Goal: Find contact information: Find contact information

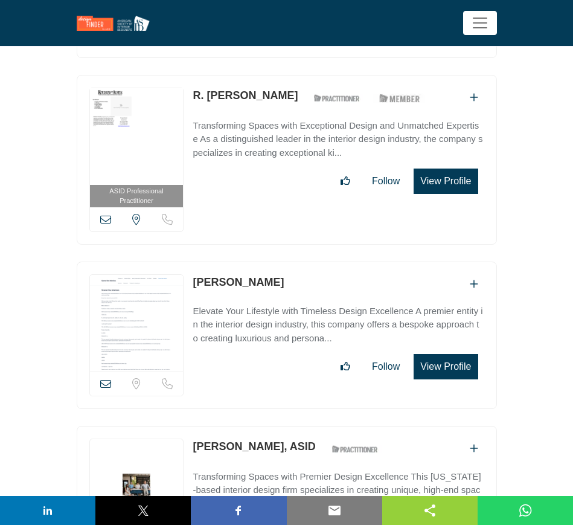
scroll to position [36626, 0]
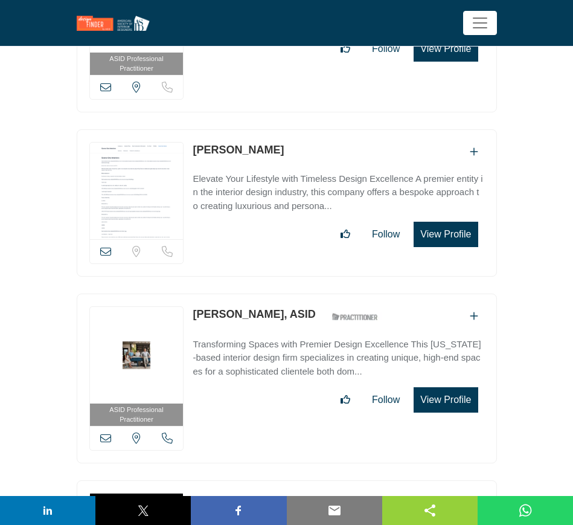
drag, startPoint x: 188, startPoint y: 189, endPoint x: 279, endPoint y: 192, distance: 90.7
click at [279, 294] on div "ASID Professional Practitioner ASID Professional Practitioners have successfull…" at bounding box center [287, 379] width 420 height 170
copy div "View email address of this listing View the location of this listing Call Numbe…"
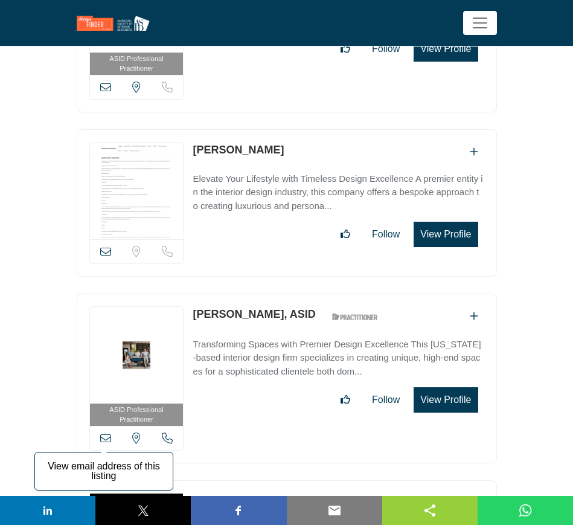
click at [103, 433] on icon at bounding box center [105, 438] width 11 height 11
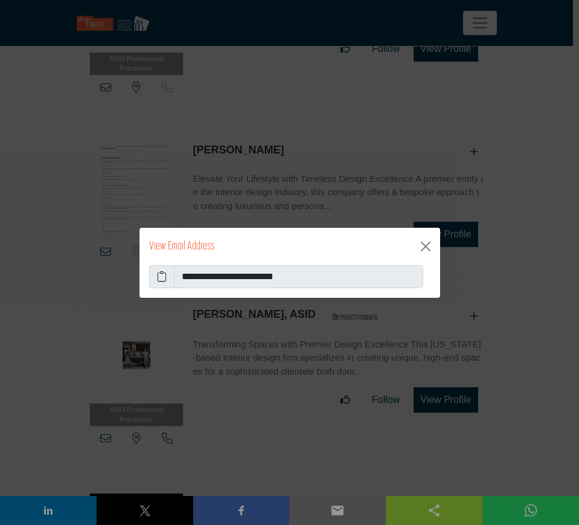
click at [163, 277] on icon at bounding box center [162, 276] width 10 height 14
click at [425, 245] on button "Close" at bounding box center [425, 246] width 19 height 19
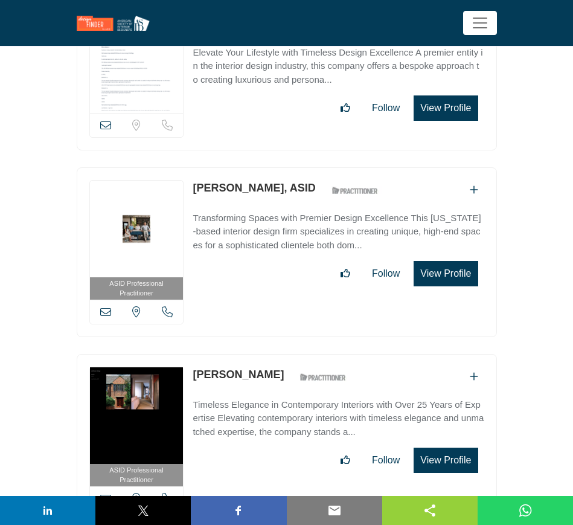
scroll to position [36777, 0]
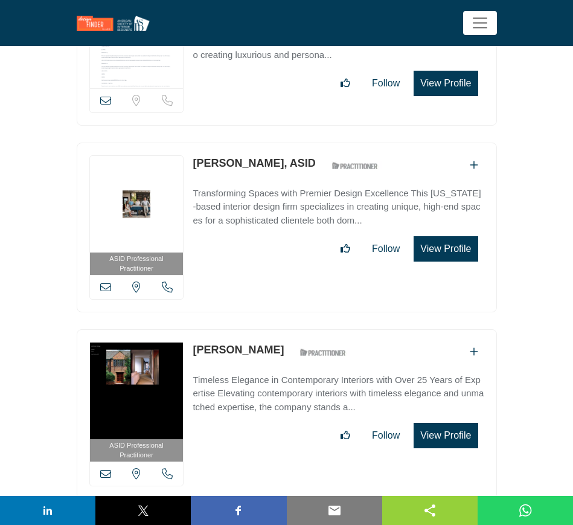
drag, startPoint x: 189, startPoint y: 223, endPoint x: 272, endPoint y: 229, distance: 83.6
click at [272, 329] on div "ASID Professional Practitioner ASID Professional Practitioners have successfull…" at bounding box center [287, 414] width 420 height 170
copy link "[PERSON_NAME]"
click at [104, 468] on icon at bounding box center [105, 473] width 11 height 11
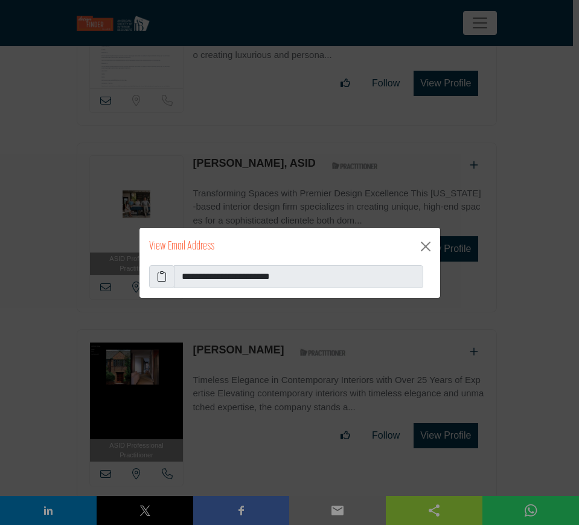
click at [159, 275] on icon at bounding box center [162, 276] width 10 height 14
click at [423, 246] on button "Close" at bounding box center [425, 246] width 19 height 19
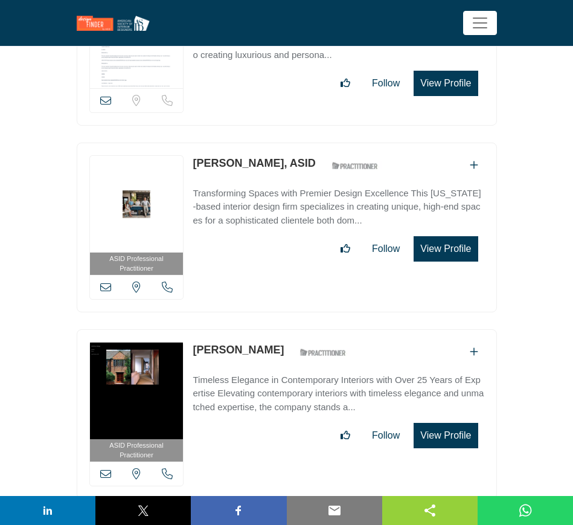
scroll to position [36928, 0]
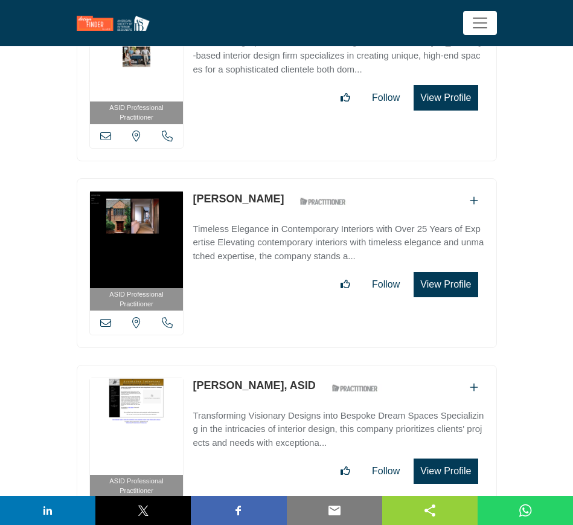
drag, startPoint x: 192, startPoint y: 257, endPoint x: 254, endPoint y: 260, distance: 61.7
click at [254, 365] on div "ASID Professional Practitioner ASID Professional Practitioners have successfull…" at bounding box center [287, 450] width 420 height 170
copy link "Julie Priddy"
click at [105, 504] on icon at bounding box center [105, 509] width 11 height 11
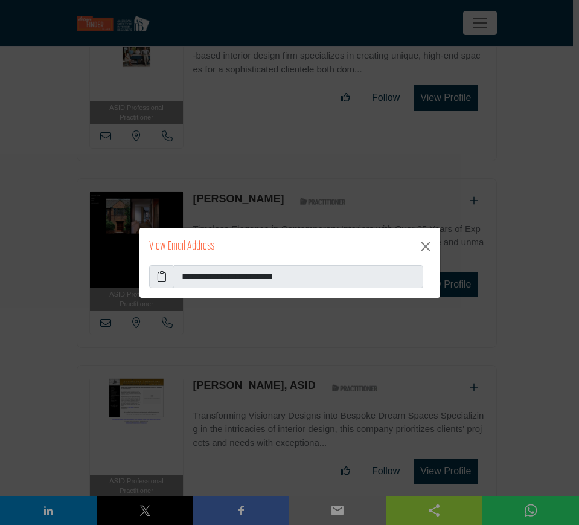
click at [159, 276] on icon at bounding box center [162, 276] width 10 height 14
click at [424, 246] on button "Close" at bounding box center [425, 246] width 19 height 19
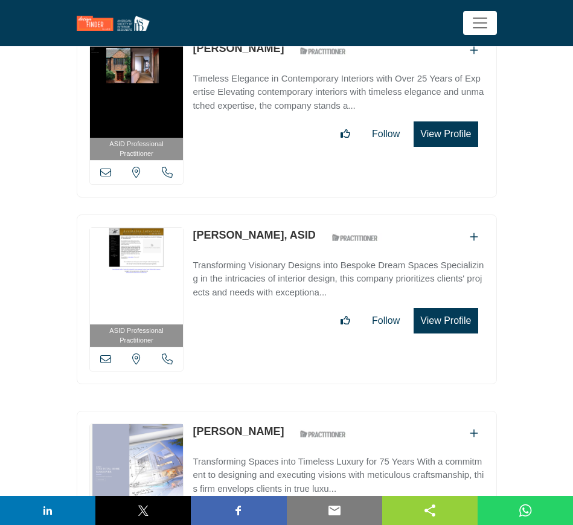
scroll to position [37079, 0]
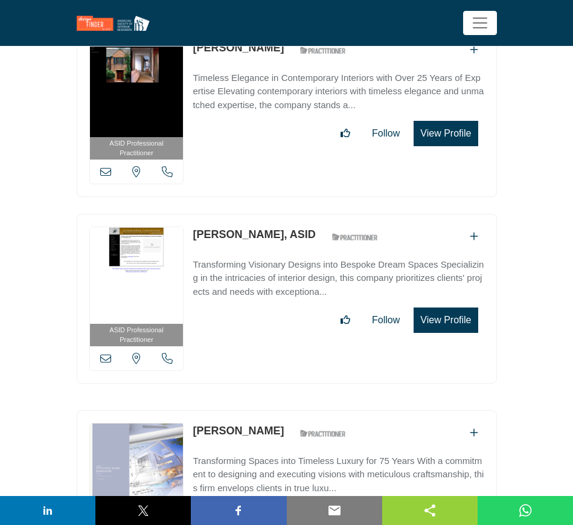
drag, startPoint x: 187, startPoint y: 298, endPoint x: 262, endPoint y: 304, distance: 75.2
click at [262, 410] on div "ASID Professional Practitioner ASID Professional Practitioners have successfull…" at bounding box center [287, 495] width 420 height 170
copy div "View email address of this listing View the location of this listing Call Numbe…"
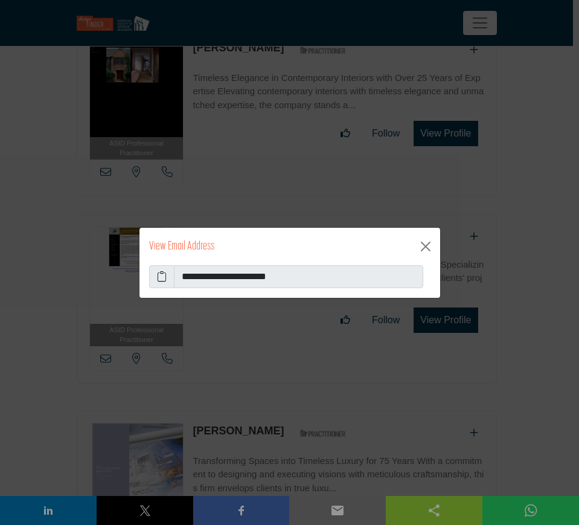
click at [159, 277] on icon at bounding box center [162, 276] width 10 height 14
drag, startPoint x: 427, startPoint y: 245, endPoint x: 420, endPoint y: 248, distance: 7.6
click at [427, 245] on button "Close" at bounding box center [425, 246] width 19 height 19
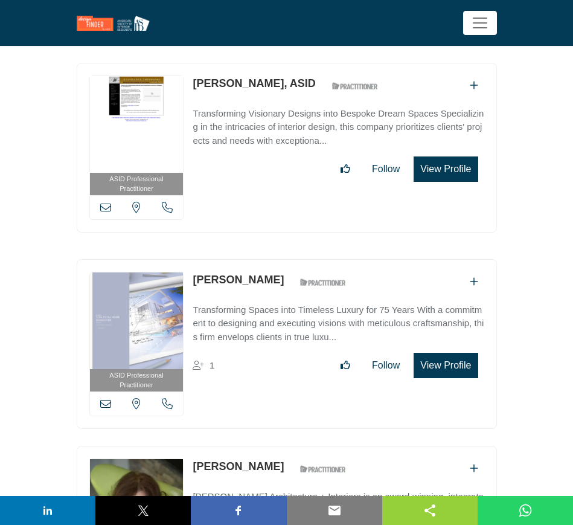
scroll to position [37381, 0]
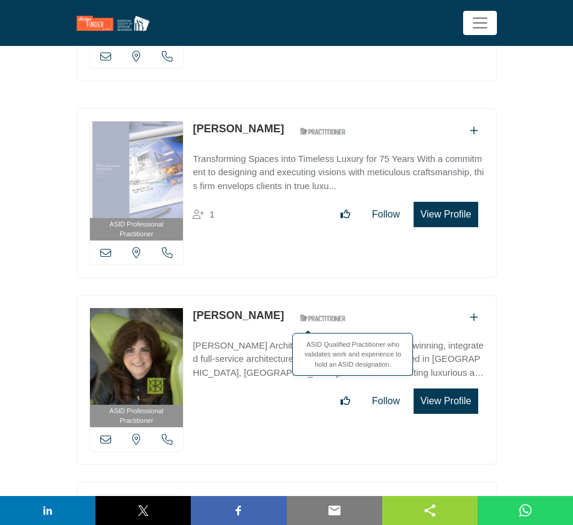
drag, startPoint x: 192, startPoint y: 185, endPoint x: 272, endPoint y: 186, distance: 80.4
click at [272, 295] on div "ASID Professional Practitioner ASID Professional Practitioners have successfull…" at bounding box center [287, 380] width 420 height 170
copy div "[PERSON_NAME]"
click at [104, 434] on icon at bounding box center [105, 439] width 11 height 11
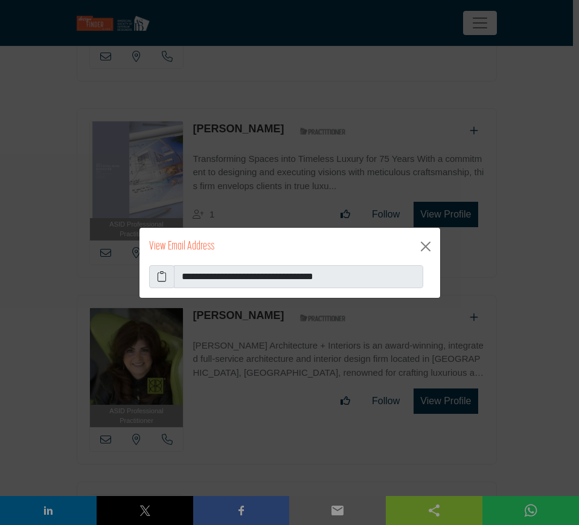
click at [162, 276] on icon at bounding box center [162, 276] width 10 height 14
click at [428, 246] on button "Close" at bounding box center [425, 246] width 19 height 19
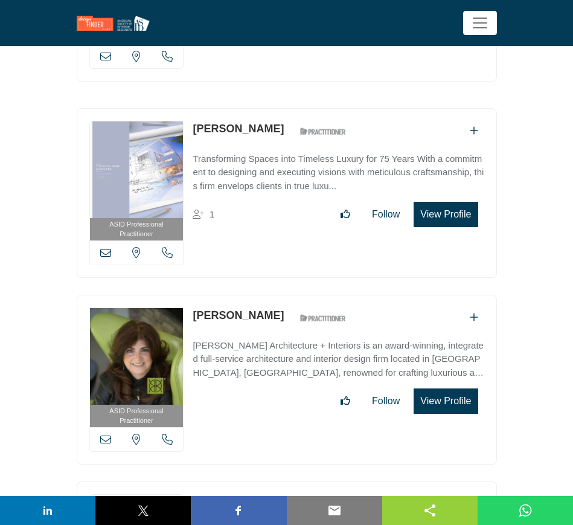
scroll to position [37457, 0]
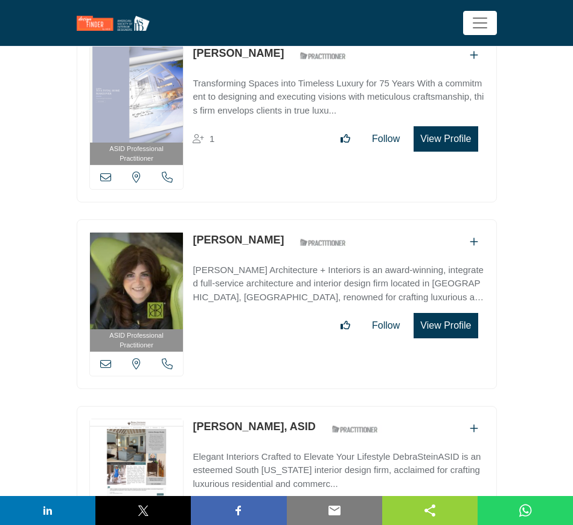
drag, startPoint x: 286, startPoint y: 299, endPoint x: 192, endPoint y: 300, distance: 93.6
click at [192, 406] on div "ASID Professional Practitioner ASID Professional Practitioners have successfull…" at bounding box center [287, 491] width 420 height 170
copy link "[PERSON_NAME], ASID"
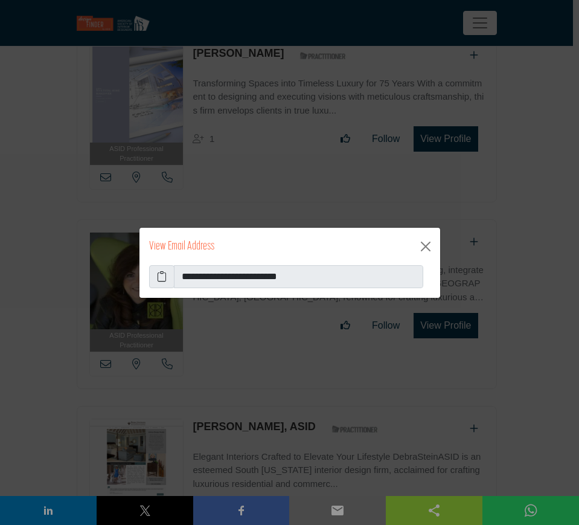
click at [162, 275] on icon at bounding box center [162, 276] width 10 height 14
click at [426, 246] on button "Close" at bounding box center [425, 246] width 19 height 19
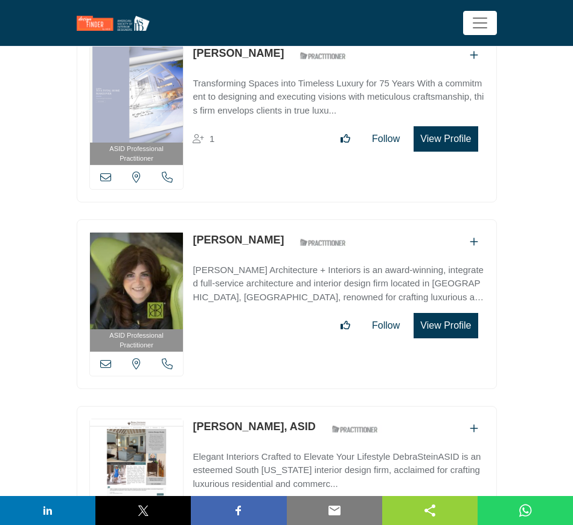
scroll to position [37684, 0]
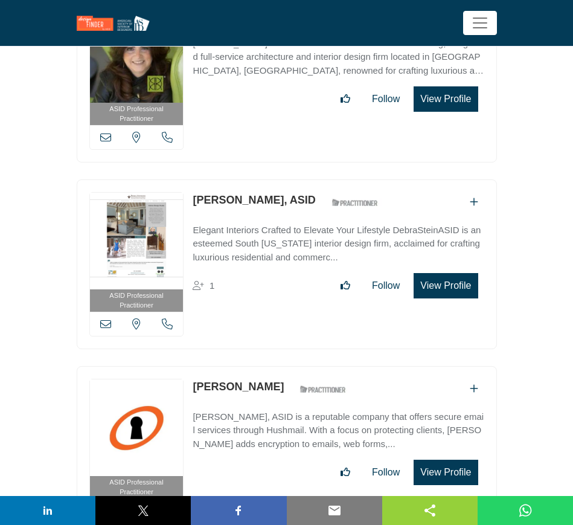
drag, startPoint x: 190, startPoint y: 257, endPoint x: 266, endPoint y: 260, distance: 76.8
click at [266, 366] on div "ASID Professional Practitioner ASID Professional Practitioners have successfull…" at bounding box center [287, 451] width 420 height 170
drag, startPoint x: 279, startPoint y: 257, endPoint x: 192, endPoint y: 257, distance: 87.0
click at [192, 366] on div "ASID Professional Practitioner ASID Professional Practitioners have successfull…" at bounding box center [287, 451] width 420 height 170
copy link "[PERSON_NAME]"
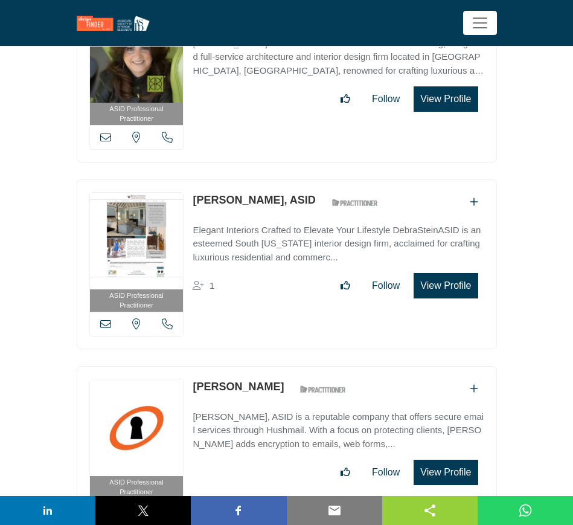
click at [105, 505] on icon at bounding box center [105, 510] width 11 height 11
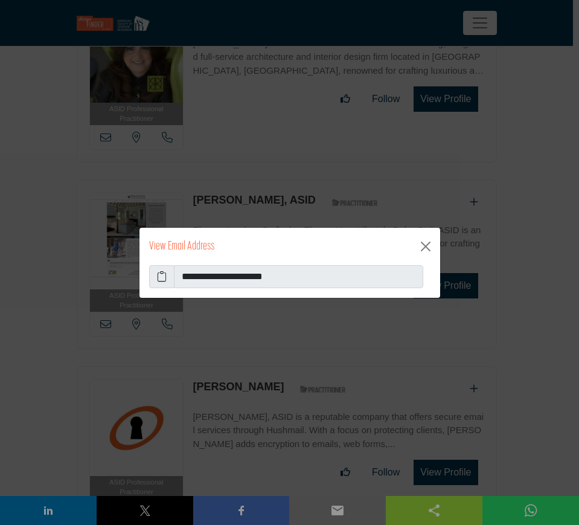
click at [163, 277] on icon at bounding box center [162, 276] width 10 height 14
click at [427, 246] on button "Close" at bounding box center [425, 246] width 19 height 19
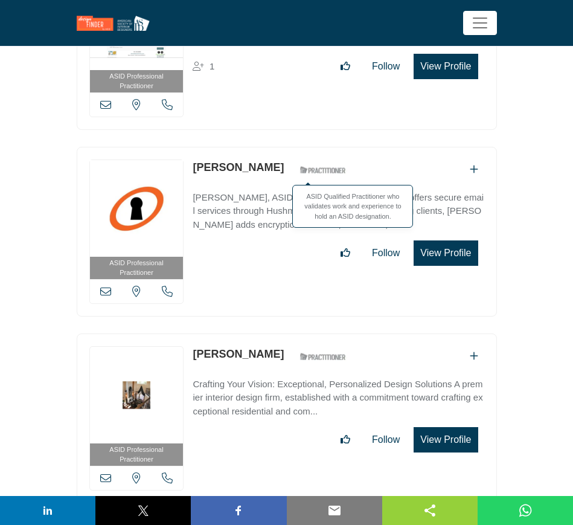
scroll to position [37910, 0]
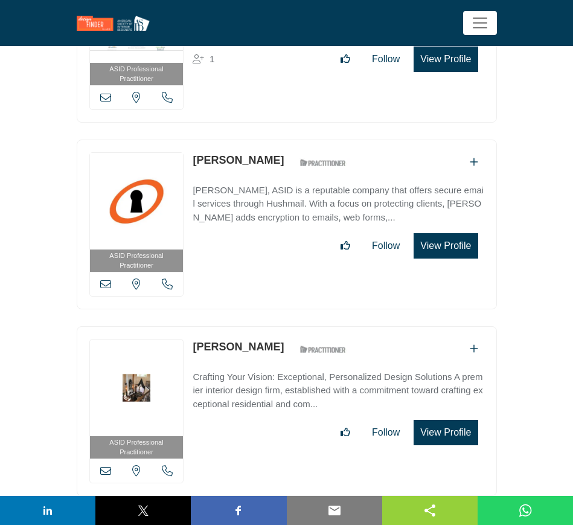
drag, startPoint x: 261, startPoint y: 219, endPoint x: 195, endPoint y: 219, distance: 66.5
click at [195, 339] on div "Coren Weiss ASID Qualified Practitioner who validates work and experience to ho…" at bounding box center [273, 349] width 160 height 21
copy link "Coren Weiss"
click at [106, 465] on icon at bounding box center [105, 470] width 11 height 11
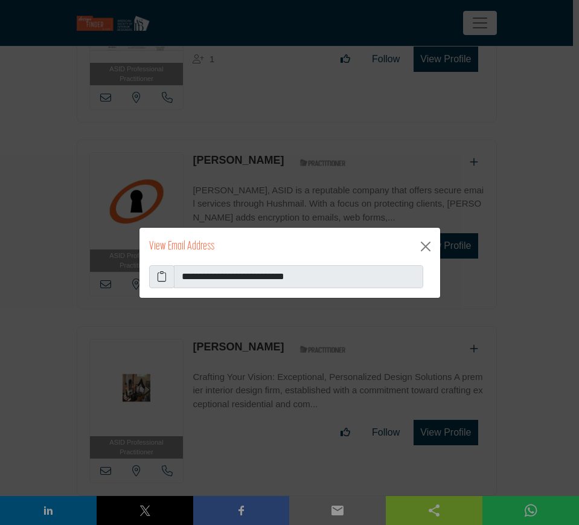
click at [161, 277] on icon at bounding box center [162, 276] width 10 height 14
click at [428, 246] on button "Close" at bounding box center [425, 246] width 19 height 19
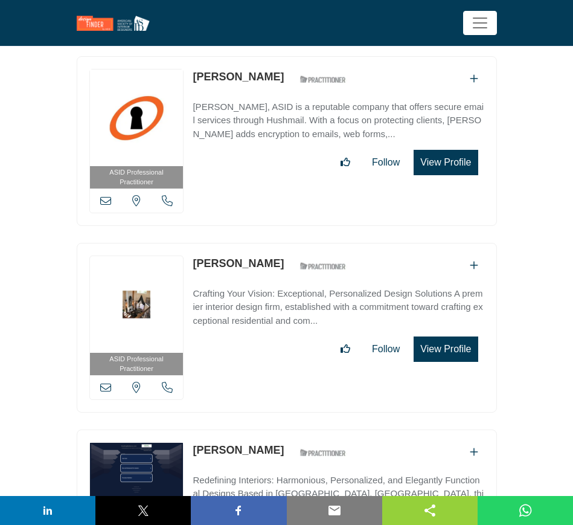
scroll to position [38061, 0]
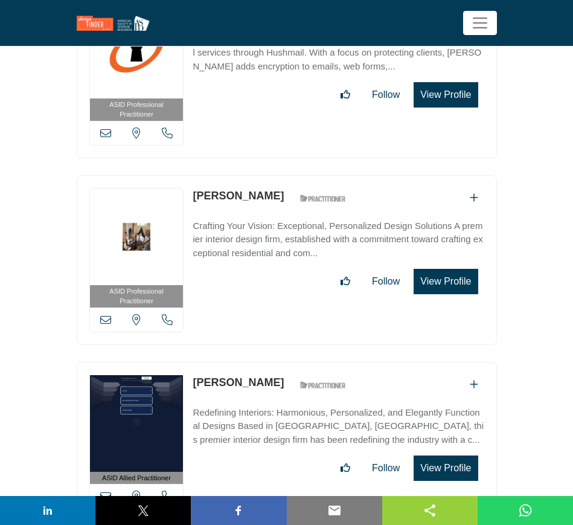
drag, startPoint x: 270, startPoint y: 253, endPoint x: 185, endPoint y: 252, distance: 84.6
click at [185, 362] on div "ASID Allied Practitioner ASID Allied Practitioners have successfully completed …" at bounding box center [287, 442] width 420 height 160
copy div "View email address of this listing View the location of this listing Call Numbe…"
click at [104, 491] on icon at bounding box center [105, 496] width 11 height 11
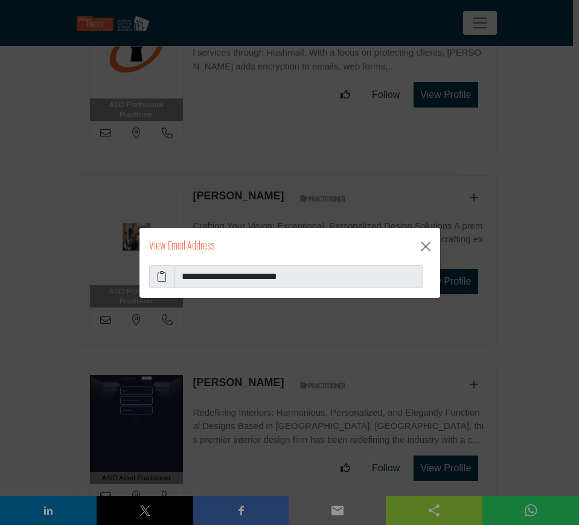
click at [162, 275] on icon at bounding box center [162, 276] width 10 height 14
drag, startPoint x: 426, startPoint y: 244, endPoint x: 358, endPoint y: 268, distance: 72.4
click at [426, 243] on button "Close" at bounding box center [425, 246] width 19 height 19
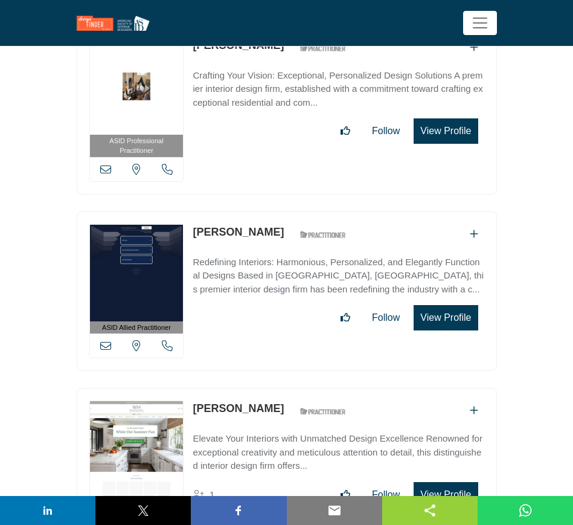
scroll to position [38212, 0]
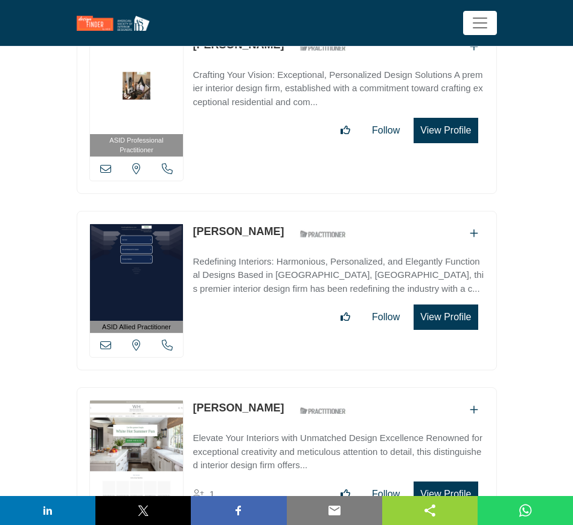
drag, startPoint x: 275, startPoint y: 280, endPoint x: 195, endPoint y: 280, distance: 80.4
click at [195, 400] on div "Genna Weidner ASID Qualified Practitioner who validates work and experience to …" at bounding box center [273, 410] width 160 height 21
copy link "Genna Weidner"
click at [100, 517] on icon at bounding box center [105, 522] width 11 height 11
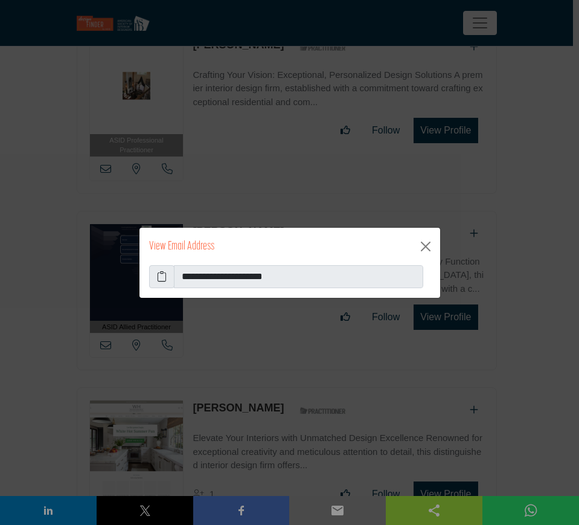
click at [164, 274] on icon at bounding box center [162, 276] width 10 height 14
click at [428, 248] on button "Close" at bounding box center [425, 246] width 19 height 19
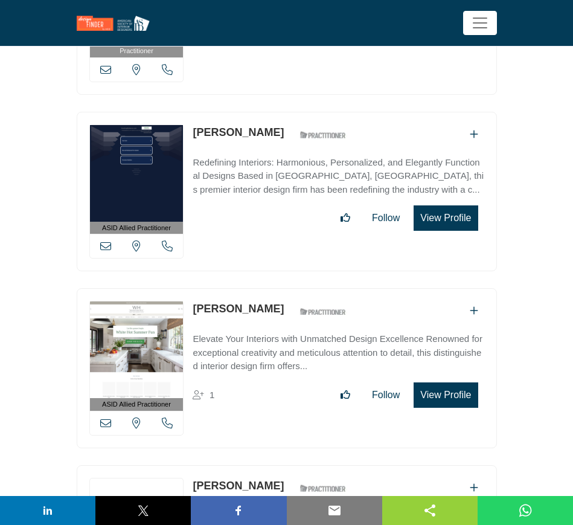
scroll to position [38363, 0]
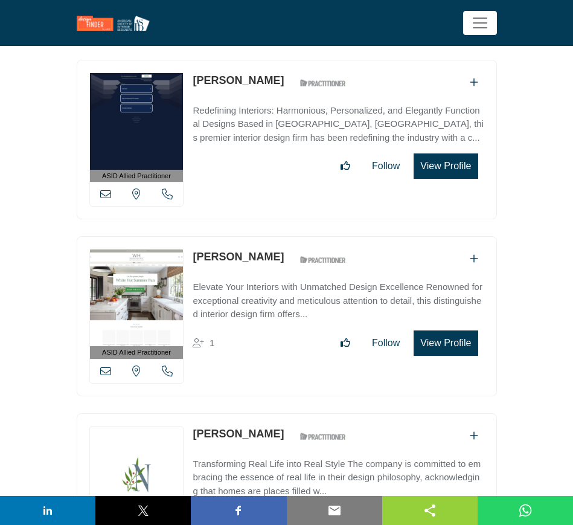
drag, startPoint x: 273, startPoint y: 303, endPoint x: 191, endPoint y: 303, distance: 82.2
click at [191, 413] on div "ASID Allied Practitioner ASID Allied Practitioners have successfully completed …" at bounding box center [287, 493] width 420 height 160
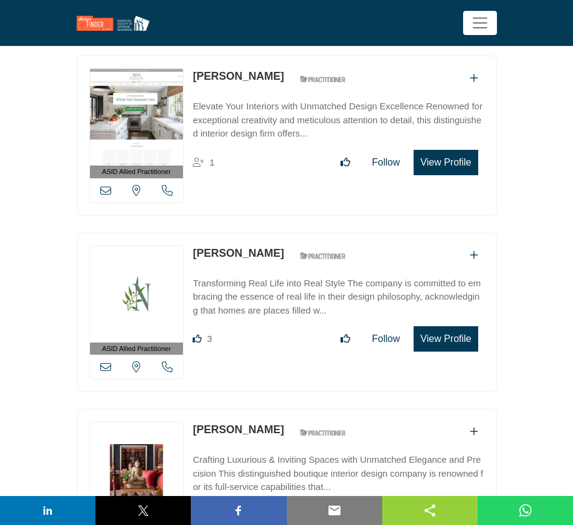
scroll to position [38590, 0]
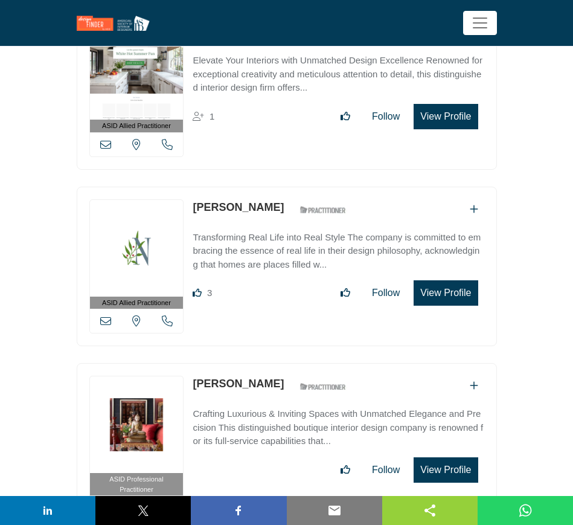
drag, startPoint x: 279, startPoint y: 251, endPoint x: 195, endPoint y: 251, distance: 84.6
click at [195, 376] on div "David Merryman ASID Qualified Practitioner who validates work and experience to…" at bounding box center [273, 386] width 160 height 21
click at [104, 502] on icon at bounding box center [105, 507] width 11 height 11
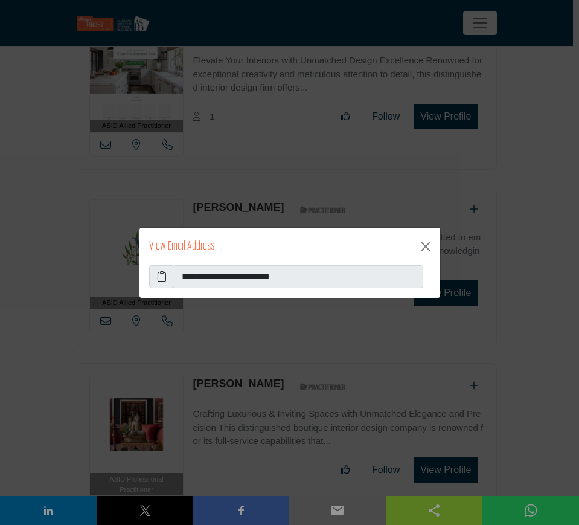
click at [166, 278] on icon at bounding box center [162, 276] width 10 height 14
click at [428, 246] on button "Close" at bounding box center [425, 246] width 19 height 19
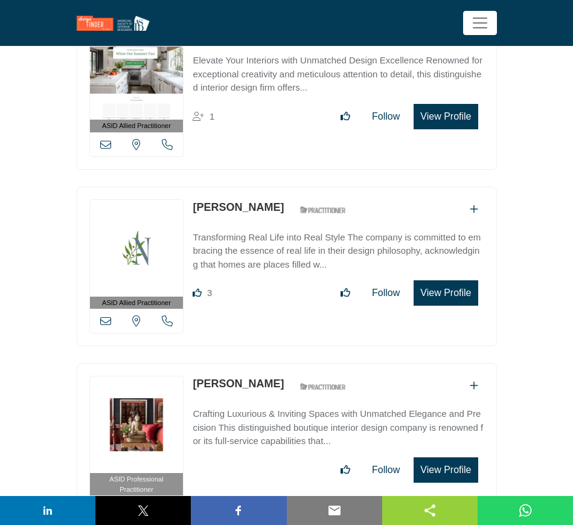
scroll to position [38741, 0]
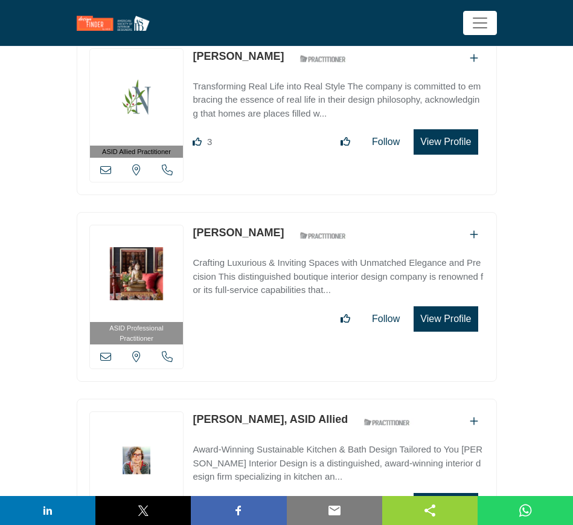
drag, startPoint x: 346, startPoint y: 291, endPoint x: 188, endPoint y: 280, distance: 158.0
click at [188, 399] on div "ASID Allied Practitioner ASID Allied Practitioners have successfully completed …" at bounding box center [287, 479] width 420 height 160
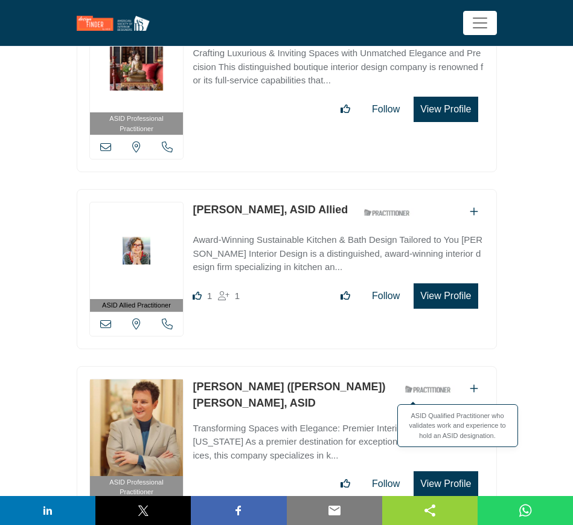
scroll to position [38967, 0]
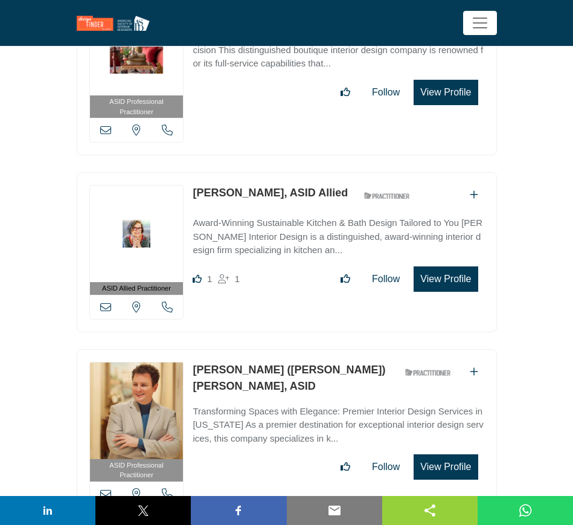
drag, startPoint x: 347, startPoint y: 237, endPoint x: 179, endPoint y: 235, distance: 167.4
click at [179, 349] on div "ASID Professional Practitioner ASID Professional Practitioners have successfull…" at bounding box center [287, 434] width 420 height 170
click at [105, 488] on icon at bounding box center [105, 493] width 11 height 11
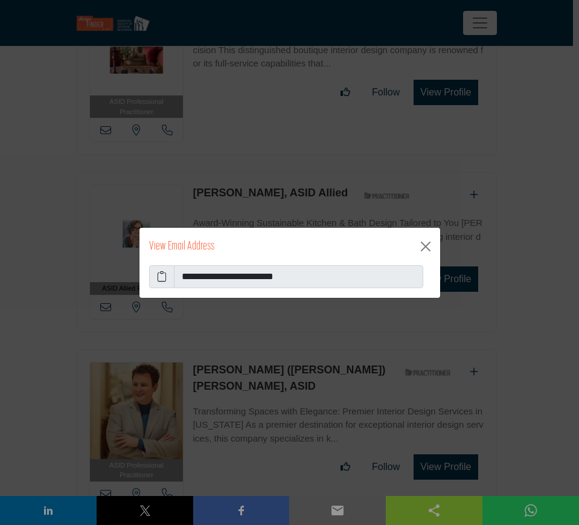
click at [159, 277] on icon at bounding box center [162, 276] width 10 height 14
click at [428, 244] on button "Close" at bounding box center [425, 246] width 19 height 19
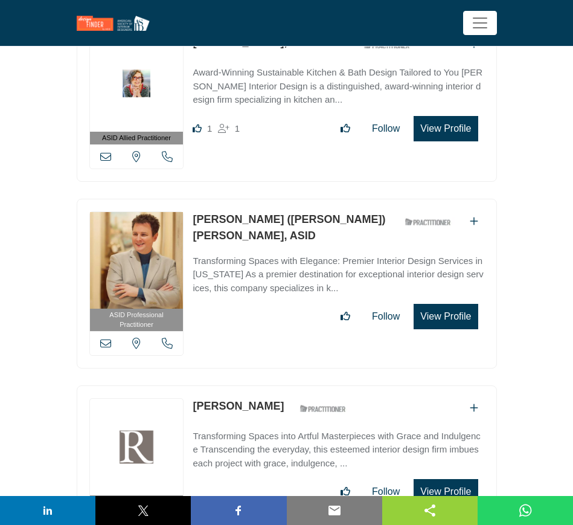
scroll to position [39118, 0]
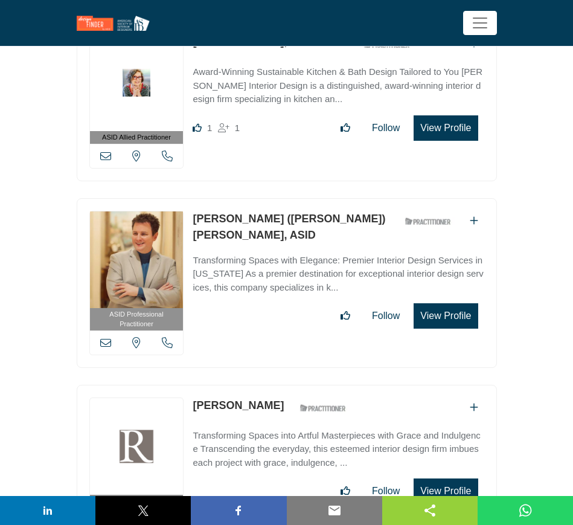
drag, startPoint x: 260, startPoint y: 272, endPoint x: 184, endPoint y: 269, distance: 76.2
click at [184, 385] on div "ASID Professional Practitioner ASID Professional Practitioners have successfull…" at bounding box center [287, 470] width 420 height 170
click at [105, 524] on icon at bounding box center [105, 529] width 11 height 11
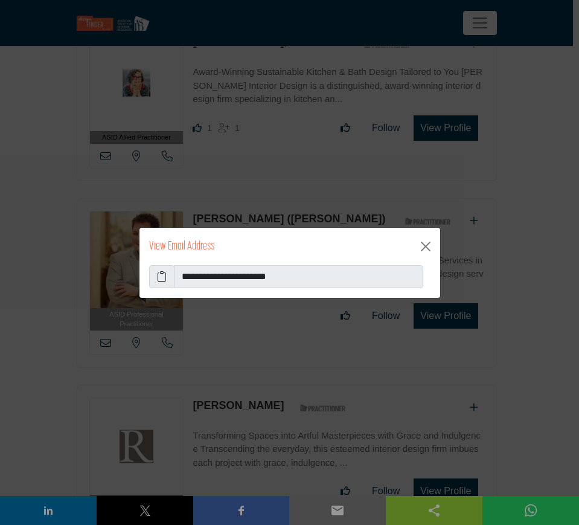
click at [158, 275] on icon at bounding box center [162, 276] width 10 height 14
click at [424, 245] on button "Close" at bounding box center [425, 246] width 19 height 19
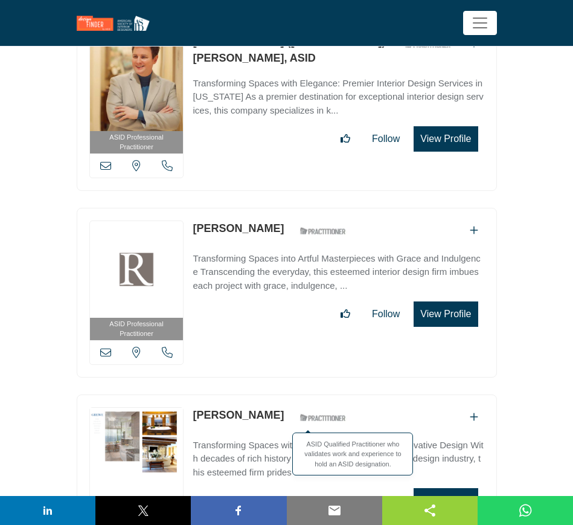
scroll to position [39345, 0]
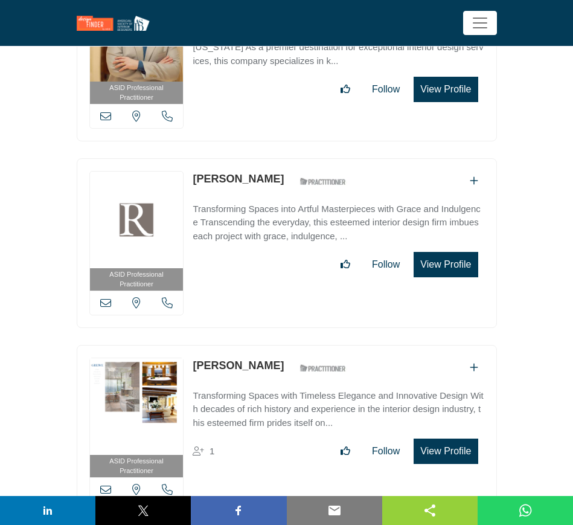
drag, startPoint x: 277, startPoint y: 231, endPoint x: 195, endPoint y: 231, distance: 82.8
click at [195, 358] on div "Douglas Greiwe ASID Qualified Practitioner who validates work and experience to…" at bounding box center [273, 368] width 160 height 21
click at [102, 484] on icon at bounding box center [105, 489] width 11 height 11
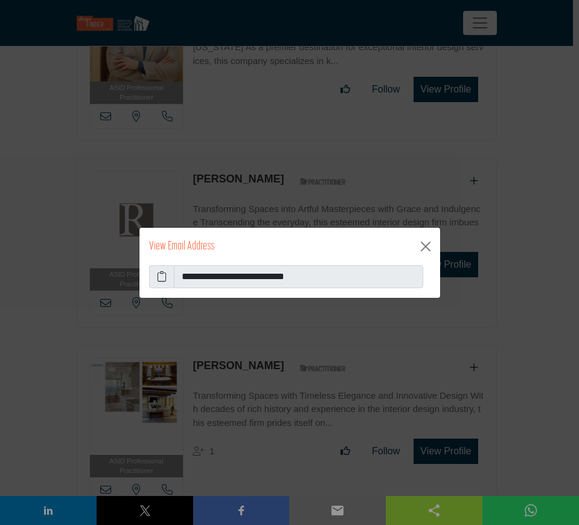
drag, startPoint x: 162, startPoint y: 275, endPoint x: 229, endPoint y: 268, distance: 67.5
click at [161, 274] on icon at bounding box center [162, 276] width 10 height 14
click at [425, 243] on button "Close" at bounding box center [425, 246] width 19 height 19
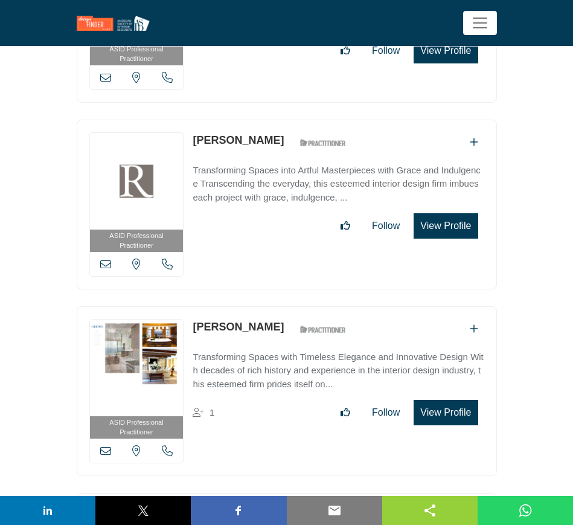
scroll to position [39427, 0]
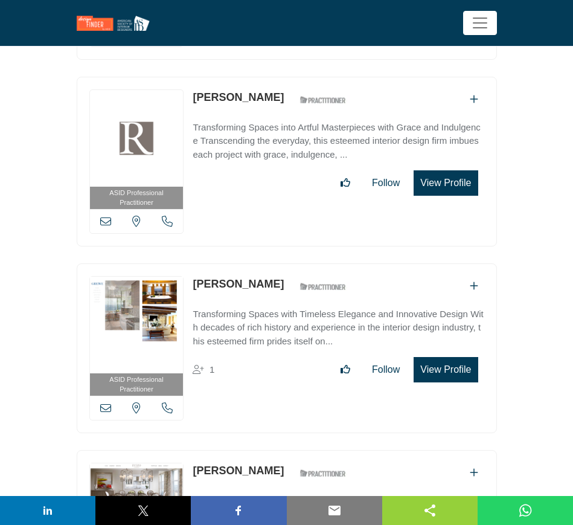
drag, startPoint x: 191, startPoint y: 335, endPoint x: 269, endPoint y: 343, distance: 78.3
click at [269, 450] on div "ASID Professional Practitioner ASID Professional Practitioners have successfull…" at bounding box center [287, 535] width 420 height 170
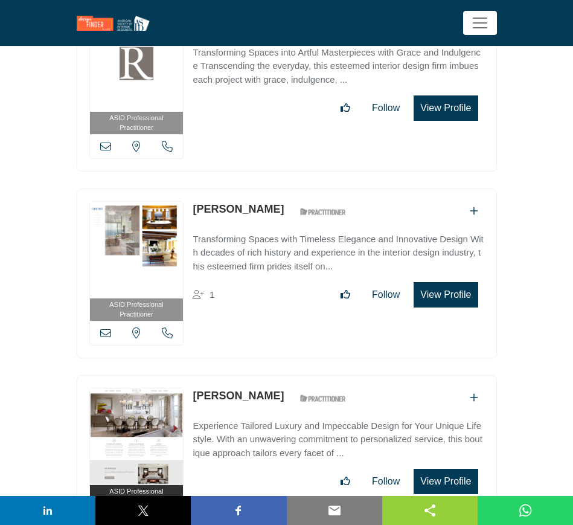
scroll to position [39502, 0]
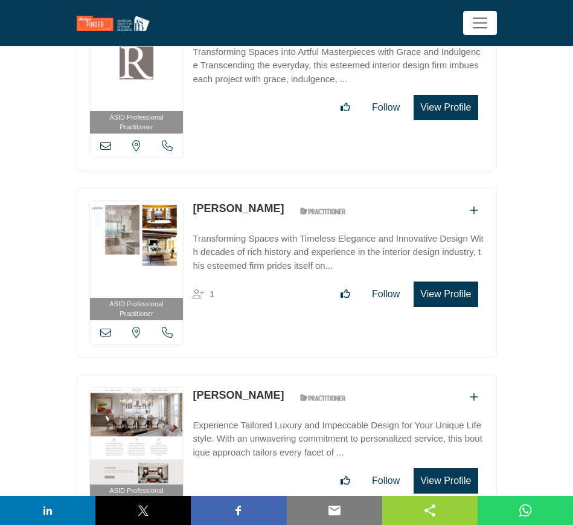
click at [104, 514] on icon at bounding box center [105, 519] width 11 height 11
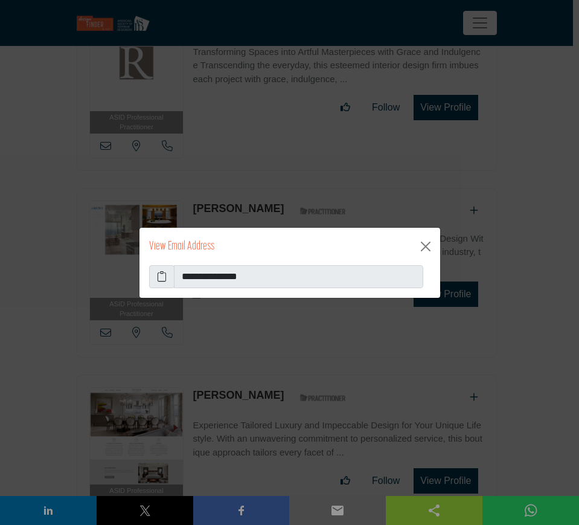
click at [159, 275] on icon at bounding box center [162, 276] width 10 height 14
drag, startPoint x: 428, startPoint y: 250, endPoint x: 415, endPoint y: 237, distance: 18.4
click at [427, 250] on button "Close" at bounding box center [425, 246] width 19 height 19
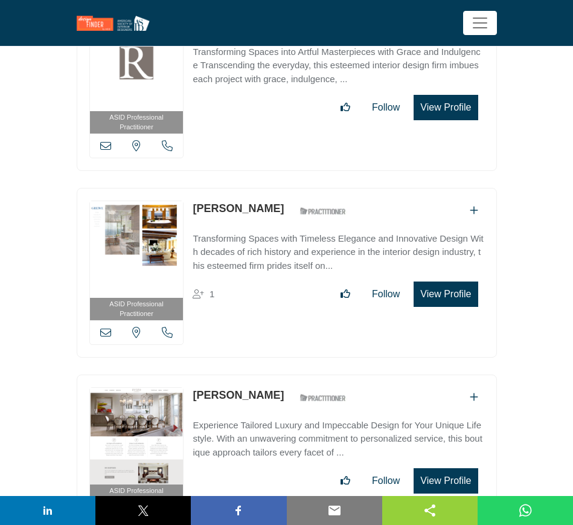
scroll to position [39578, 0]
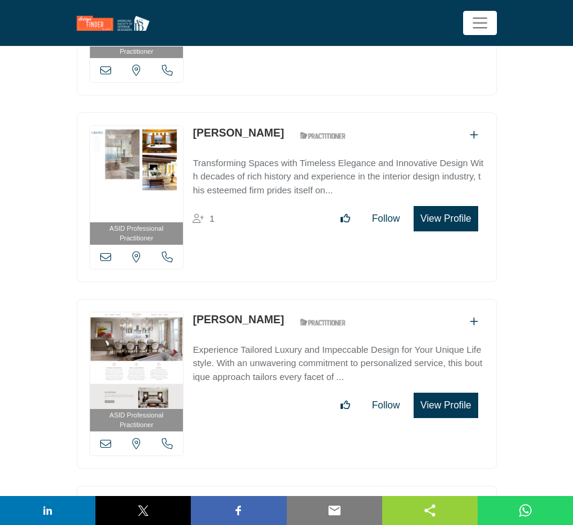
drag, startPoint x: 278, startPoint y: 373, endPoint x: 193, endPoint y: 375, distance: 84.6
click at [193, 498] on div "Kathy Hopwood ASID Qualified Practitioner who validates work and experience to …" at bounding box center [305, 508] width 224 height 21
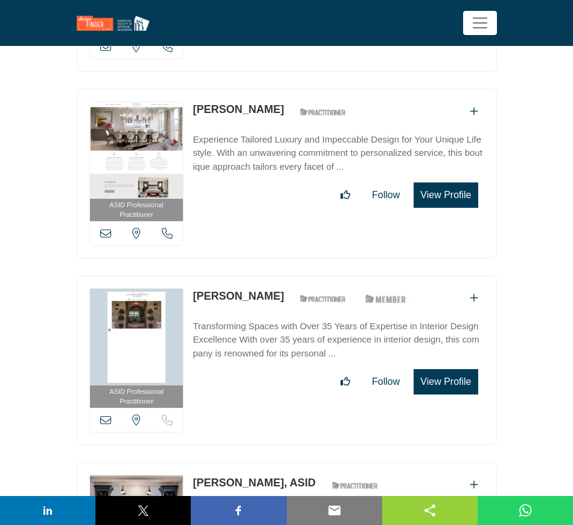
scroll to position [39880, 0]
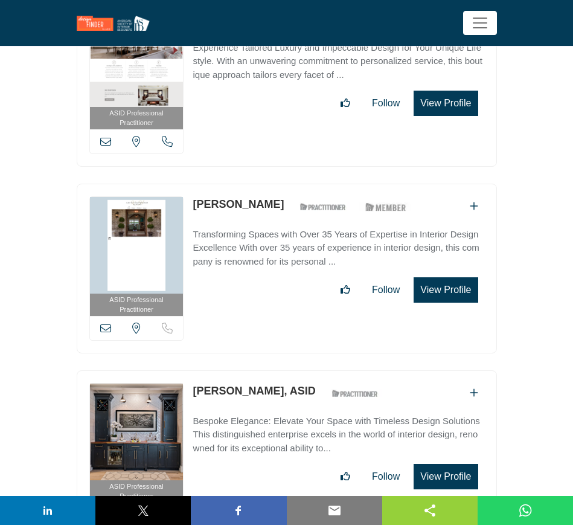
drag, startPoint x: 315, startPoint y: 254, endPoint x: 191, endPoint y: 255, distance: 124.5
click at [191, 370] on div "ASID Professional Practitioner ASID Professional Practitioners have successfull…" at bounding box center [287, 455] width 420 height 170
click at [103, 509] on icon at bounding box center [105, 514] width 11 height 11
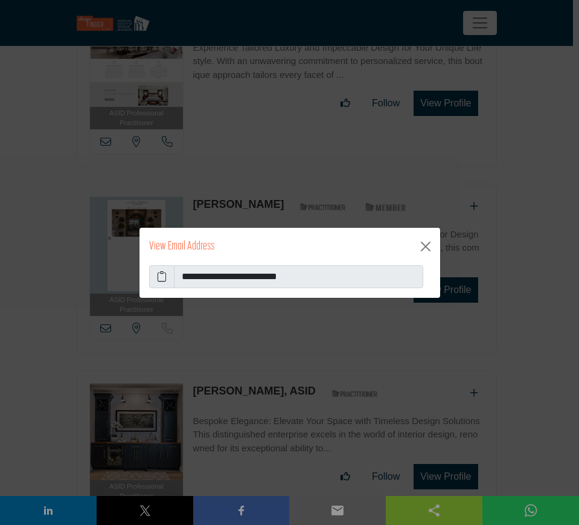
click at [159, 273] on icon at bounding box center [162, 276] width 10 height 14
drag, startPoint x: 425, startPoint y: 245, endPoint x: 413, endPoint y: 245, distance: 12.7
click at [423, 245] on button "Close" at bounding box center [425, 246] width 19 height 19
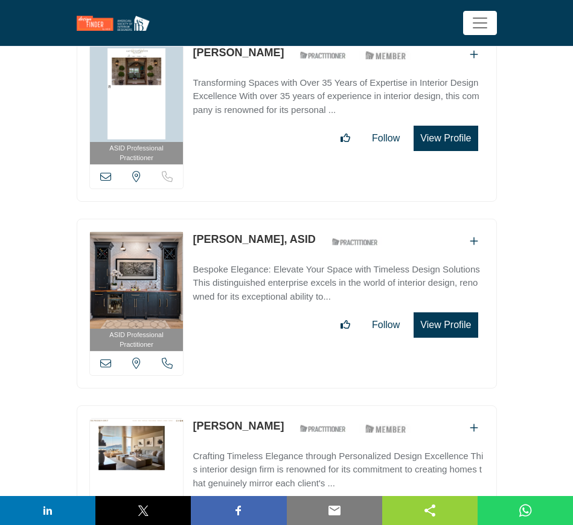
scroll to position [40031, 0]
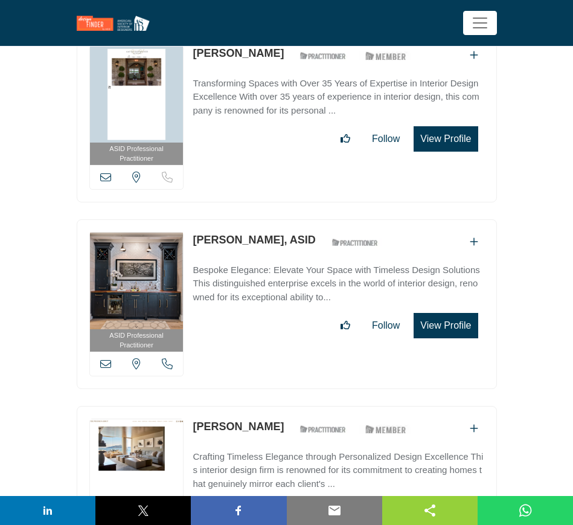
drag, startPoint x: 271, startPoint y: 292, endPoint x: 193, endPoint y: 297, distance: 77.5
click at [193, 419] on div "Paul Wiseman ASID Qualified Practitioner who validates work and experience to h…" at bounding box center [305, 429] width 224 height 21
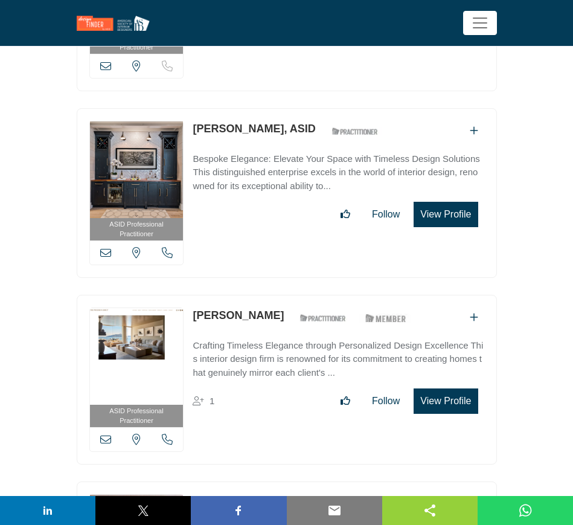
scroll to position [40257, 0]
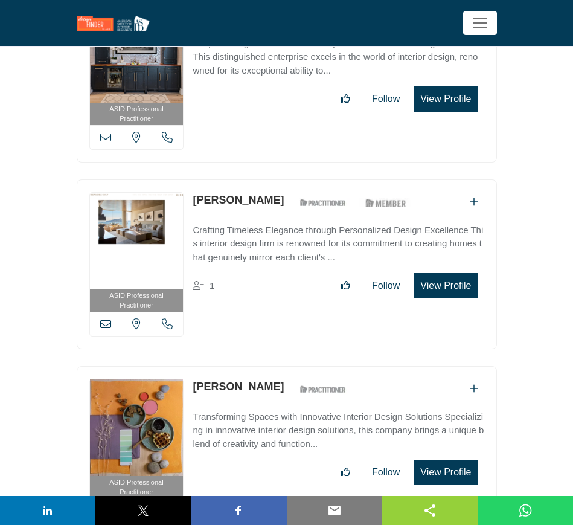
drag, startPoint x: 259, startPoint y: 252, endPoint x: 195, endPoint y: 253, distance: 64.7
click at [195, 379] on div "Carrie Stock ASID Qualified Practitioner who validates work and experience to h…" at bounding box center [273, 389] width 160 height 21
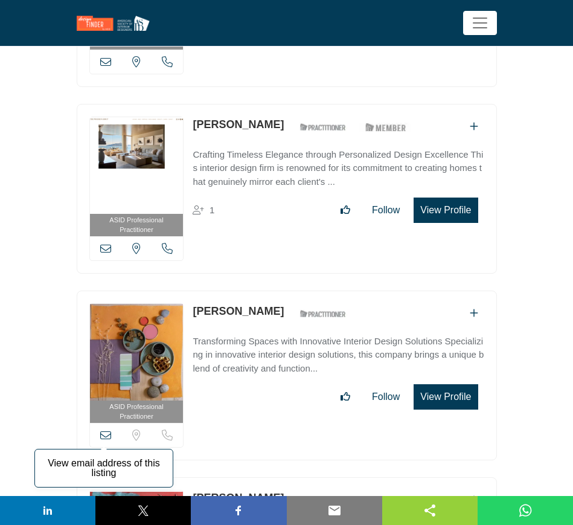
click at [105, 430] on icon at bounding box center [105, 435] width 11 height 11
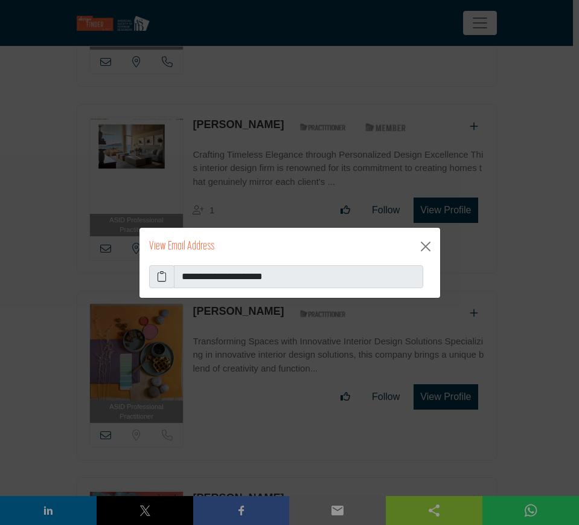
click at [159, 275] on icon at bounding box center [162, 276] width 10 height 14
click at [161, 276] on icon at bounding box center [162, 276] width 10 height 14
drag, startPoint x: 425, startPoint y: 243, endPoint x: 378, endPoint y: 257, distance: 49.1
click at [425, 243] on button "Close" at bounding box center [425, 246] width 19 height 19
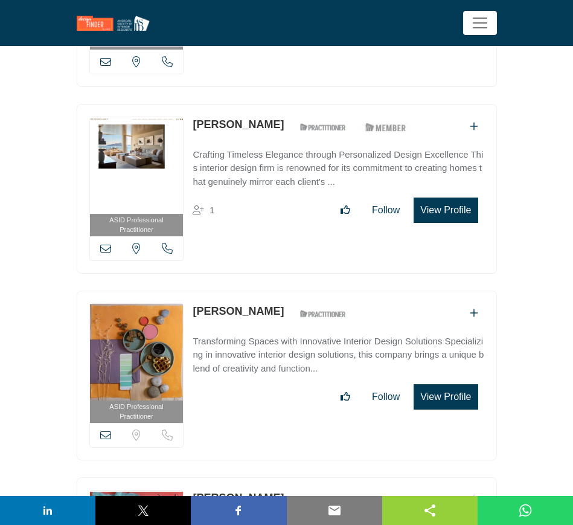
drag, startPoint x: 293, startPoint y: 364, endPoint x: 182, endPoint y: 364, distance: 111.2
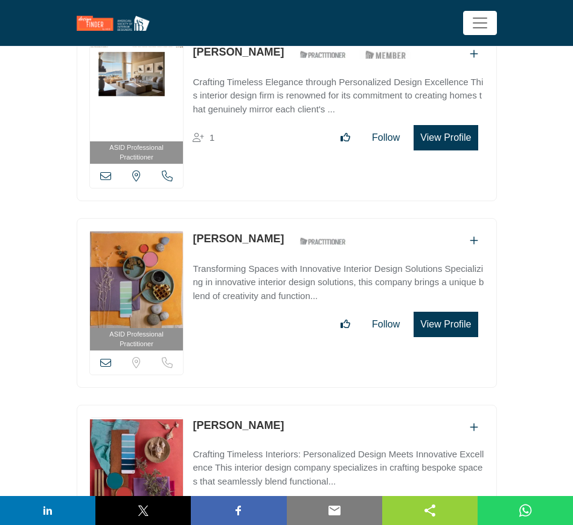
scroll to position [40484, 0]
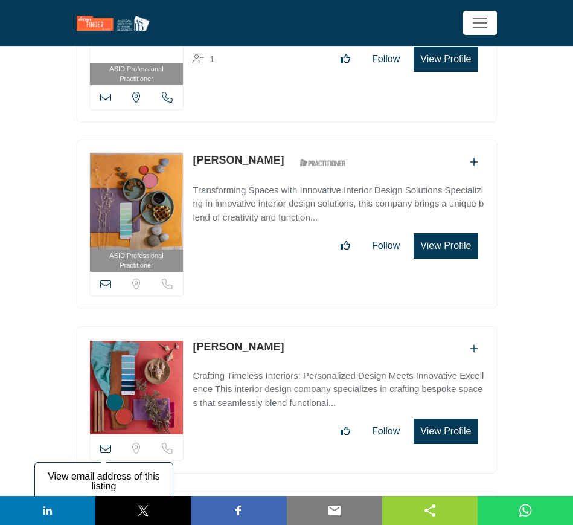
click at [105, 443] on icon at bounding box center [105, 448] width 11 height 11
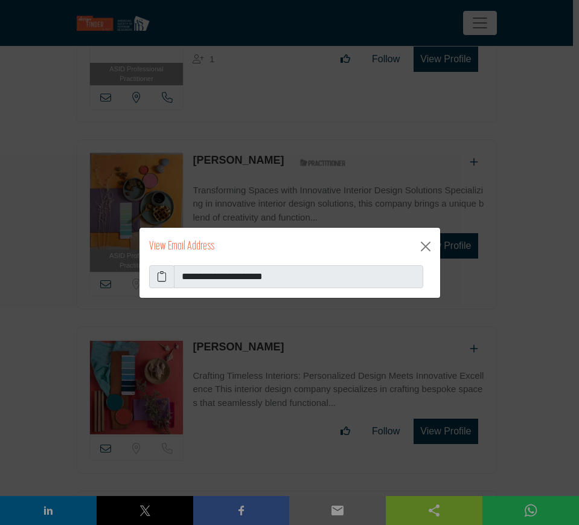
click at [164, 277] on icon at bounding box center [162, 276] width 10 height 14
click at [427, 245] on button "Close" at bounding box center [425, 246] width 19 height 19
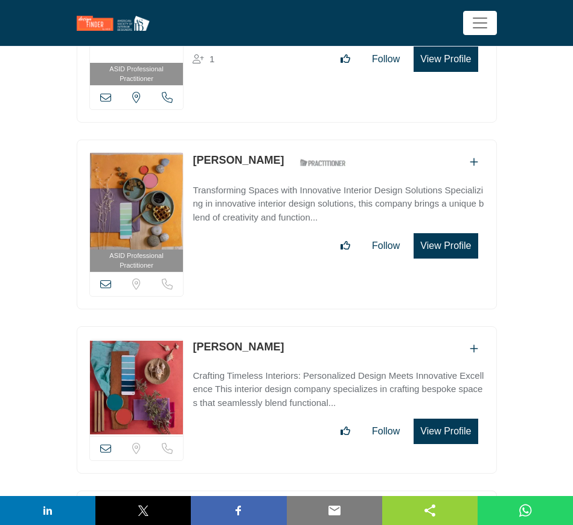
drag, startPoint x: 269, startPoint y: 378, endPoint x: 193, endPoint y: 375, distance: 76.2
click at [193, 503] on div "Sharon Gatt" at bounding box center [338, 513] width 291 height 20
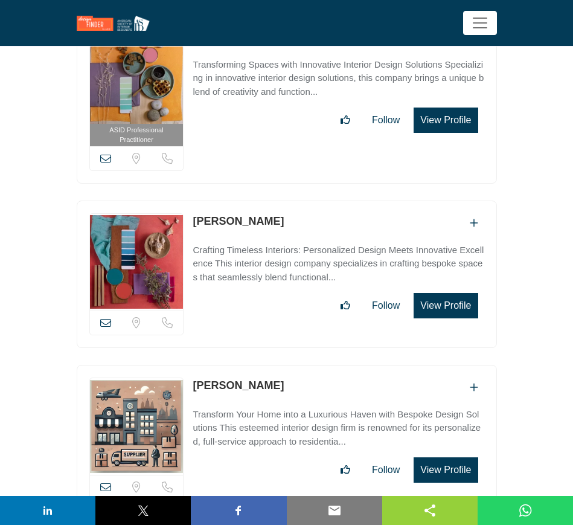
scroll to position [40710, 0]
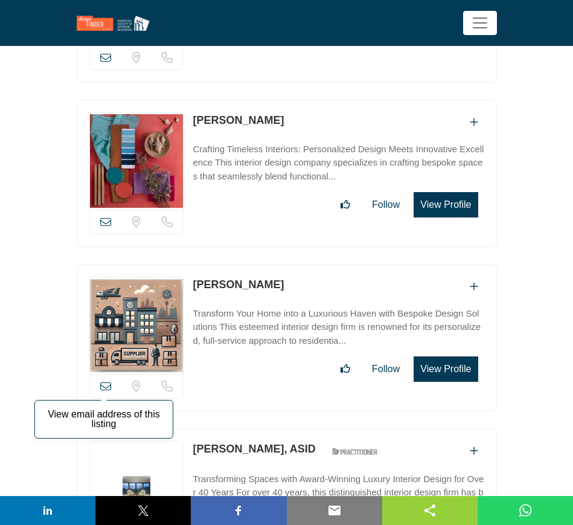
click at [106, 381] on icon at bounding box center [105, 386] width 11 height 11
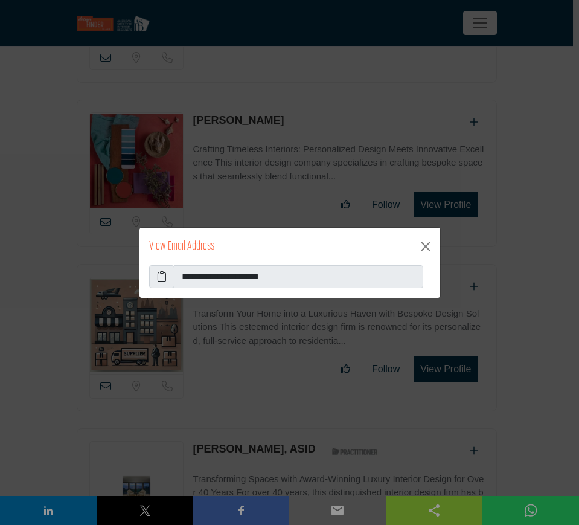
click at [159, 277] on icon at bounding box center [162, 276] width 10 height 14
click at [425, 244] on button "Close" at bounding box center [425, 246] width 19 height 19
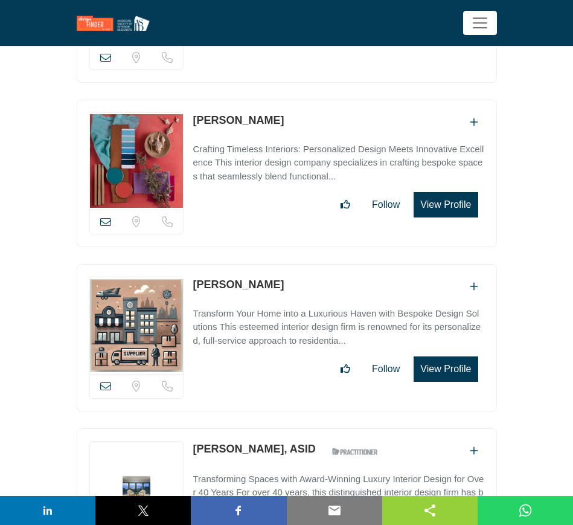
drag, startPoint x: 192, startPoint y: 309, endPoint x: 275, endPoint y: 313, distance: 83.5
click at [275, 428] on div "ASID Professional Practitioner ASID Professional Practitioners have successfull…" at bounding box center [287, 513] width 420 height 170
copy link "Debbie Demaria"
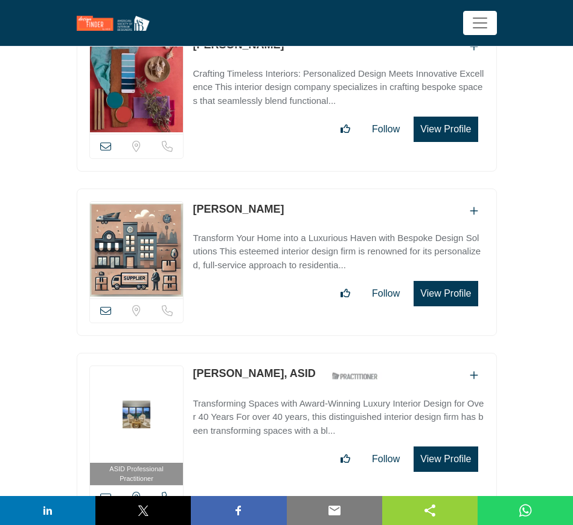
click at [103, 492] on icon at bounding box center [105, 497] width 11 height 11
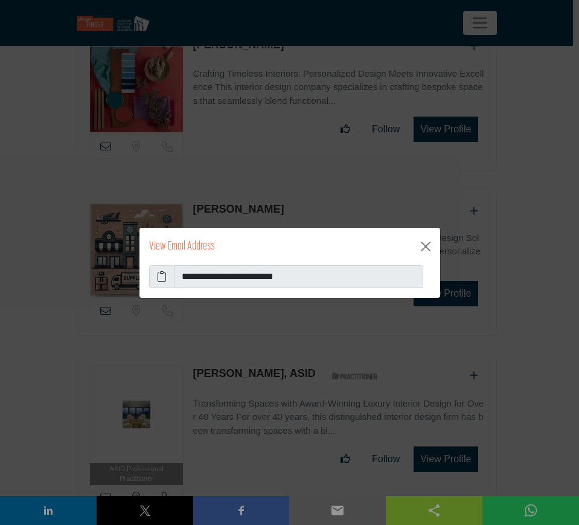
click at [163, 279] on icon at bounding box center [162, 276] width 10 height 14
click at [425, 245] on button "Close" at bounding box center [425, 246] width 19 height 19
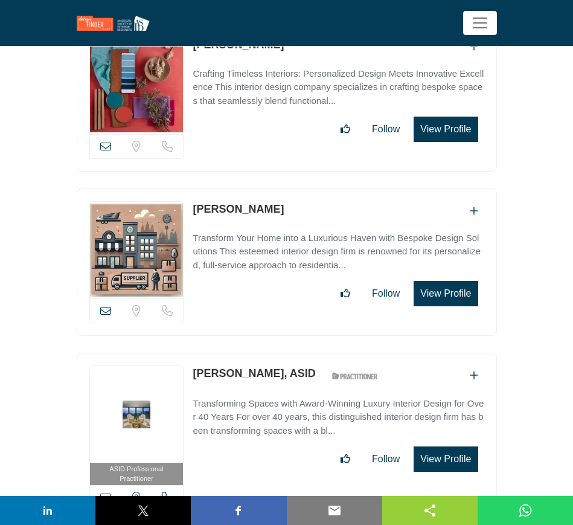
scroll to position [40861, 0]
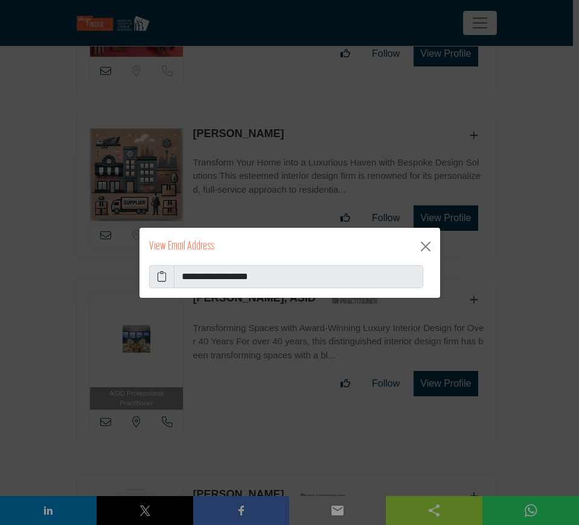
click at [165, 278] on icon at bounding box center [162, 276] width 10 height 14
drag, startPoint x: 426, startPoint y: 245, endPoint x: 459, endPoint y: 282, distance: 49.2
click at [426, 245] on button "Close" at bounding box center [425, 246] width 19 height 19
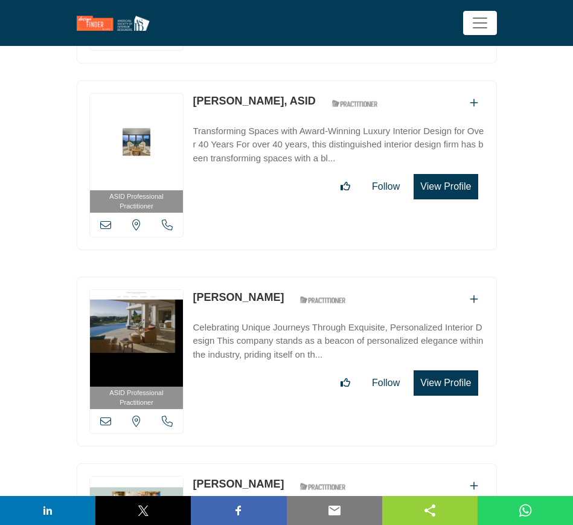
scroll to position [41088, 0]
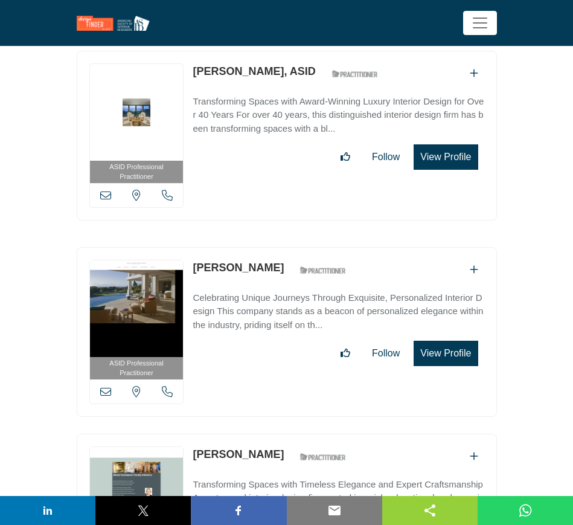
drag, startPoint x: 109, startPoint y: 427, endPoint x: 117, endPoint y: 429, distance: 7.5
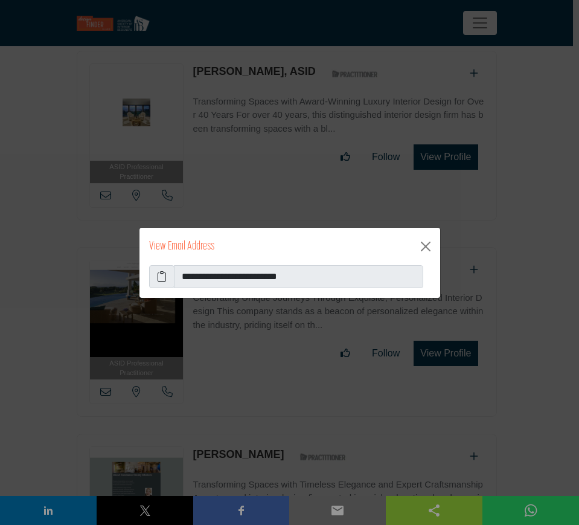
click at [158, 279] on icon at bounding box center [162, 276] width 10 height 14
click at [430, 245] on button "Close" at bounding box center [425, 246] width 19 height 19
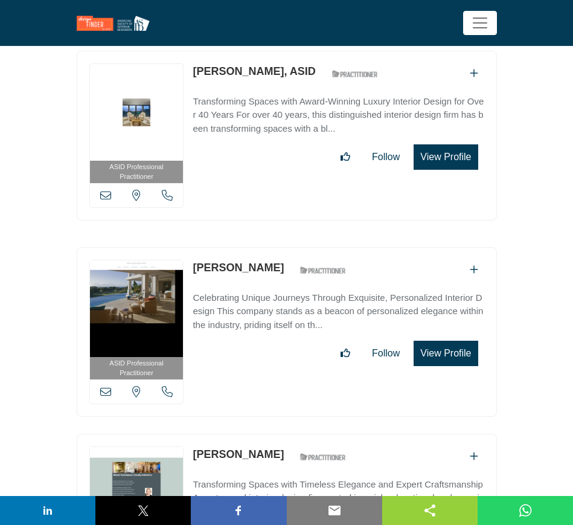
scroll to position [41239, 0]
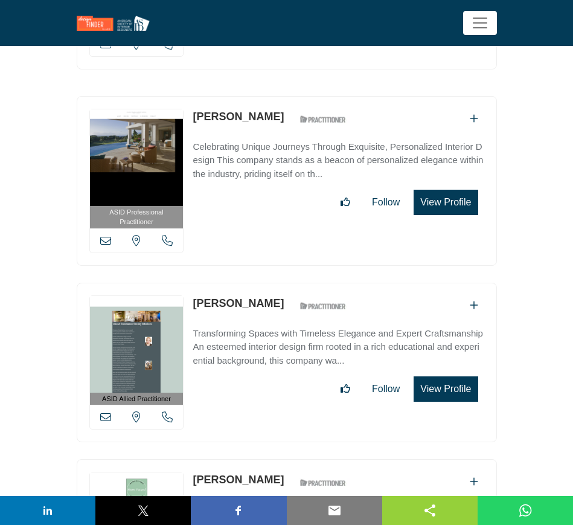
drag, startPoint x: 191, startPoint y: 339, endPoint x: 283, endPoint y: 346, distance: 92.7
copy link "[PERSON_NAME]"
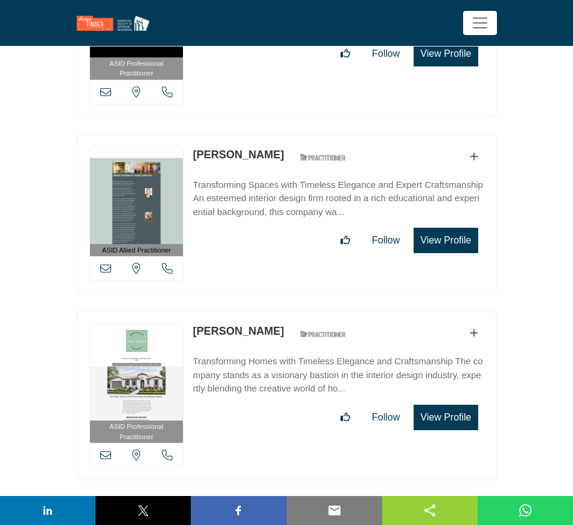
scroll to position [41390, 0]
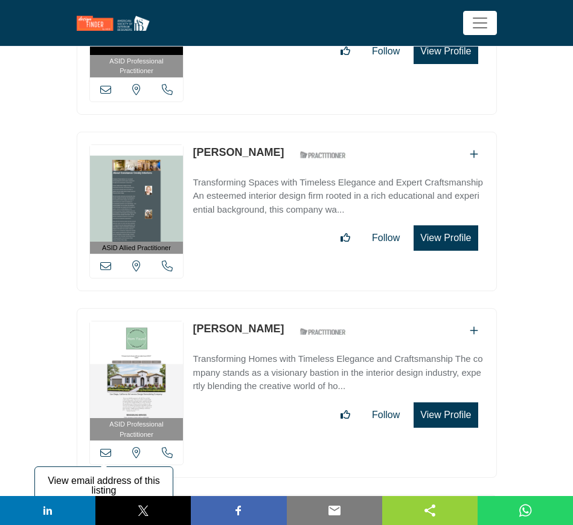
click at [106, 447] on icon at bounding box center [105, 452] width 11 height 11
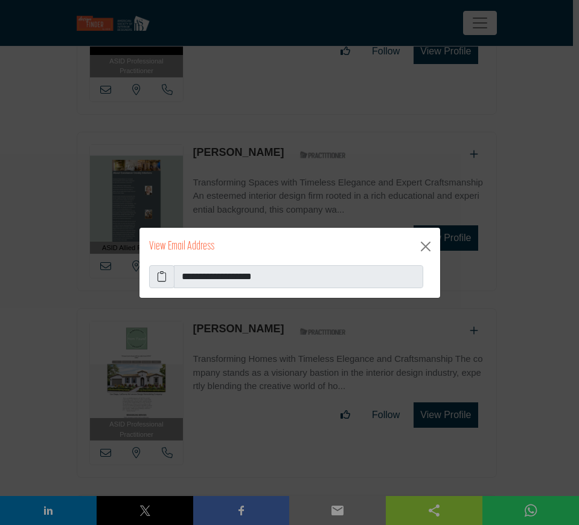
click at [163, 278] on icon at bounding box center [162, 276] width 10 height 14
drag, startPoint x: 427, startPoint y: 247, endPoint x: 384, endPoint y: 244, distance: 43.0
click at [427, 247] on button "Close" at bounding box center [425, 246] width 19 height 19
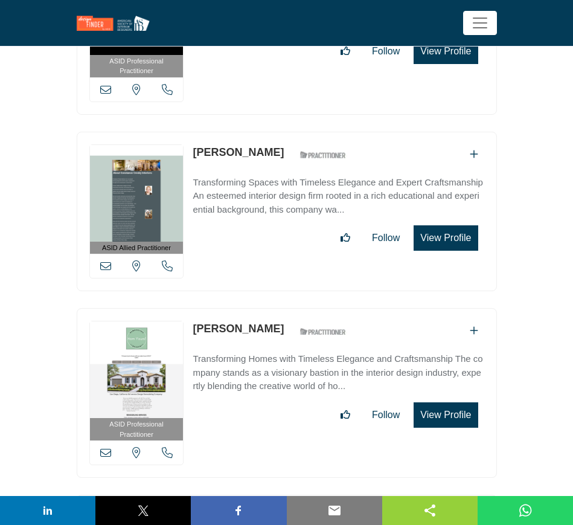
scroll to position [41541, 0]
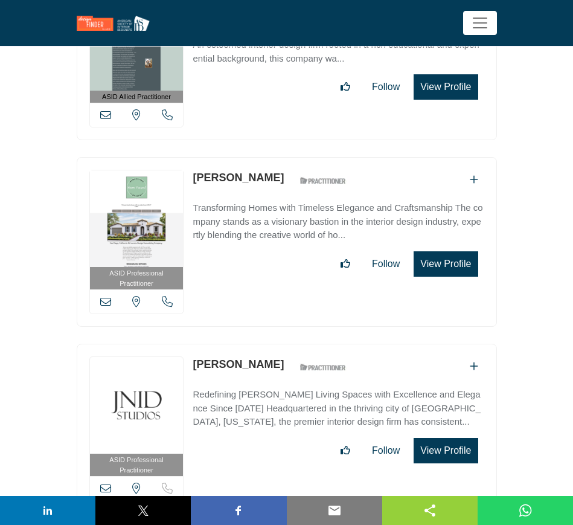
drag, startPoint x: 268, startPoint y: 223, endPoint x: 190, endPoint y: 224, distance: 77.3
click at [190, 344] on div "ASID Professional Practitioner ASID Professional Practitioners have successfull…" at bounding box center [287, 429] width 420 height 170
copy link "[PERSON_NAME]"
click at [105, 483] on icon at bounding box center [105, 488] width 11 height 11
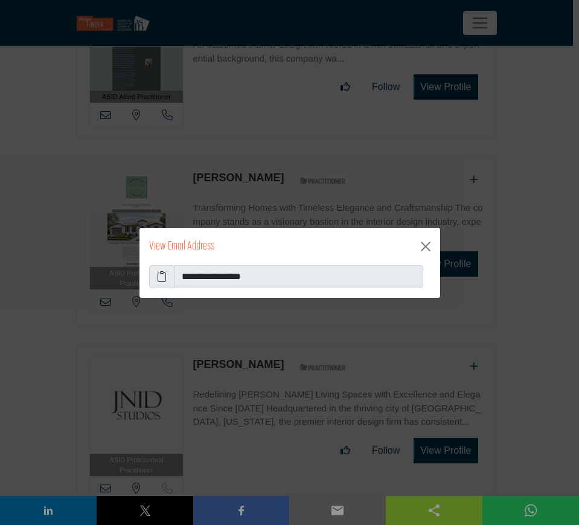
click at [159, 277] on icon at bounding box center [162, 276] width 10 height 14
click at [426, 249] on button "Close" at bounding box center [425, 246] width 19 height 19
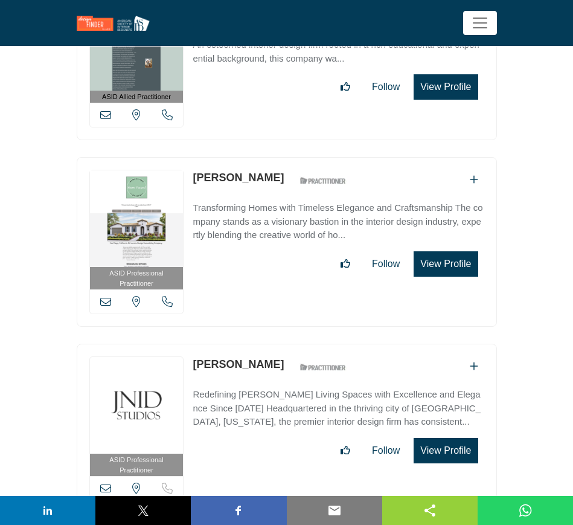
scroll to position [41692, 0]
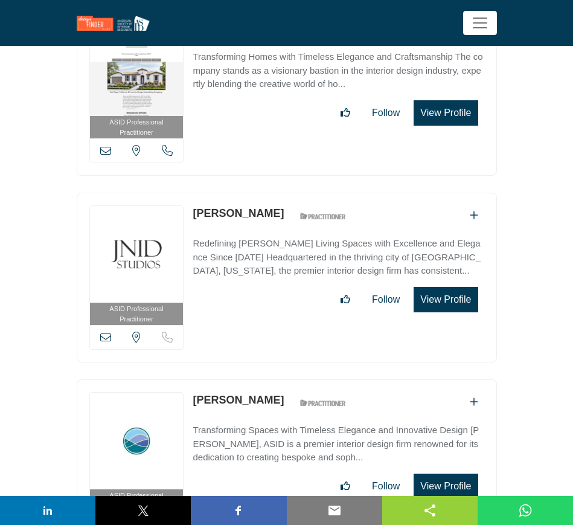
drag, startPoint x: 190, startPoint y: 256, endPoint x: 287, endPoint y: 260, distance: 96.8
click at [287, 379] on div "ASID Professional Practitioner ASID Professional Practitioners have successfull…" at bounding box center [287, 464] width 420 height 170
copy link "[PERSON_NAME]"
click at [104, 518] on icon at bounding box center [105, 523] width 11 height 11
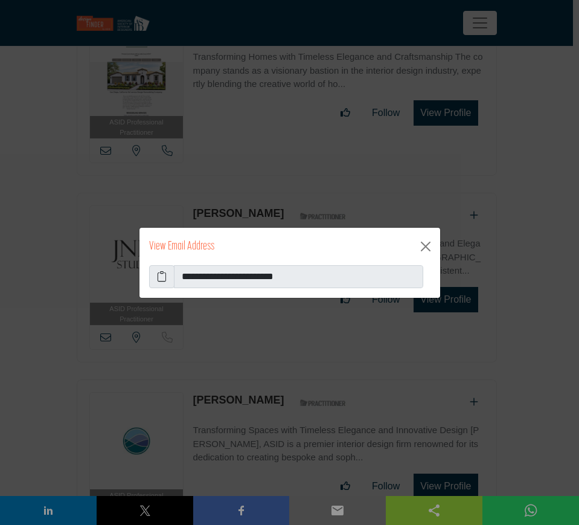
click at [164, 276] on icon at bounding box center [162, 276] width 10 height 14
click at [429, 246] on button "Close" at bounding box center [425, 246] width 19 height 19
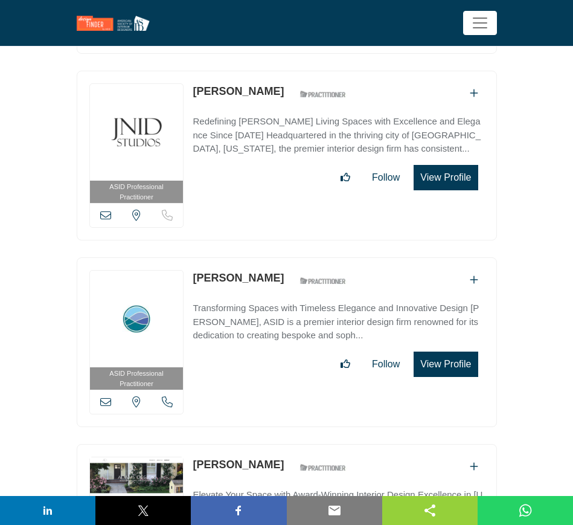
scroll to position [41843, 0]
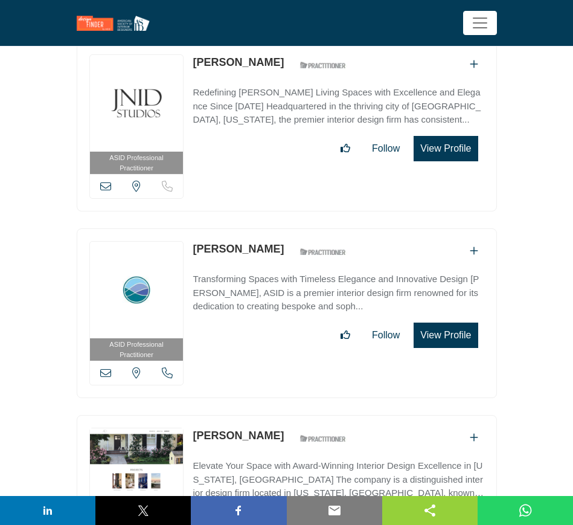
drag, startPoint x: 192, startPoint y: 291, endPoint x: 253, endPoint y: 292, distance: 61.6
click at [253, 415] on div "ASID Professional Practitioner ASID Professional Practitioners have successfull…" at bounding box center [287, 500] width 420 height 170
copy link "[PERSON_NAME]"
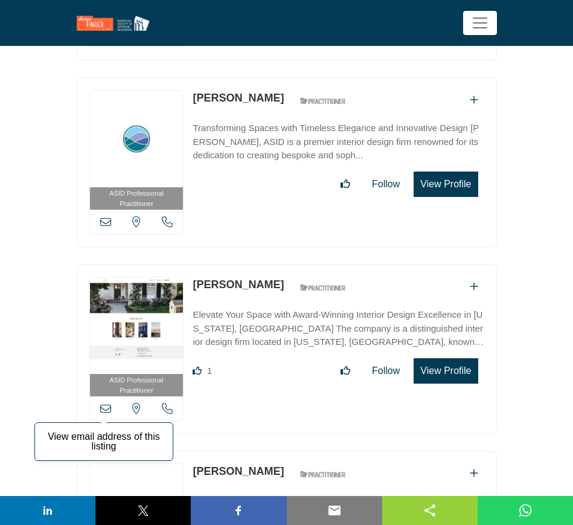
click at [106, 403] on icon at bounding box center [105, 408] width 11 height 11
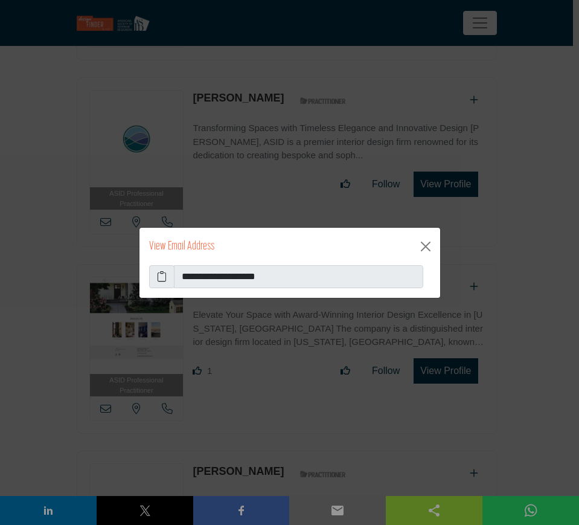
click at [162, 276] on icon at bounding box center [162, 276] width 10 height 14
drag, startPoint x: 424, startPoint y: 247, endPoint x: 399, endPoint y: 246, distance: 24.8
click at [424, 247] on button "Close" at bounding box center [425, 246] width 19 height 19
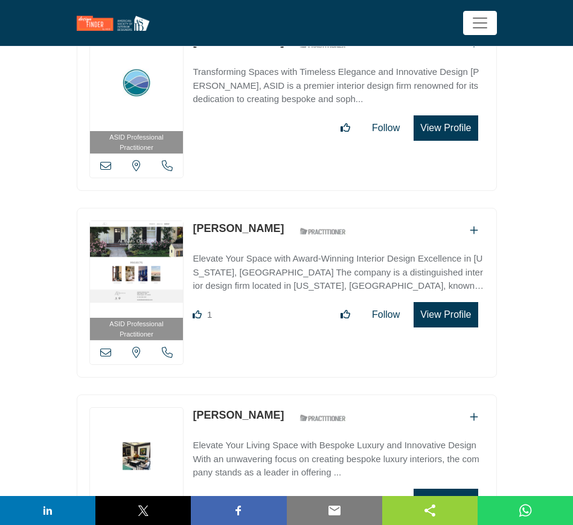
scroll to position [42070, 0]
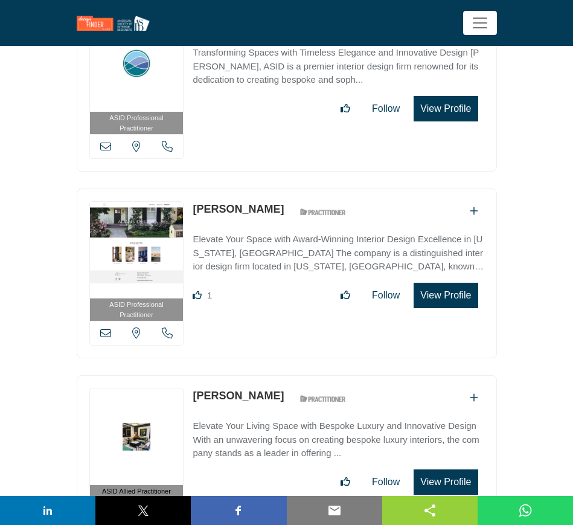
drag, startPoint x: 188, startPoint y: 250, endPoint x: 257, endPoint y: 251, distance: 68.9
click at [257, 375] on div "ASID Allied Practitioner ASID Allied Practitioners have successfully completed …" at bounding box center [287, 455] width 420 height 160
copy div "View email address of this listing View the location of this listing Call Numbe…"
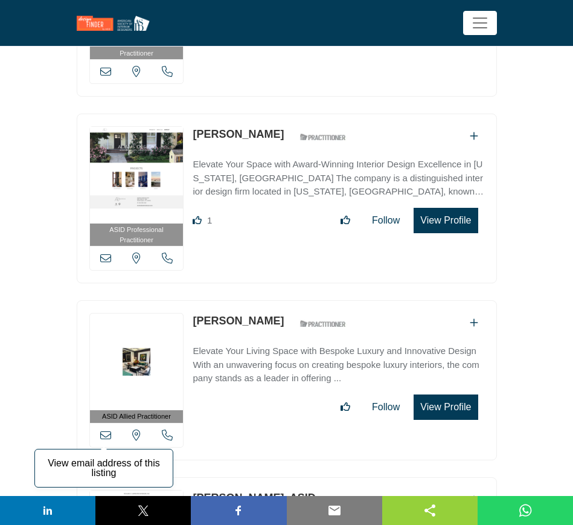
scroll to position [42145, 0]
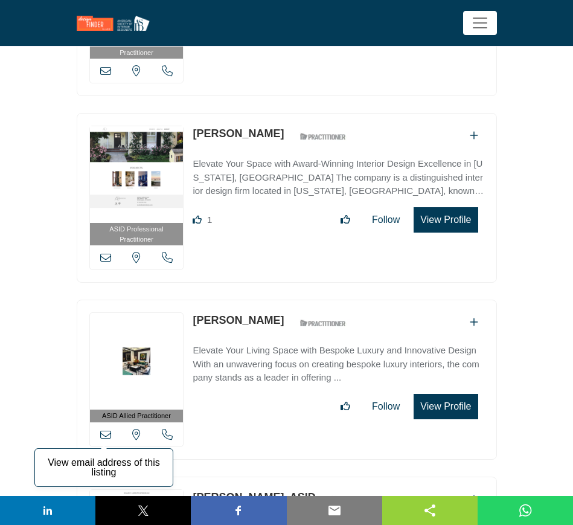
click at [105, 429] on icon at bounding box center [105, 434] width 11 height 11
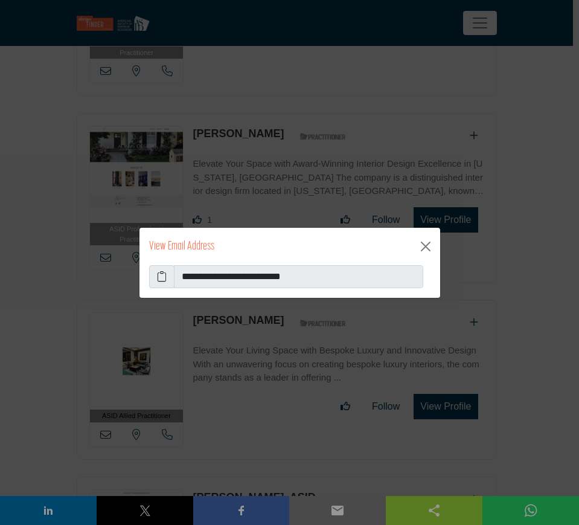
click at [161, 275] on icon at bounding box center [162, 276] width 10 height 14
drag, startPoint x: 425, startPoint y: 248, endPoint x: 410, endPoint y: 249, distance: 14.5
click at [425, 248] on button "Close" at bounding box center [425, 246] width 19 height 19
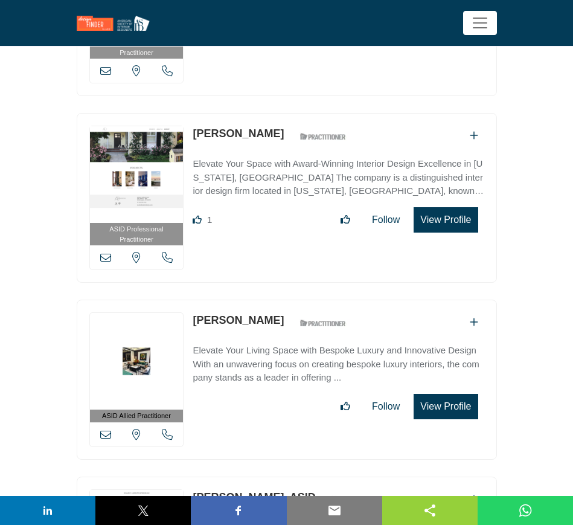
scroll to position [42296, 0]
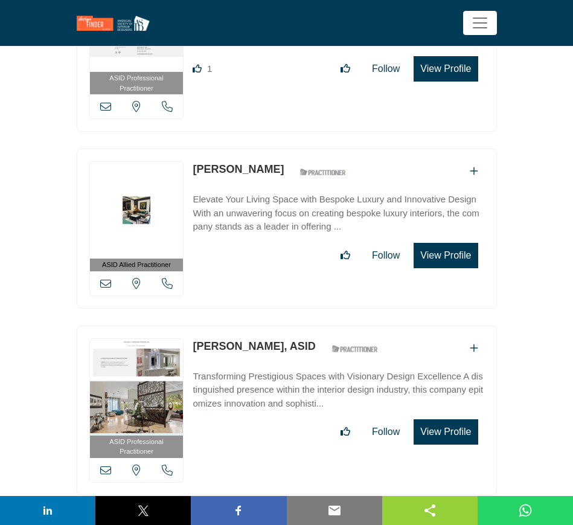
drag, startPoint x: 190, startPoint y: 203, endPoint x: 288, endPoint y: 204, distance: 98.5
click at [288, 326] on div "ASID Professional Practitioner ASID Professional Practitioners have successfull…" at bounding box center [287, 411] width 420 height 170
copy link "Richard Carpenter"
click at [103, 465] on icon at bounding box center [105, 470] width 11 height 11
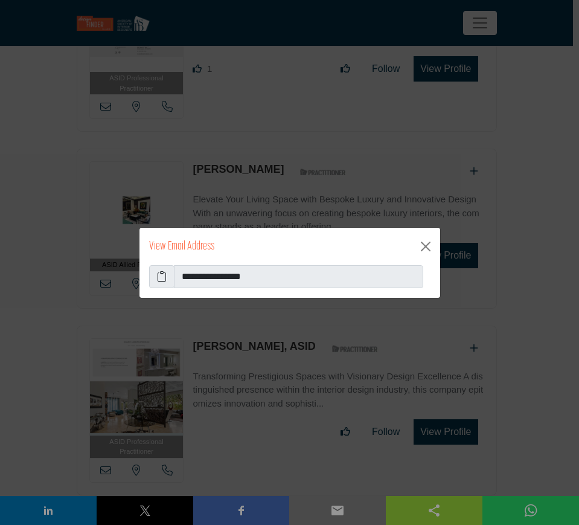
click at [161, 279] on icon at bounding box center [162, 276] width 10 height 14
click at [424, 246] on button "Close" at bounding box center [425, 246] width 19 height 19
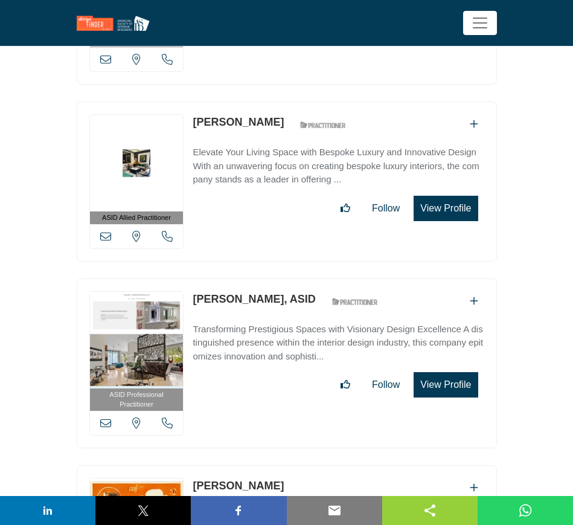
scroll to position [42372, 0]
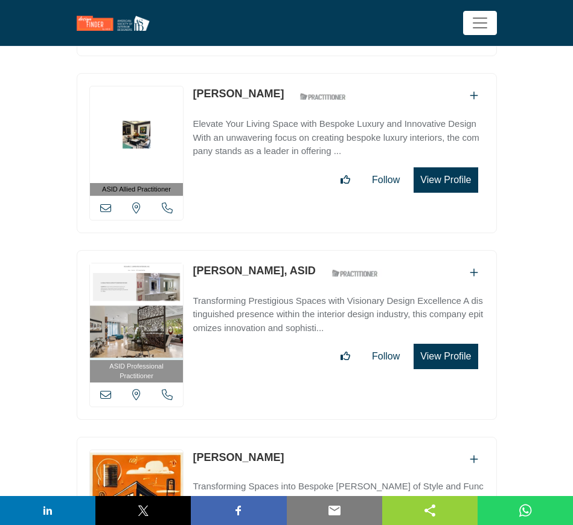
drag, startPoint x: 190, startPoint y: 314, endPoint x: 292, endPoint y: 314, distance: 101.5
click at [292, 437] on div "View email address of this listing Sorry, but we don't have a location for this…" at bounding box center [287, 510] width 420 height 147
copy link "[PERSON_NAME]"
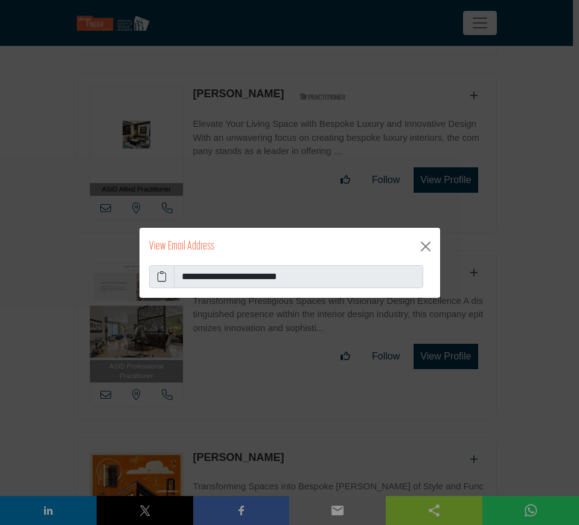
click at [164, 274] on icon at bounding box center [162, 276] width 10 height 14
click at [424, 246] on button "Close" at bounding box center [425, 246] width 19 height 19
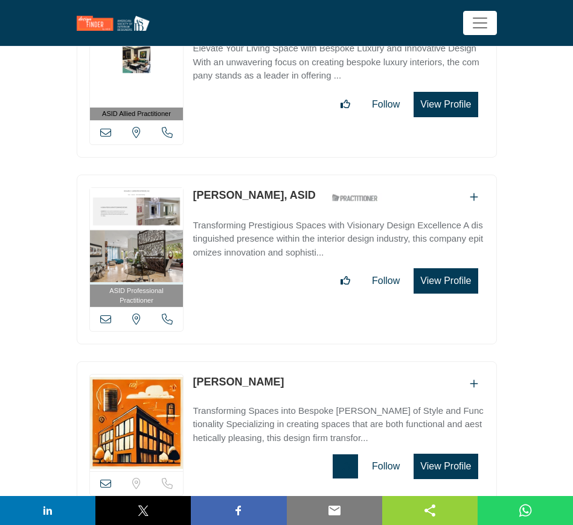
scroll to position [42523, 0]
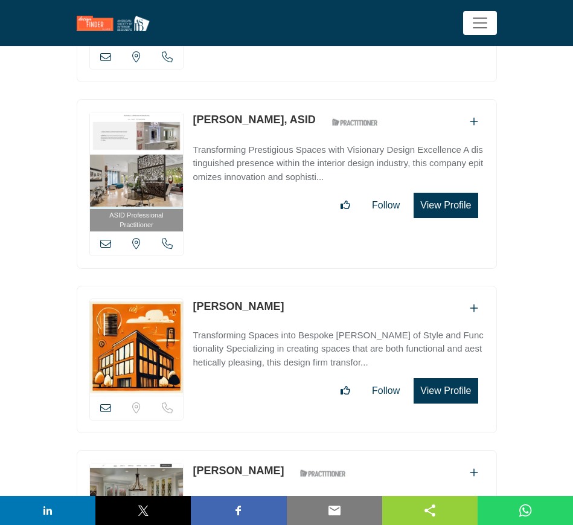
drag, startPoint x: 191, startPoint y: 324, endPoint x: 245, endPoint y: 327, distance: 53.9
click at [245, 450] on div "ASID Professional Practitioner ASID Professional Practitioners have successfull…" at bounding box center [287, 535] width 420 height 170
copy link "Gail Diehl"
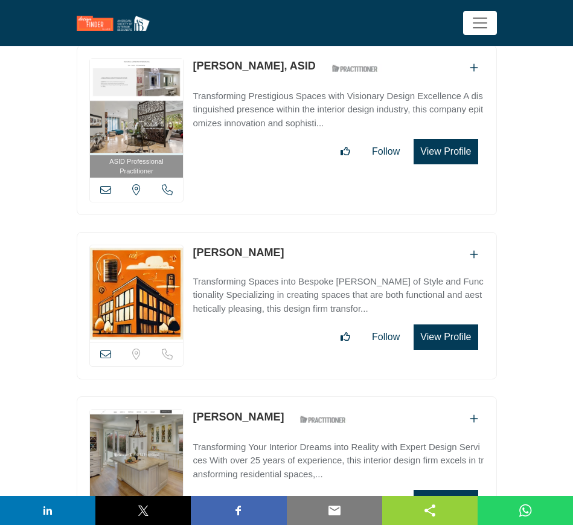
scroll to position [42598, 0]
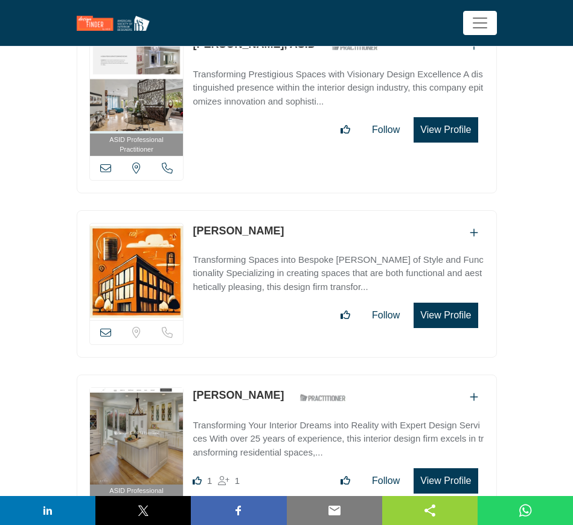
click at [103, 514] on icon at bounding box center [105, 519] width 11 height 11
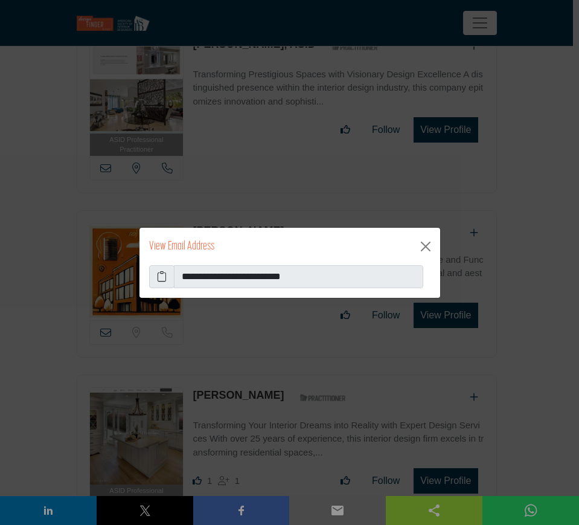
click at [158, 275] on icon at bounding box center [162, 276] width 10 height 14
click at [425, 246] on button "Close" at bounding box center [425, 246] width 19 height 19
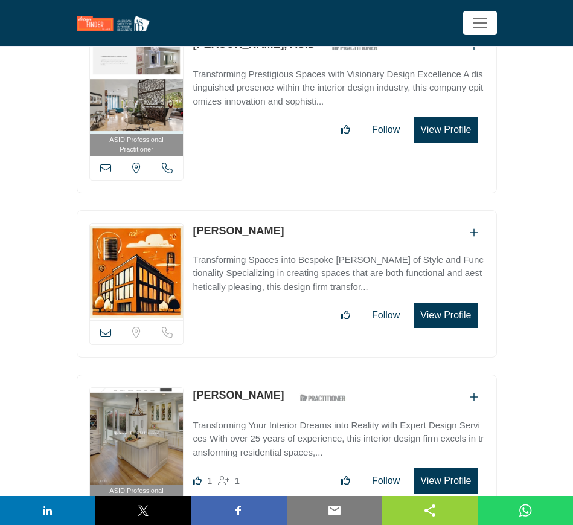
scroll to position [42749, 0]
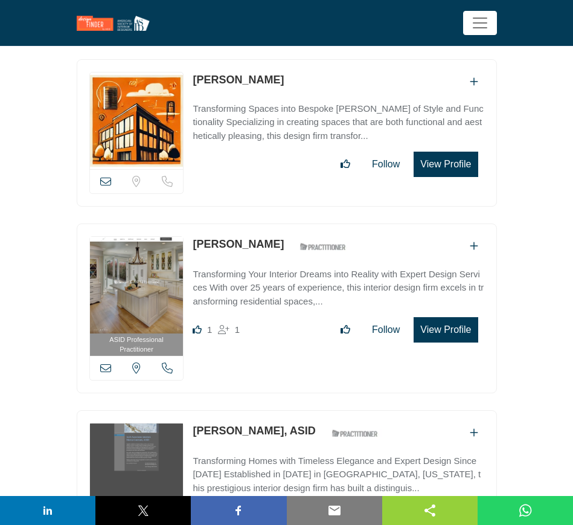
drag, startPoint x: 192, startPoint y: 283, endPoint x: 276, endPoint y: 283, distance: 84.0
click at [276, 410] on div "ASID Professional Practitioner ASID Professional Practitioners have successfull…" at bounding box center [287, 495] width 420 height 170
copy link "Marcia Guerrant"
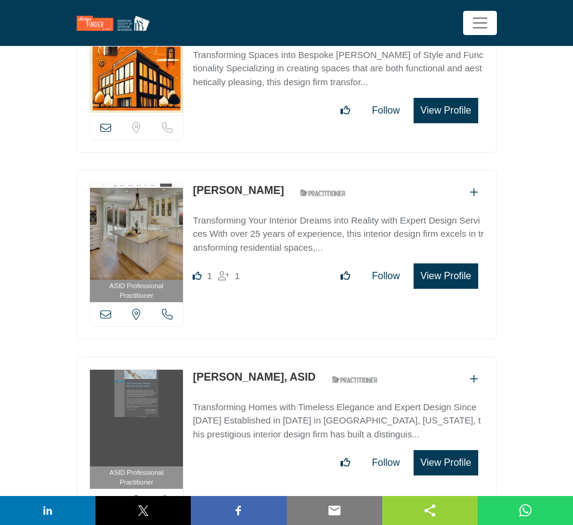
scroll to position [42825, 0]
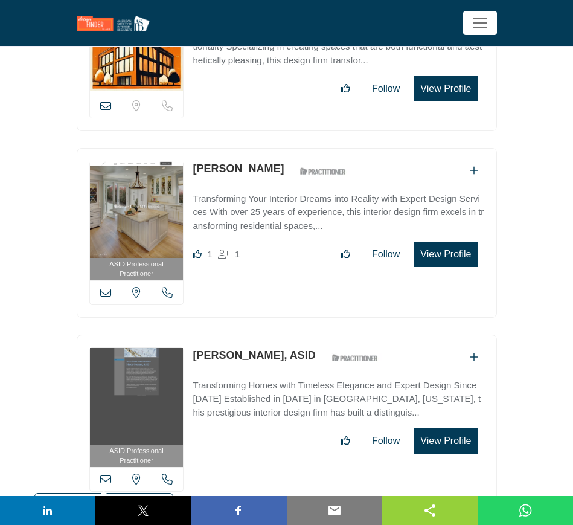
click at [103, 474] on icon at bounding box center [105, 479] width 11 height 11
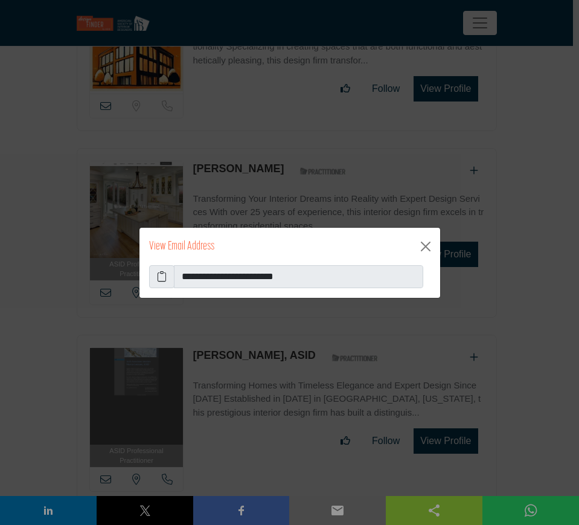
click at [158, 274] on icon at bounding box center [162, 276] width 10 height 14
click at [428, 247] on button "Close" at bounding box center [425, 246] width 19 height 19
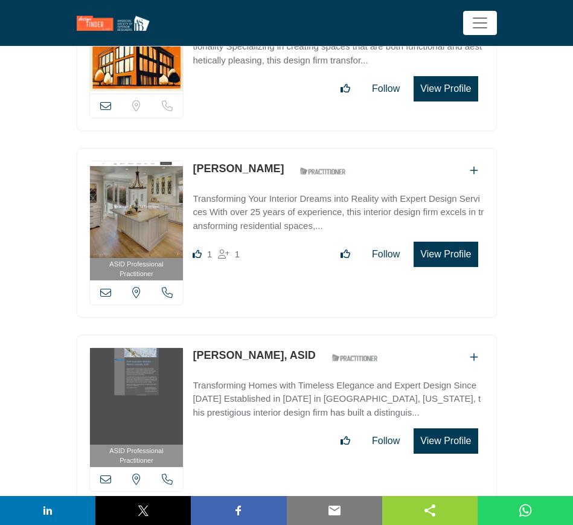
scroll to position [42900, 0]
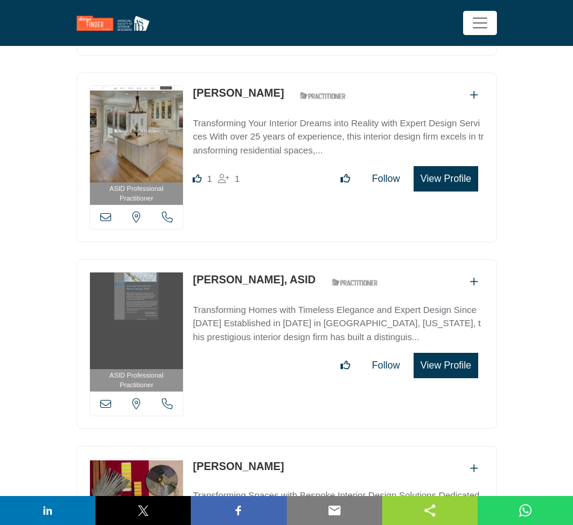
drag, startPoint x: 240, startPoint y: 317, endPoint x: 195, endPoint y: 320, distance: 46.0
click at [195, 459] on div "[PERSON_NAME]" at bounding box center [338, 469] width 291 height 20
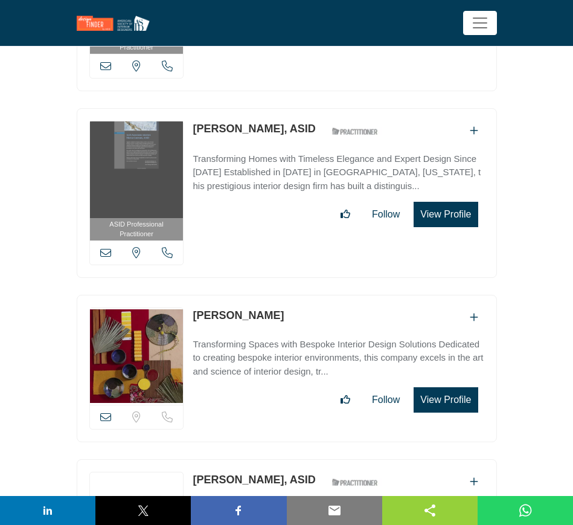
scroll to position [43202, 0]
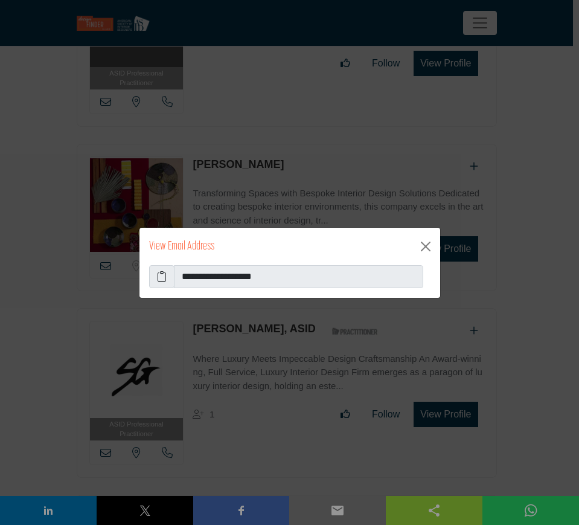
click at [162, 277] on icon at bounding box center [162, 276] width 10 height 14
drag, startPoint x: 425, startPoint y: 248, endPoint x: 419, endPoint y: 246, distance: 6.2
click at [425, 248] on button "Close" at bounding box center [425, 246] width 19 height 19
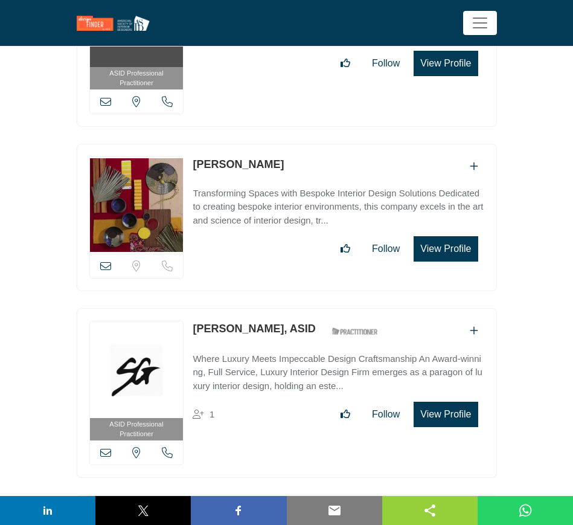
scroll to position [43353, 0]
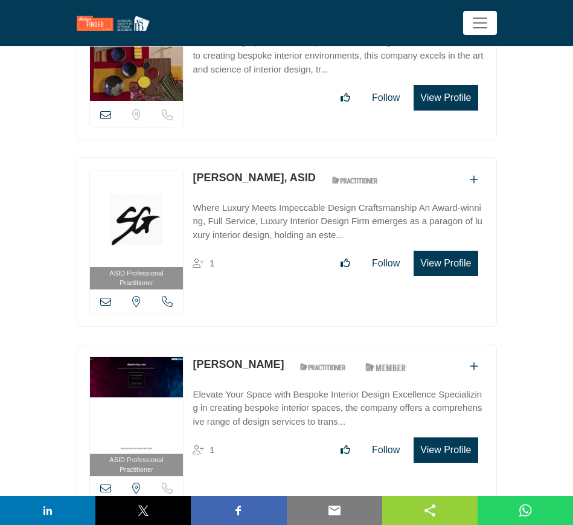
copy link "[PERSON_NAME]"
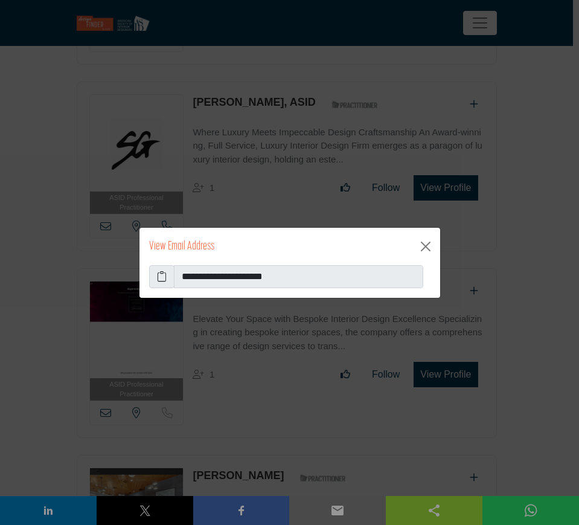
click at [165, 279] on icon at bounding box center [162, 276] width 10 height 14
drag, startPoint x: 425, startPoint y: 243, endPoint x: 410, endPoint y: 246, distance: 15.5
click at [425, 243] on button "Close" at bounding box center [425, 246] width 19 height 19
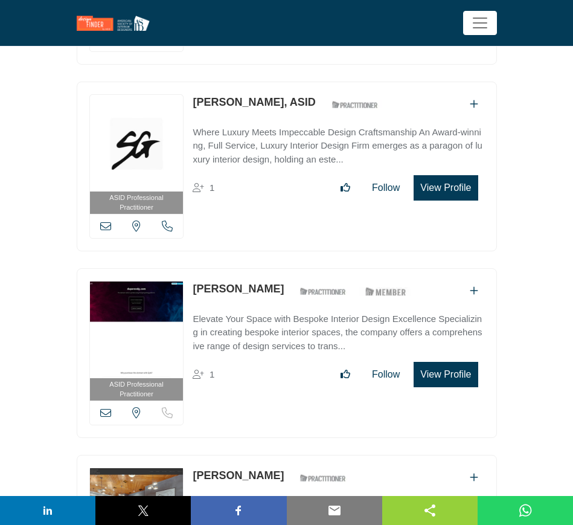
scroll to position [43504, 0]
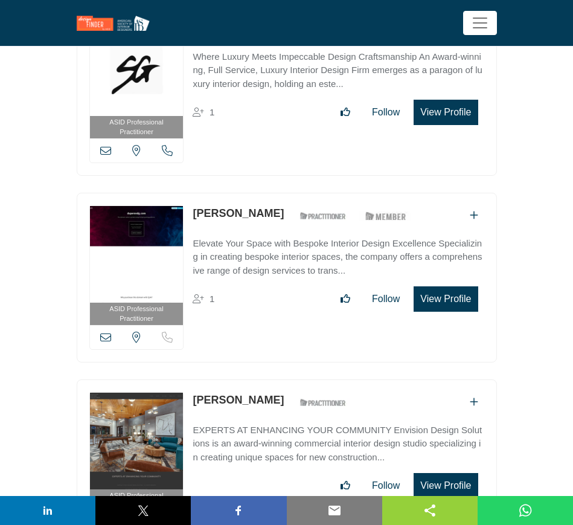
click at [193, 392] on div "Amy Schwab ASID Qualified Practitioner who validates work and experience to hol…" at bounding box center [273, 402] width 160 height 21
copy link "Amy Schwab"
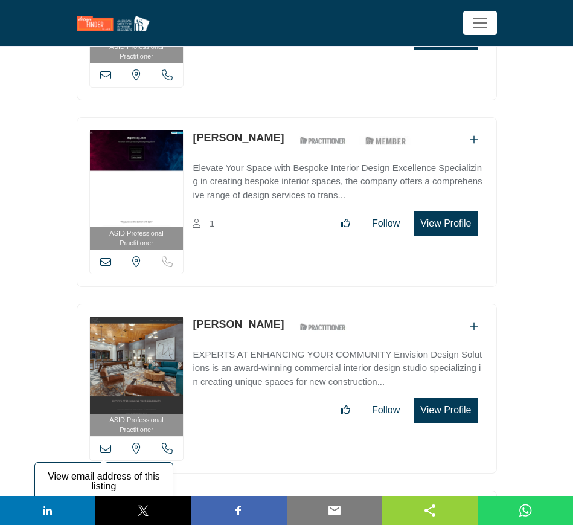
click at [107, 443] on icon at bounding box center [105, 448] width 11 height 11
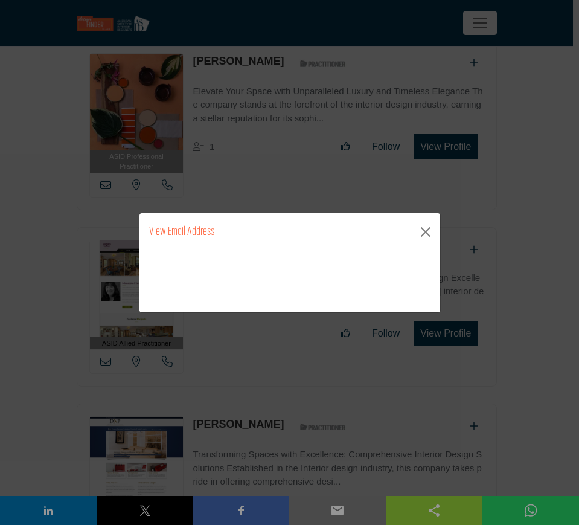
scroll to position [44570, 0]
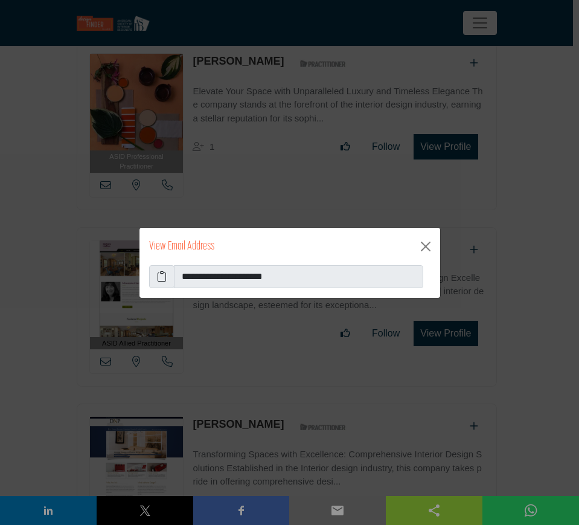
click at [164, 276] on icon at bounding box center [162, 276] width 10 height 14
click at [428, 247] on button "Close" at bounding box center [425, 246] width 19 height 19
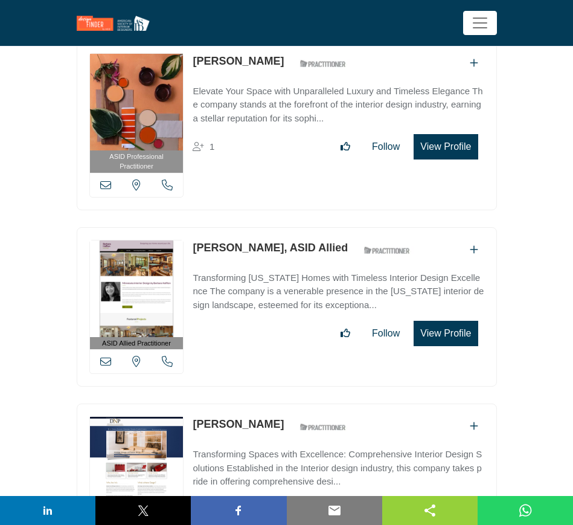
drag, startPoint x: 262, startPoint y: 273, endPoint x: 192, endPoint y: 269, distance: 70.8
click at [192, 404] on div "ASID Professional Practitioner ASID Professional Practitioners have successfull…" at bounding box center [287, 489] width 420 height 170
copy link "[PERSON_NAME]"
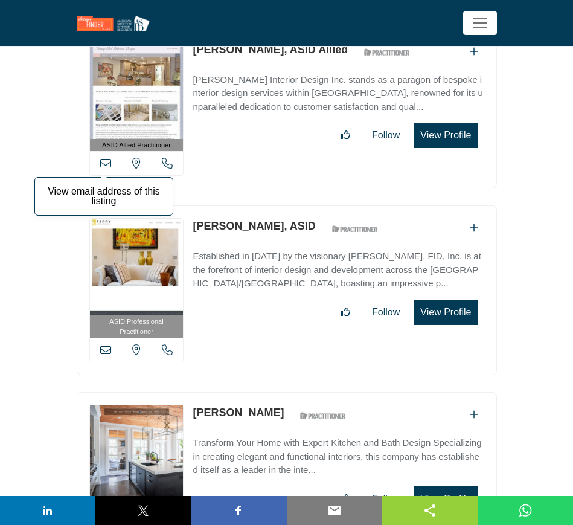
scroll to position [43815, 0]
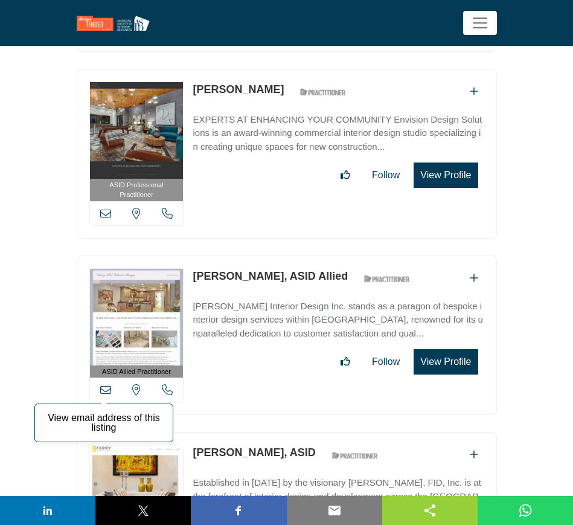
click at [107, 384] on icon at bounding box center [105, 389] width 11 height 11
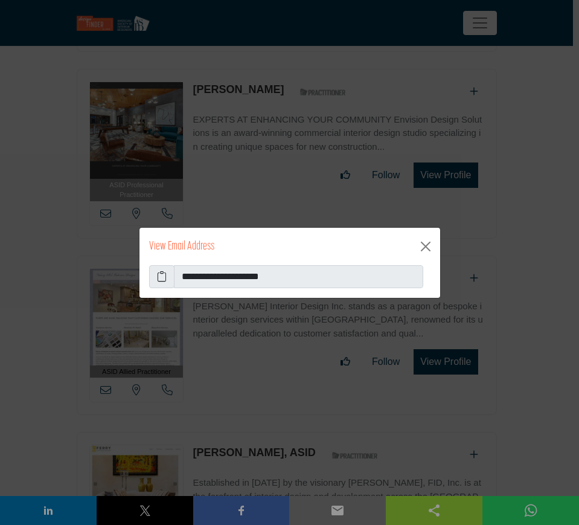
click at [161, 276] on icon at bounding box center [162, 276] width 10 height 14
click at [423, 245] on button "Close" at bounding box center [425, 246] width 19 height 19
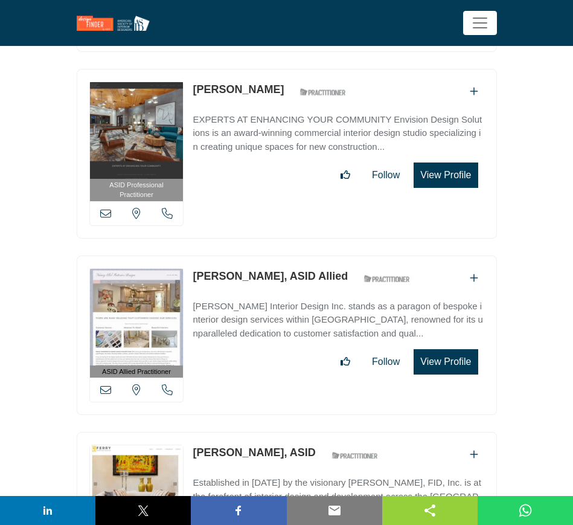
drag, startPoint x: 192, startPoint y: 302, endPoint x: 253, endPoint y: 301, distance: 61.6
click at [253, 432] on div "ASID Professional Practitioner ASID Professional Practitioners have successfull…" at bounding box center [287, 517] width 420 height 170
copy link "[PERSON_NAME]"
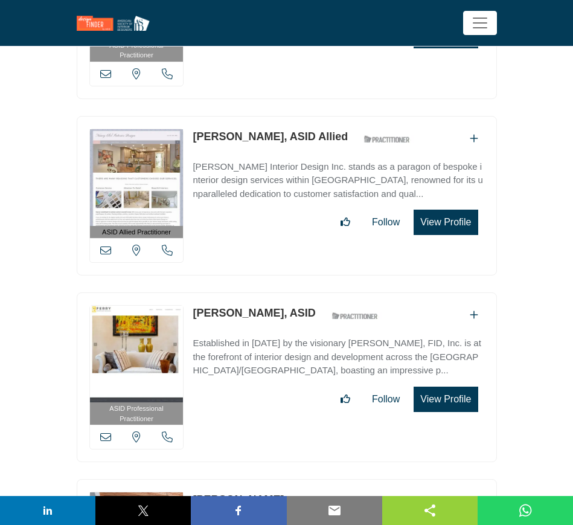
scroll to position [43966, 0]
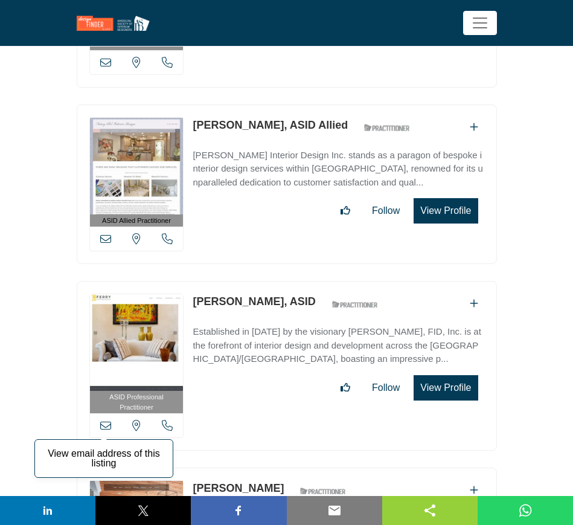
click at [107, 420] on icon at bounding box center [105, 425] width 11 height 11
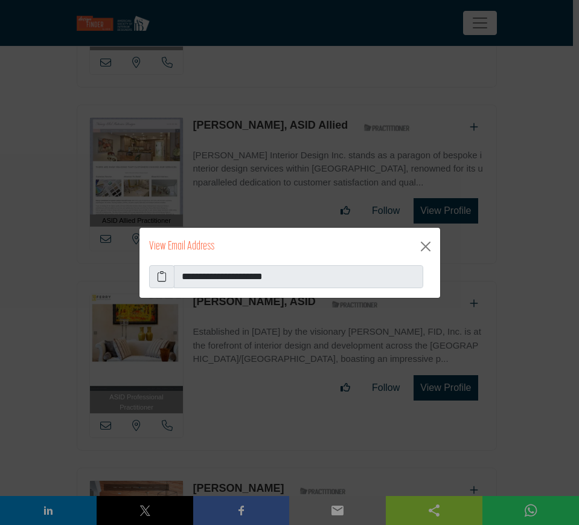
click at [157, 274] on icon at bounding box center [162, 276] width 10 height 14
click at [425, 248] on button "Close" at bounding box center [425, 246] width 19 height 19
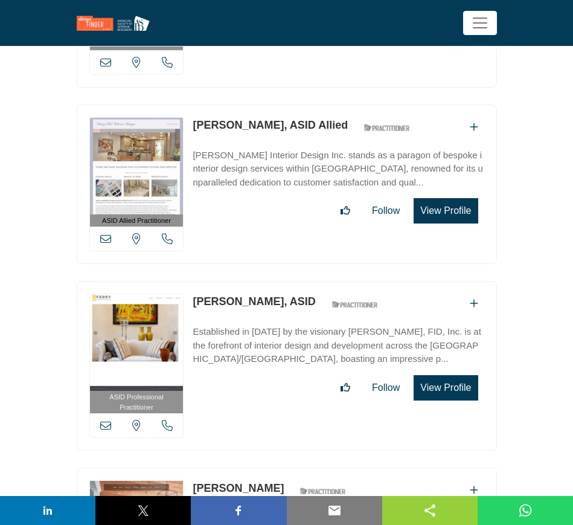
scroll to position [44042, 0]
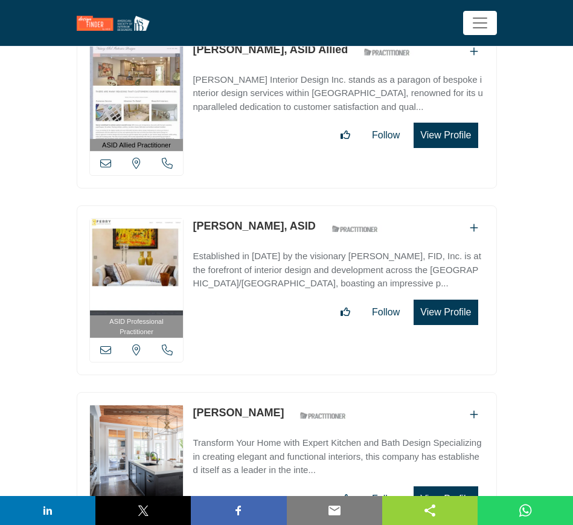
click at [263, 205] on div "ASID Professional Practitioner ASID Professional Practitioners have successfull…" at bounding box center [287, 290] width 420 height 170
drag, startPoint x: 269, startPoint y: 261, endPoint x: 195, endPoint y: 263, distance: 73.7
click at [195, 405] on div "[PERSON_NAME] ASID Qualified Practitioner who validates work and experience to …" at bounding box center [273, 415] width 160 height 21
copy link "[PERSON_NAME]"
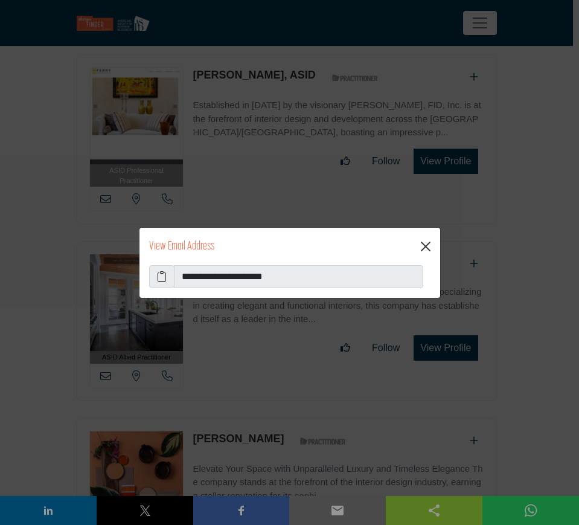
scroll to position [44193, 0]
click at [426, 247] on button "Close" at bounding box center [425, 246] width 19 height 19
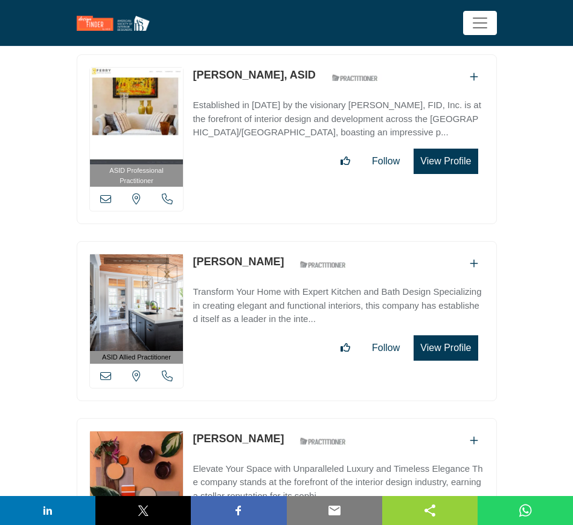
scroll to position [44419, 0]
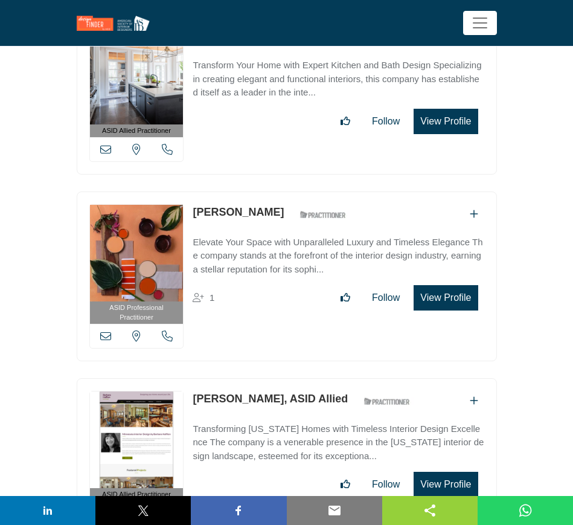
drag, startPoint x: 189, startPoint y: 242, endPoint x: 341, endPoint y: 251, distance: 152.5
click at [341, 378] on div "ASID Allied Practitioner ASID Allied Practitioners have successfully completed …" at bounding box center [287, 458] width 420 height 160
copy link "[PERSON_NAME], ASID Allied"
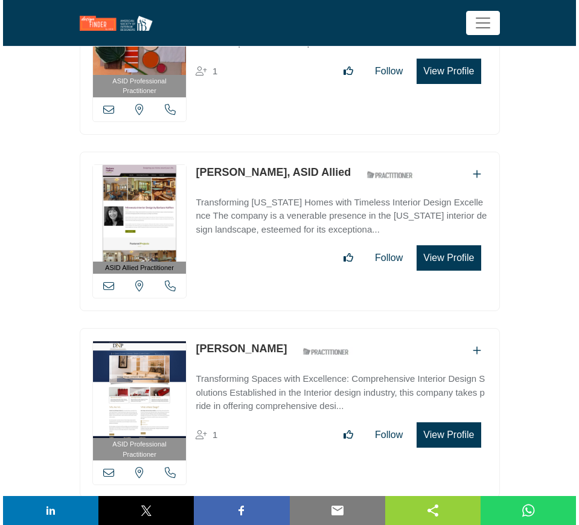
scroll to position [0, 0]
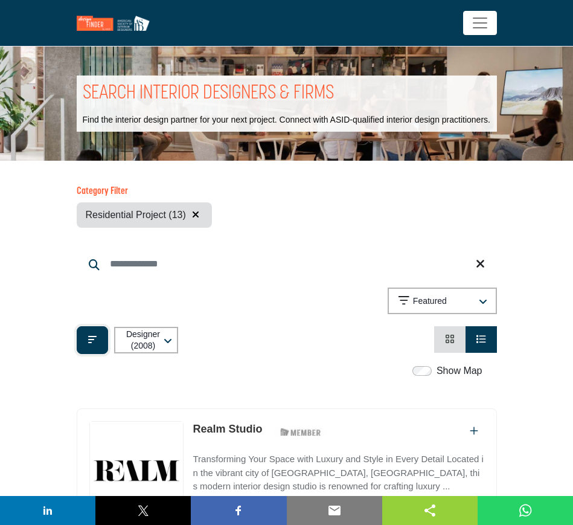
click at [95, 342] on icon "Filter categories" at bounding box center [92, 340] width 8 height 10
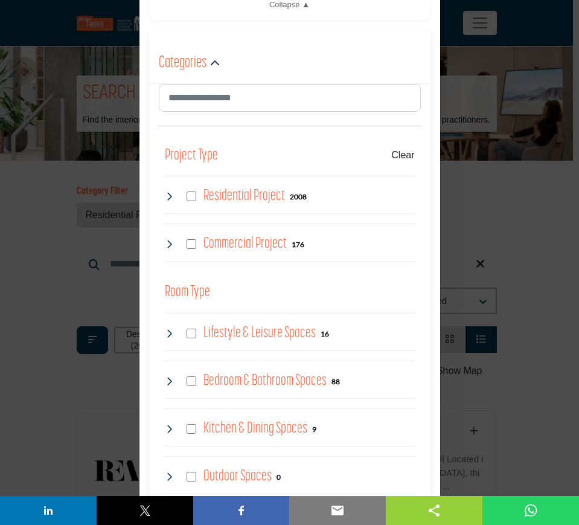
scroll to position [604, 0]
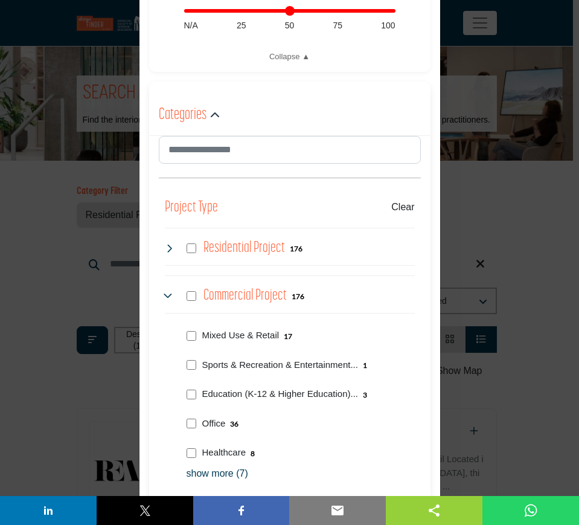
scroll to position [529, 0]
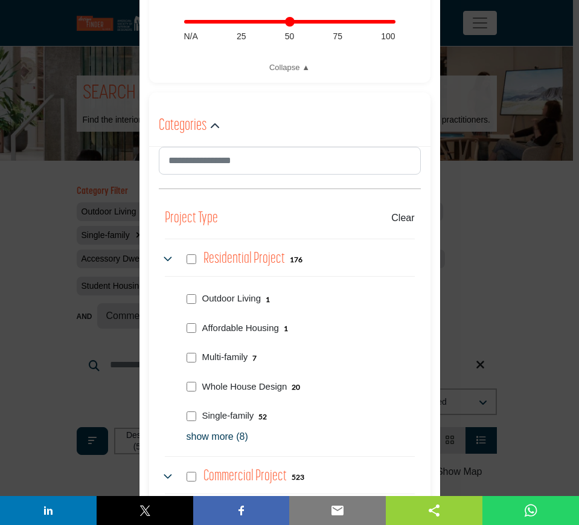
click at [239, 434] on p "show more (8)" at bounding box center [301, 437] width 228 height 14
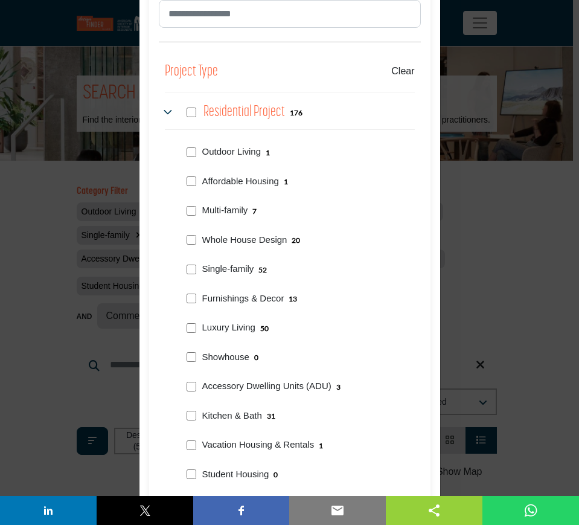
scroll to position [680, 0]
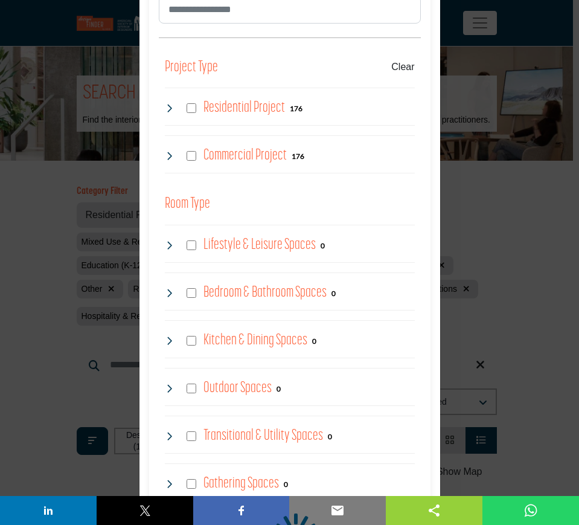
click at [165, 106] on icon at bounding box center [170, 108] width 10 height 10
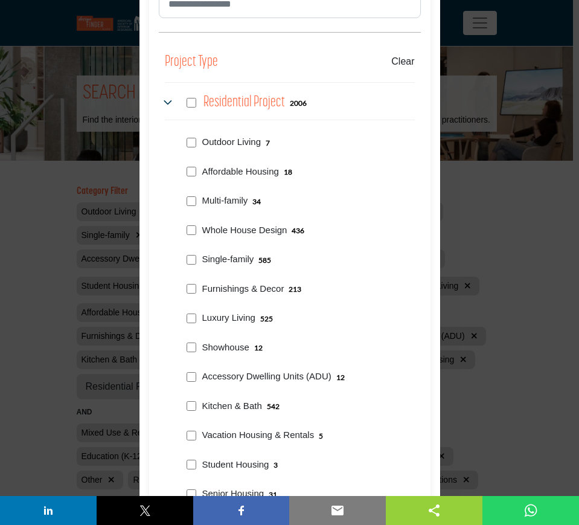
scroll to position [604, 0]
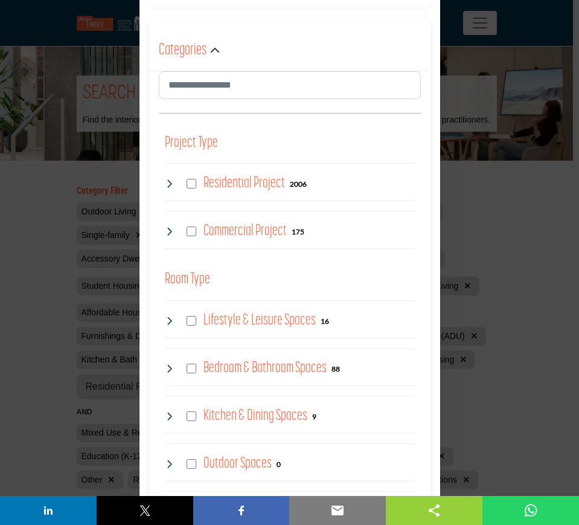
click at [168, 184] on icon at bounding box center [170, 184] width 10 height 10
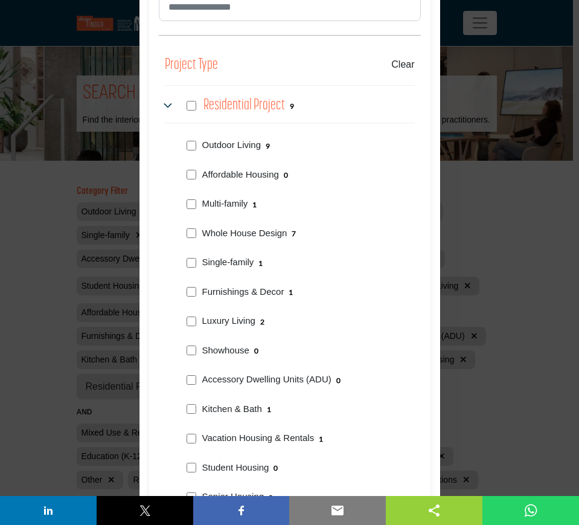
scroll to position [621, 0]
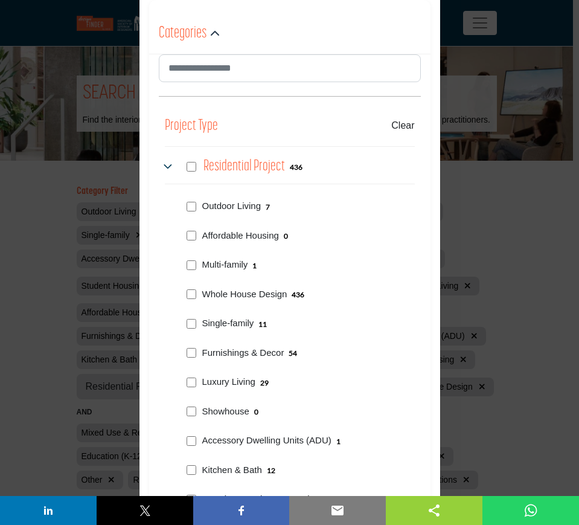
click at [512, 230] on div "Filter × ASID QUALIFIED DESIGNERS & MEMBERS Find Interior Designers, firms, sup…" at bounding box center [289, 262] width 579 height 525
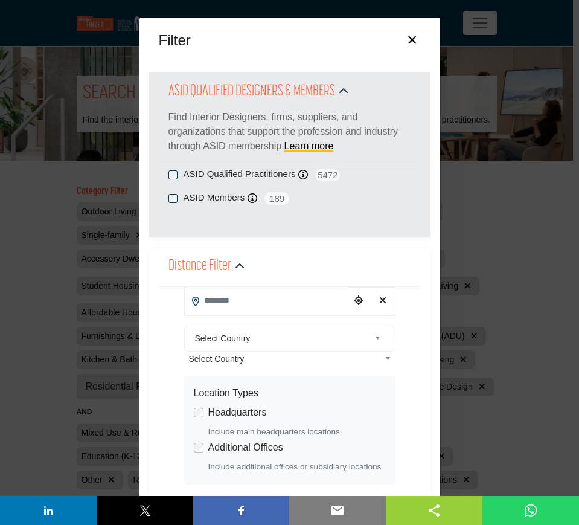
click at [409, 39] on button "×" at bounding box center [413, 38] width 18 height 23
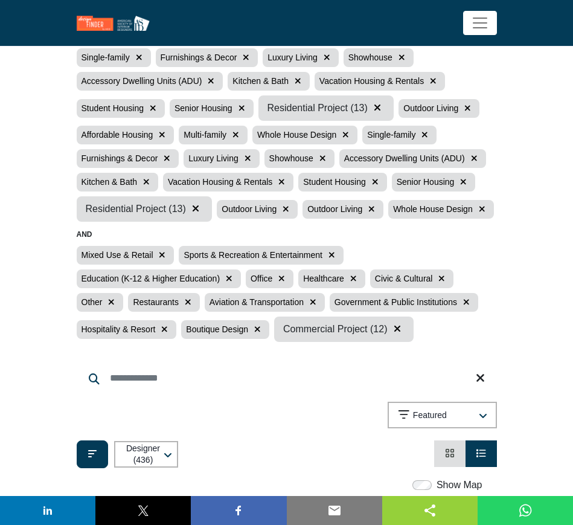
scroll to position [151, 0]
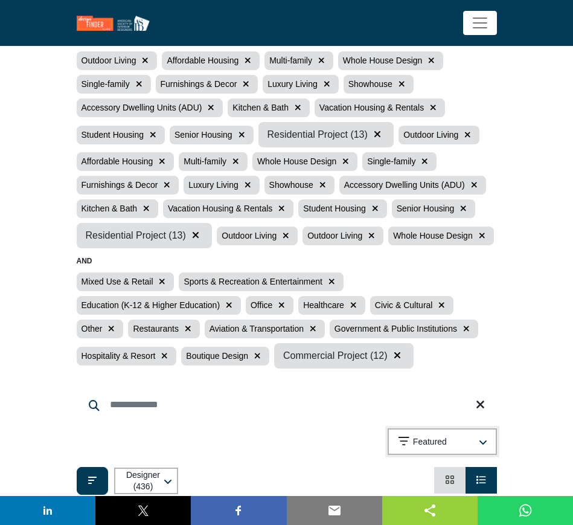
click at [481, 442] on icon "button" at bounding box center [483, 443] width 8 height 10
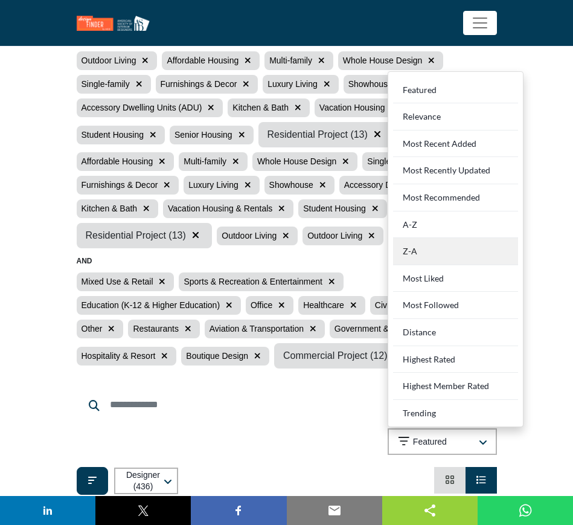
click at [436, 251] on div "Z-A" at bounding box center [455, 251] width 125 height 27
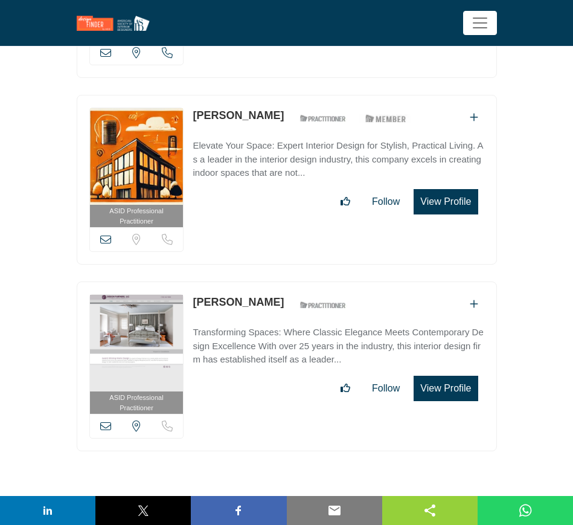
scroll to position [18437, 0]
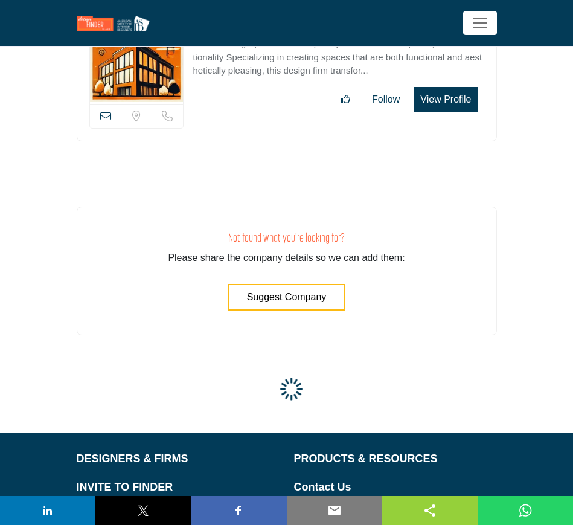
scroll to position [44084, 0]
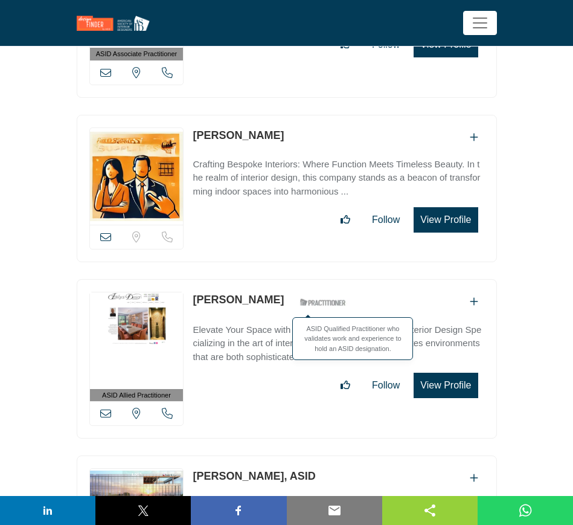
scroll to position [1495, 0]
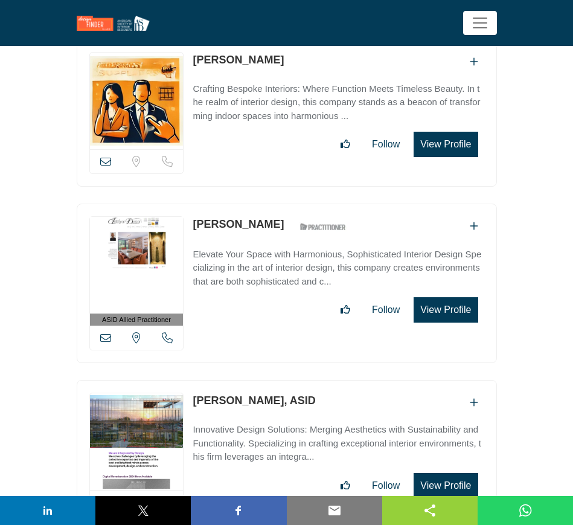
drag, startPoint x: 191, startPoint y: 221, endPoint x: 280, endPoint y: 224, distance: 88.9
click at [280, 224] on div "ASID Allied Practitioner ASID Allied Practitioners have successfully completed …" at bounding box center [287, 284] width 420 height 160
copy link "[PERSON_NAME]"
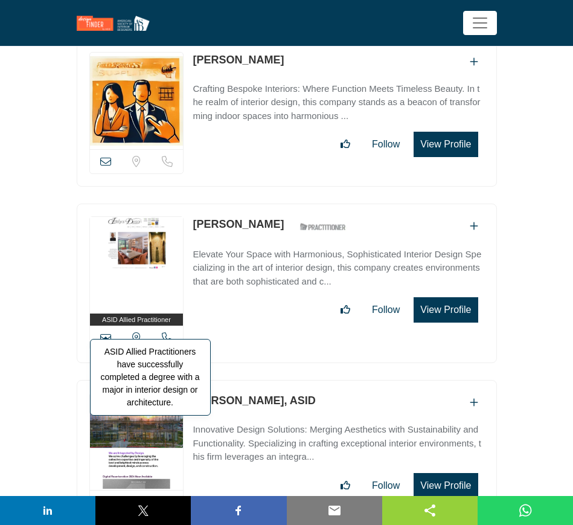
click at [105, 339] on span "ASID Allied Practitioners have successfully completed a degree with a major in …" at bounding box center [150, 377] width 121 height 77
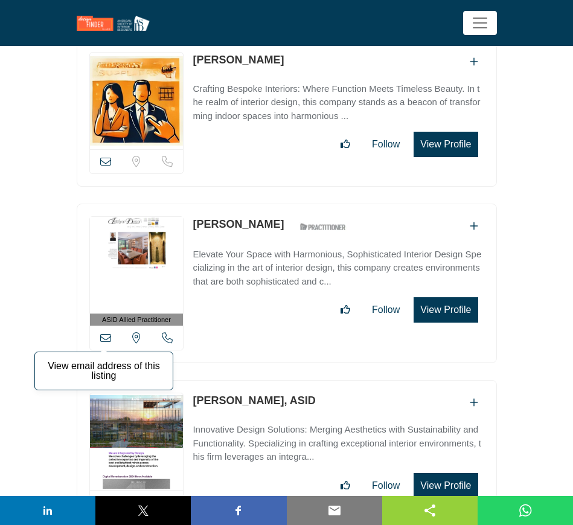
click at [103, 333] on icon at bounding box center [105, 337] width 11 height 11
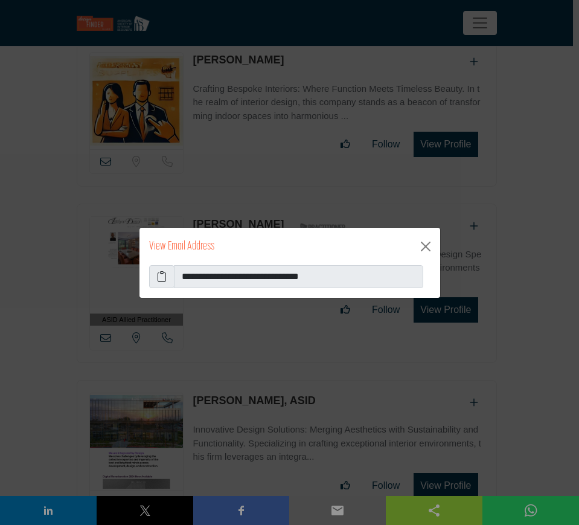
click at [161, 275] on icon at bounding box center [162, 276] width 10 height 14
click at [425, 245] on button "Close" at bounding box center [425, 246] width 19 height 19
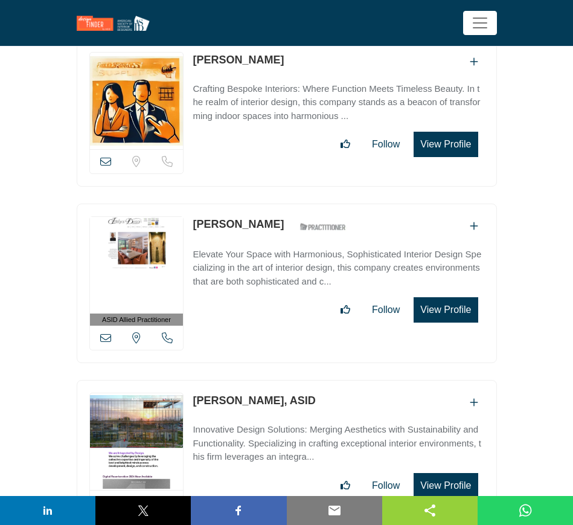
drag, startPoint x: 187, startPoint y: 395, endPoint x: 283, endPoint y: 396, distance: 96.1
click at [283, 396] on div "View email address of this listing Sorry, but we don't have a location for this…" at bounding box center [287, 453] width 420 height 147
copy div "View email address of this listing Sorry, but we don't have a location for this…"
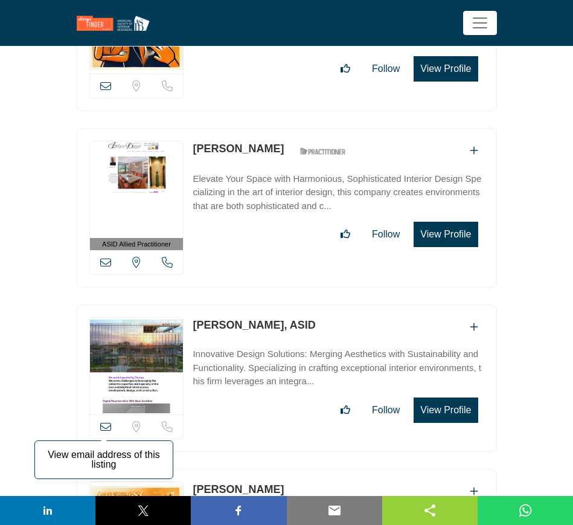
click at [105, 421] on icon at bounding box center [105, 426] width 11 height 11
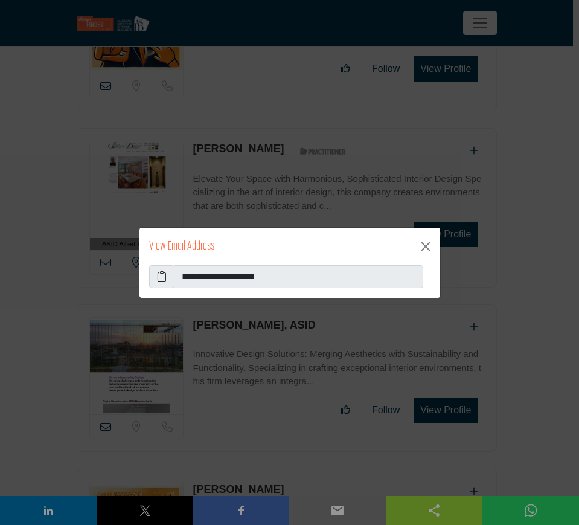
click at [162, 276] on icon at bounding box center [162, 276] width 10 height 14
click at [425, 248] on button "Close" at bounding box center [425, 246] width 19 height 19
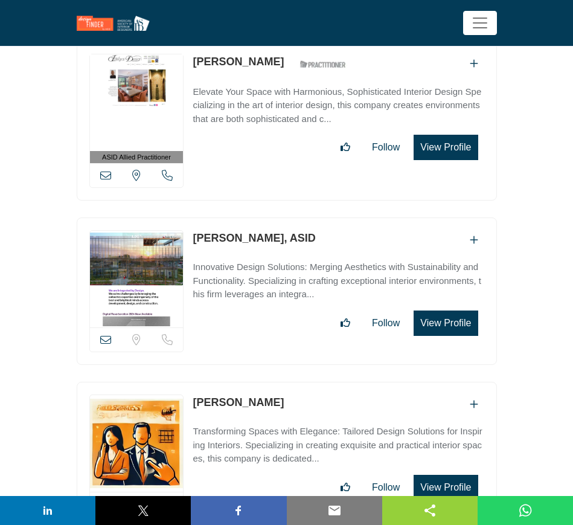
scroll to position [1722, 0]
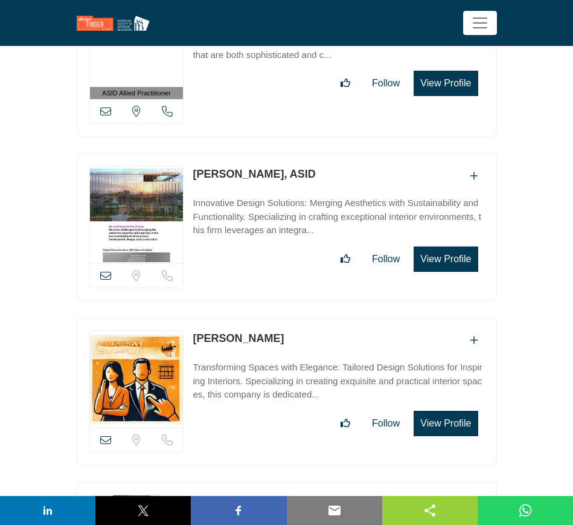
drag, startPoint x: 250, startPoint y: 333, endPoint x: 194, endPoint y: 333, distance: 55.6
click at [194, 333] on div "[PERSON_NAME]" at bounding box center [338, 340] width 291 height 20
copy link "[PERSON_NAME]"
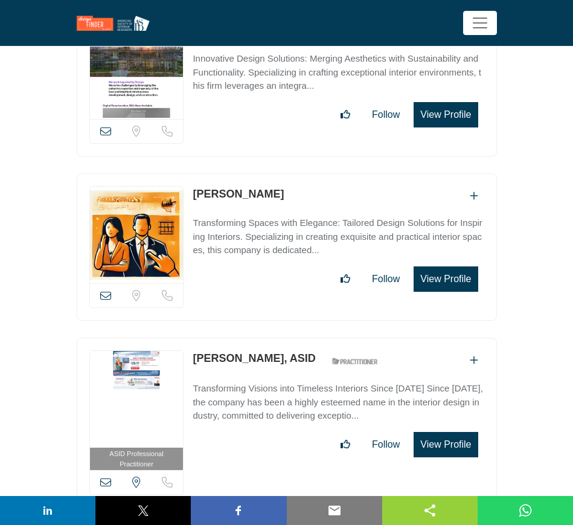
scroll to position [1873, 0]
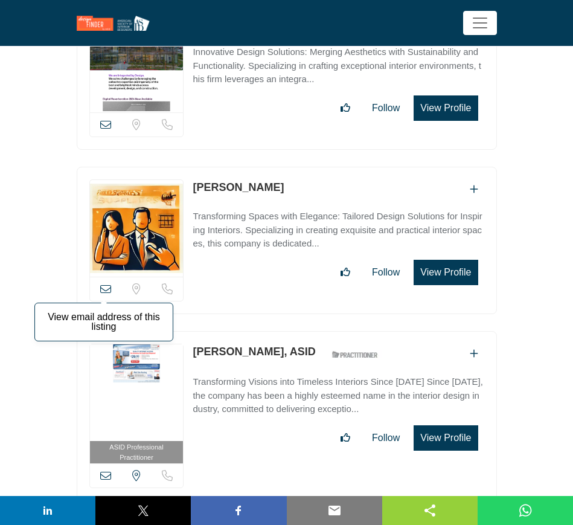
click at [105, 283] on icon at bounding box center [105, 288] width 11 height 11
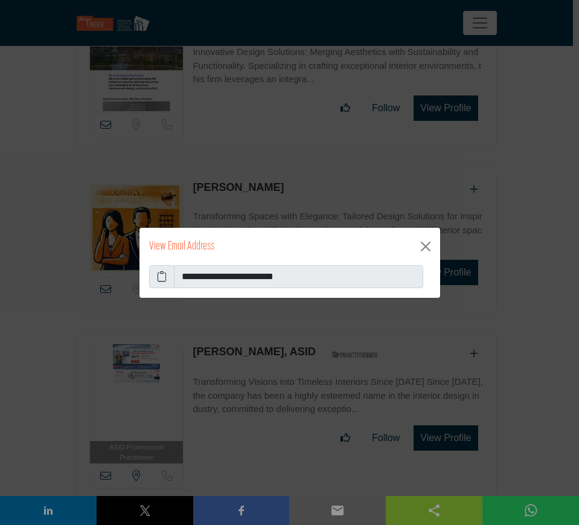
click at [159, 277] on icon at bounding box center [162, 276] width 10 height 14
click at [424, 248] on button "Close" at bounding box center [425, 246] width 19 height 19
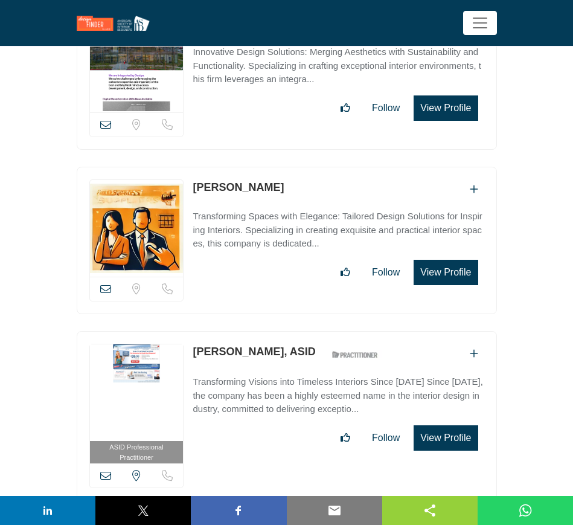
drag, startPoint x: 189, startPoint y: 345, endPoint x: 279, endPoint y: 345, distance: 90.0
click at [279, 345] on div "ASID Professional Practitioner ASID Professional Practitioners have successfull…" at bounding box center [287, 416] width 420 height 170
copy link "Walter Koehnlein"
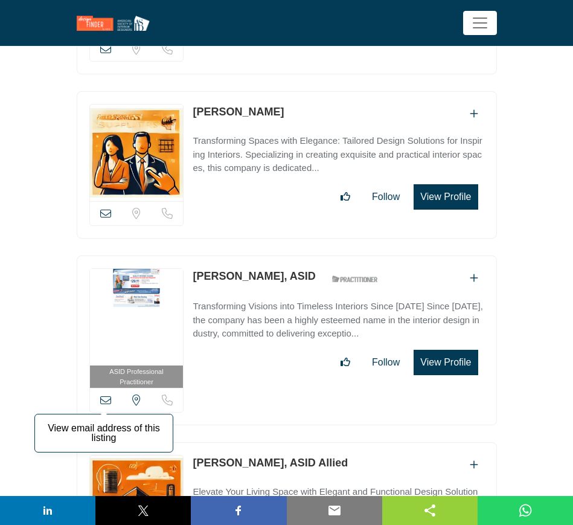
click at [105, 395] on icon at bounding box center [105, 400] width 11 height 11
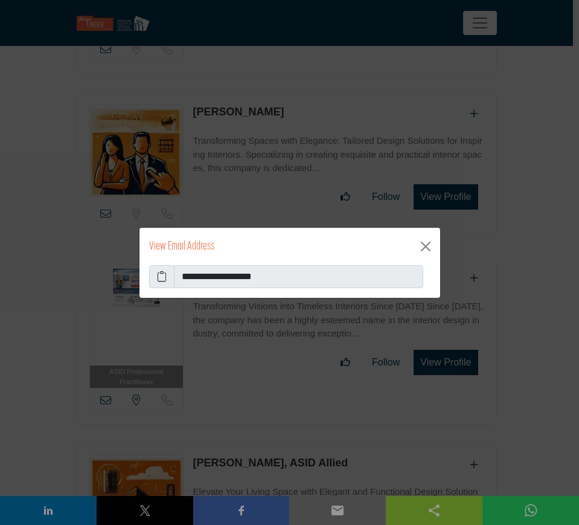
click at [160, 275] on icon at bounding box center [162, 276] width 10 height 14
click at [428, 248] on button "Close" at bounding box center [425, 246] width 19 height 19
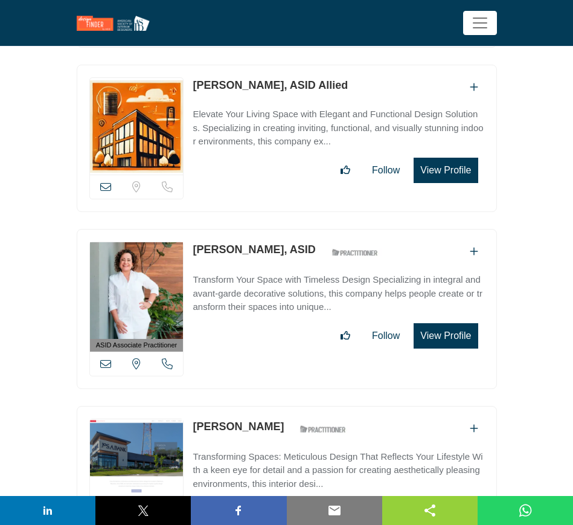
scroll to position [2477, 0]
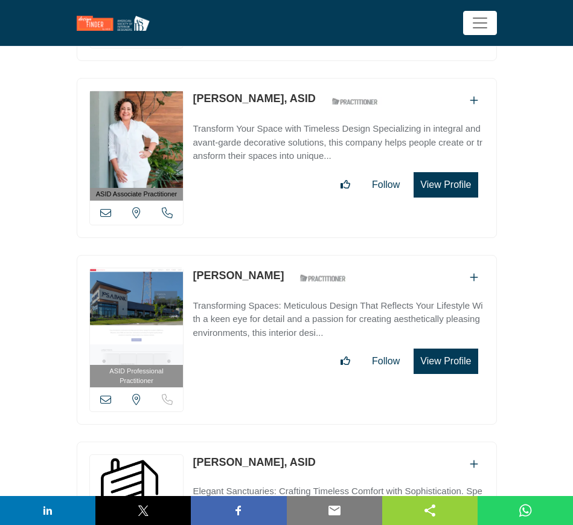
drag, startPoint x: 269, startPoint y: 268, endPoint x: 190, endPoint y: 268, distance: 79.1
click at [190, 268] on div "ASID Professional Practitioner ASID Professional Practitioners have successfull…" at bounding box center [287, 340] width 420 height 170
copy link "[PERSON_NAME]"
click at [106, 394] on icon at bounding box center [105, 399] width 11 height 11
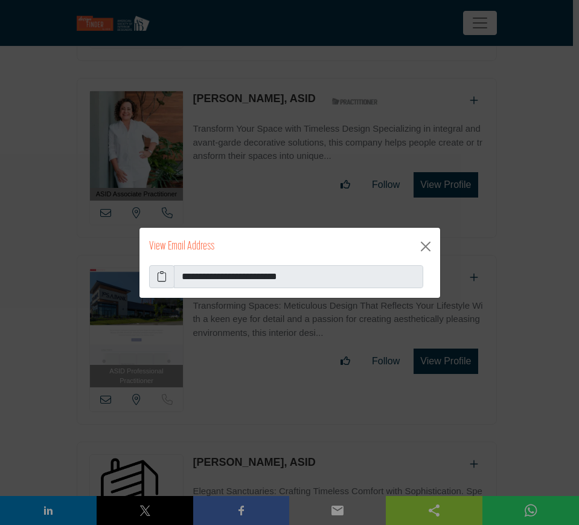
click at [161, 275] on icon at bounding box center [162, 276] width 10 height 14
click at [427, 247] on button "Close" at bounding box center [425, 246] width 19 height 19
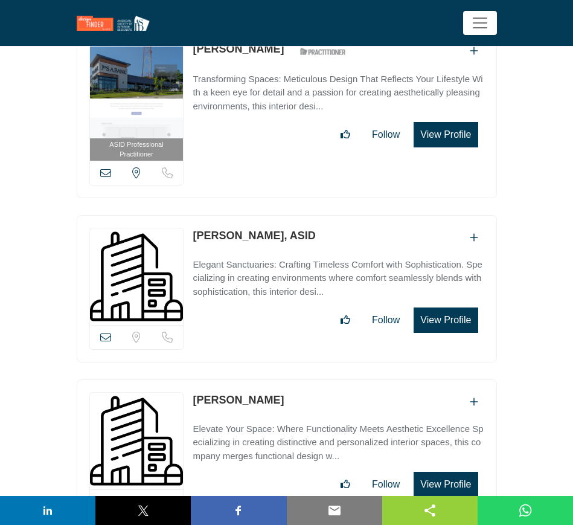
scroll to position [2779, 0]
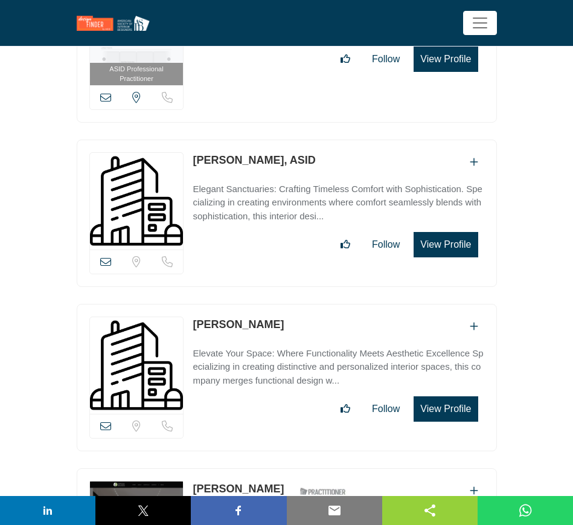
drag, startPoint x: 301, startPoint y: 318, endPoint x: 192, endPoint y: 317, distance: 109.4
click at [192, 317] on div "View email address of this listing Sorry, but we don't have a location for this…" at bounding box center [287, 377] width 420 height 147
copy link "[PERSON_NAME]"
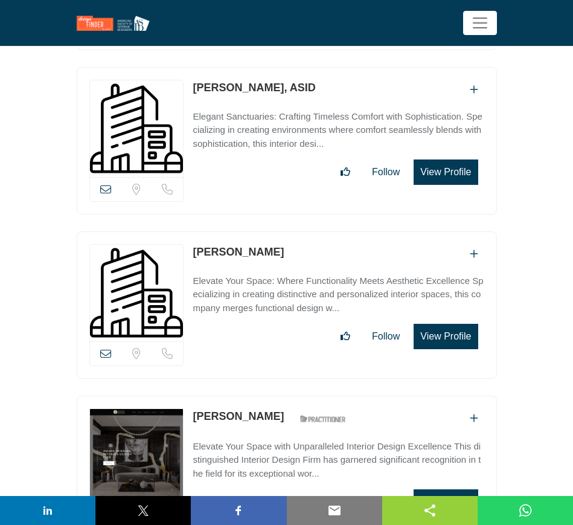
scroll to position [2930, 0]
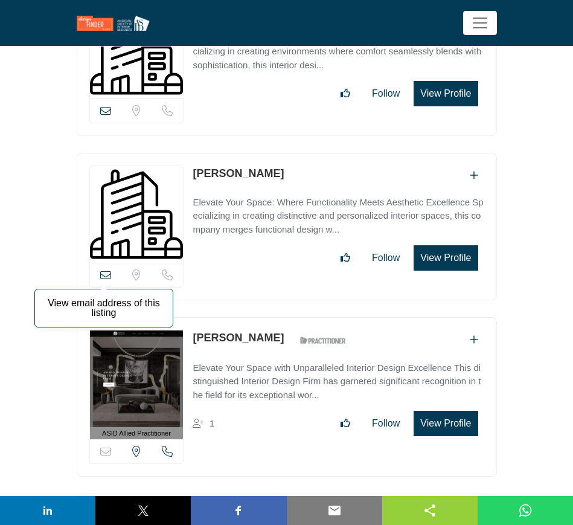
click at [108, 269] on icon at bounding box center [105, 274] width 11 height 11
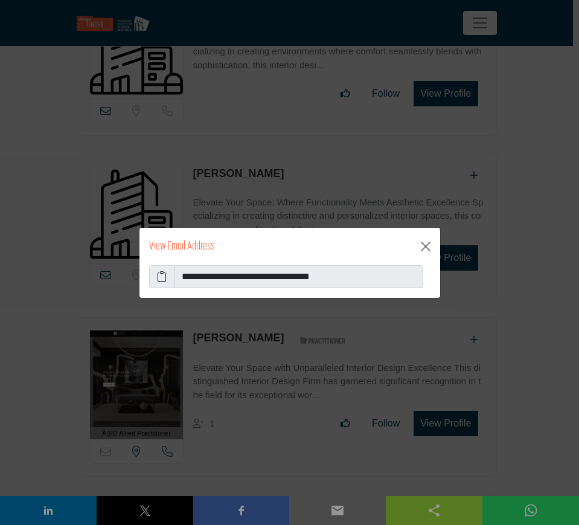
click at [159, 278] on icon at bounding box center [162, 276] width 10 height 14
click at [428, 246] on button "Close" at bounding box center [425, 246] width 19 height 19
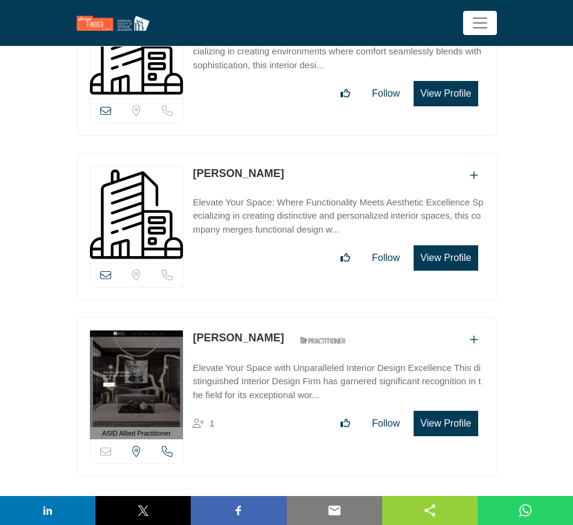
drag, startPoint x: 192, startPoint y: 327, endPoint x: 275, endPoint y: 328, distance: 83.4
click at [275, 328] on div "ASID Allied Practitioner ASID Allied Practitioners have successfully completed …" at bounding box center [287, 397] width 420 height 160
copy link "[PERSON_NAME]"
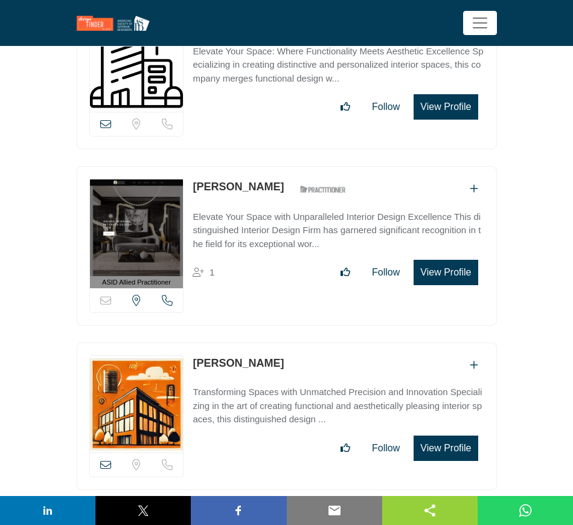
scroll to position [3157, 0]
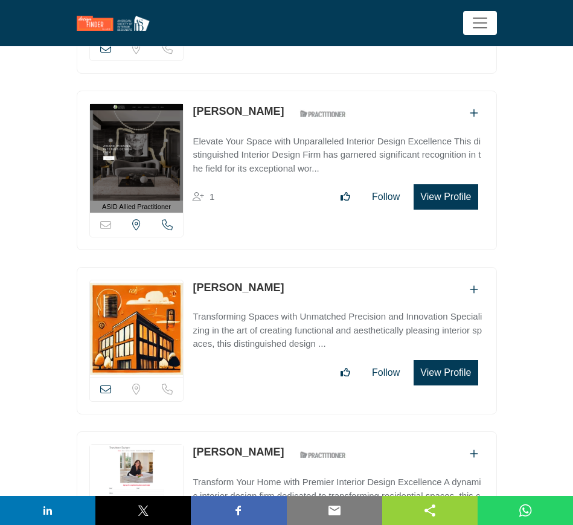
drag, startPoint x: 272, startPoint y: 277, endPoint x: 195, endPoint y: 277, distance: 77.3
click at [195, 280] on div "[PERSON_NAME]" at bounding box center [338, 290] width 291 height 20
copy link "[PERSON_NAME]"
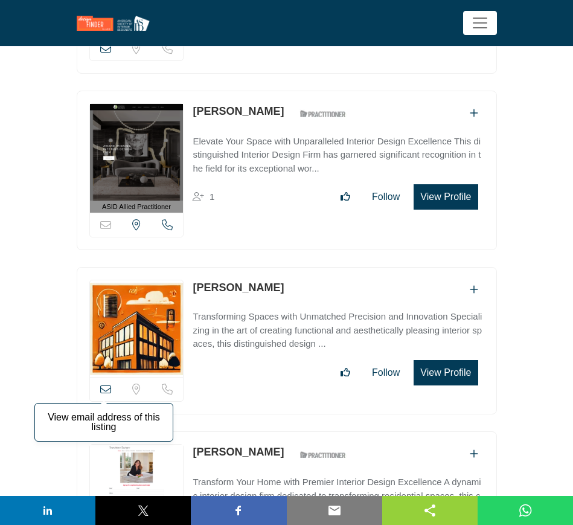
click at [105, 384] on icon at bounding box center [105, 389] width 11 height 11
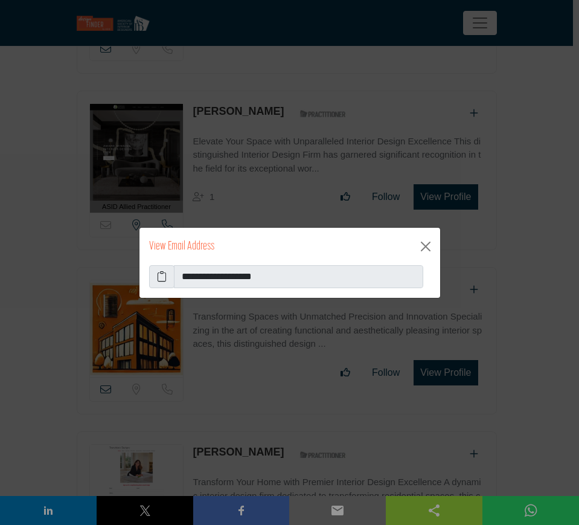
click at [164, 277] on icon at bounding box center [162, 276] width 10 height 14
click at [428, 245] on button "Close" at bounding box center [425, 246] width 19 height 19
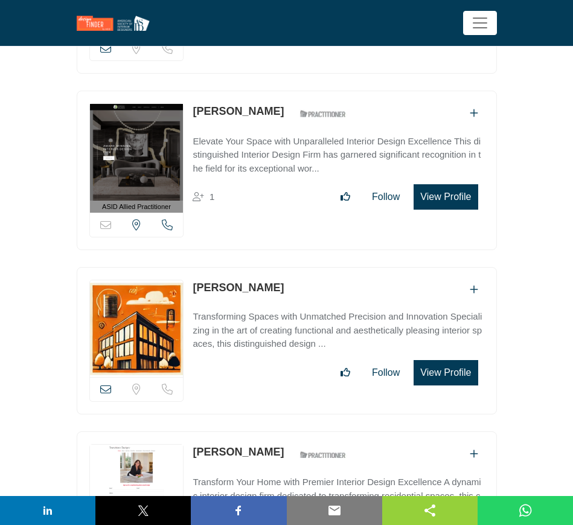
scroll to position [3308, 0]
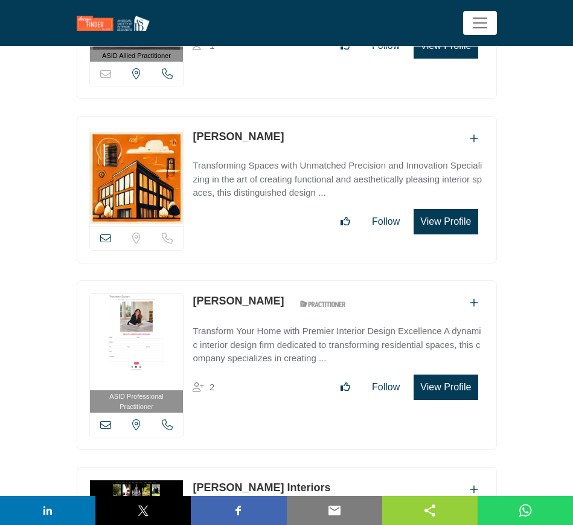
drag, startPoint x: 191, startPoint y: 287, endPoint x: 254, endPoint y: 287, distance: 62.8
click at [254, 287] on div "ASID Professional Practitioner ASID Professional Practitioners have successfull…" at bounding box center [287, 365] width 420 height 170
copy link "[PERSON_NAME]"
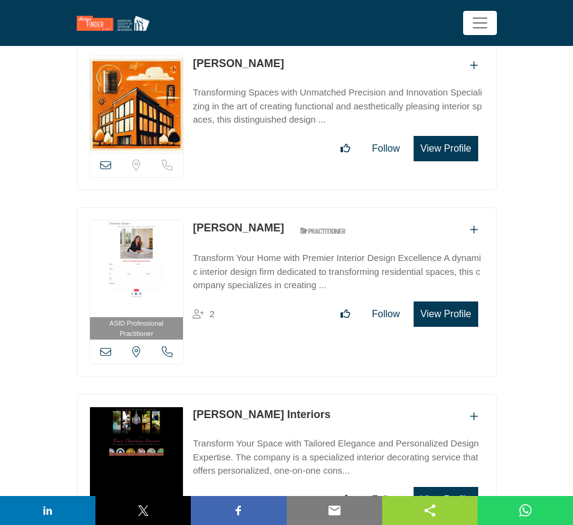
scroll to position [3534, 0]
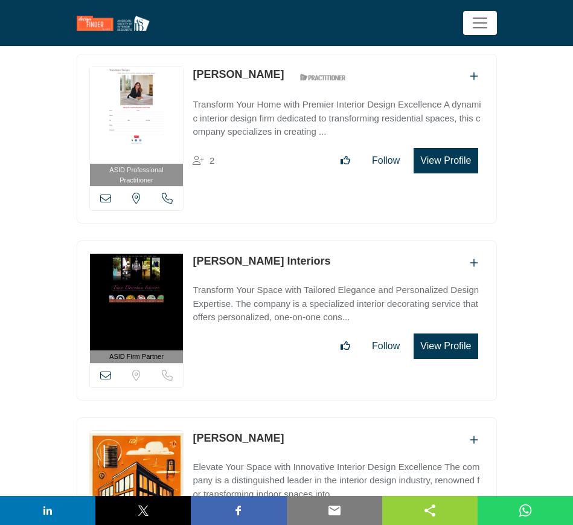
drag, startPoint x: 191, startPoint y: 247, endPoint x: 325, endPoint y: 248, distance: 134.1
click at [325, 248] on div "ASID Firm Partner ASID Firm Partners are design companies with ASID-qualified i…" at bounding box center [287, 320] width 420 height 160
copy link "[PERSON_NAME] Interiors"
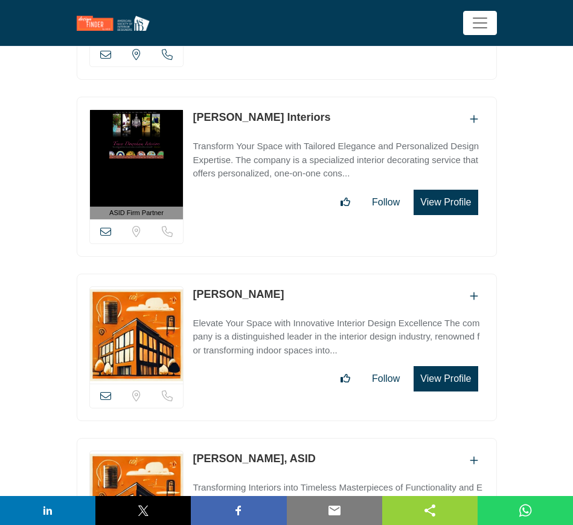
scroll to position [3685, 0]
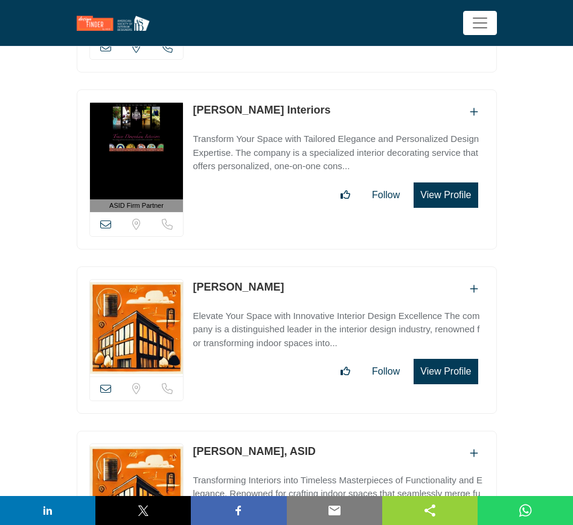
drag, startPoint x: 190, startPoint y: 274, endPoint x: 263, endPoint y: 274, distance: 73.7
click at [263, 274] on div "View email address of this listing Sorry, but we don't have a location for this…" at bounding box center [287, 339] width 420 height 147
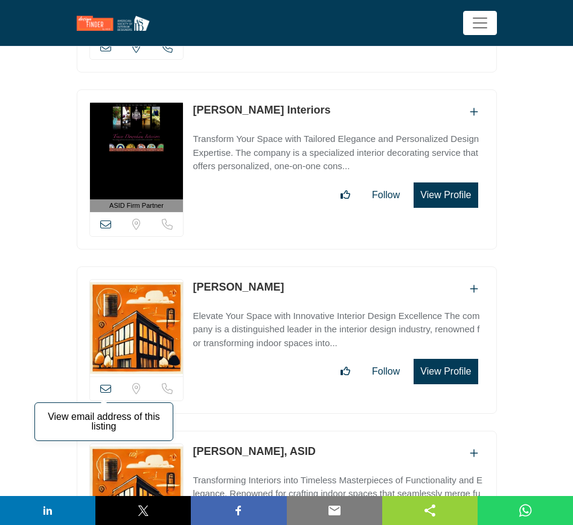
click at [107, 383] on icon at bounding box center [105, 388] width 11 height 11
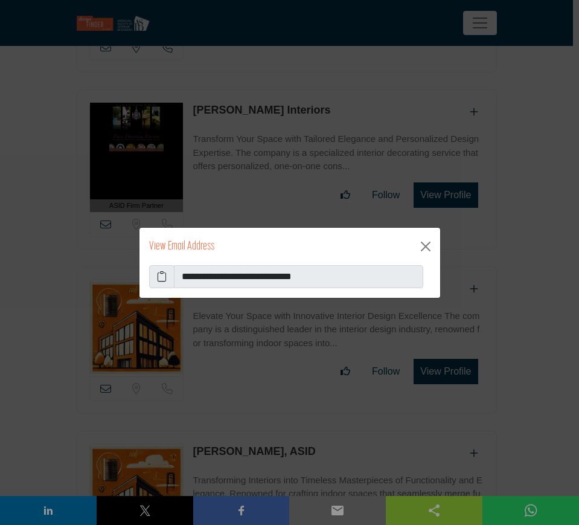
click at [160, 275] on icon at bounding box center [162, 276] width 10 height 14
click at [425, 244] on button "Close" at bounding box center [425, 246] width 19 height 19
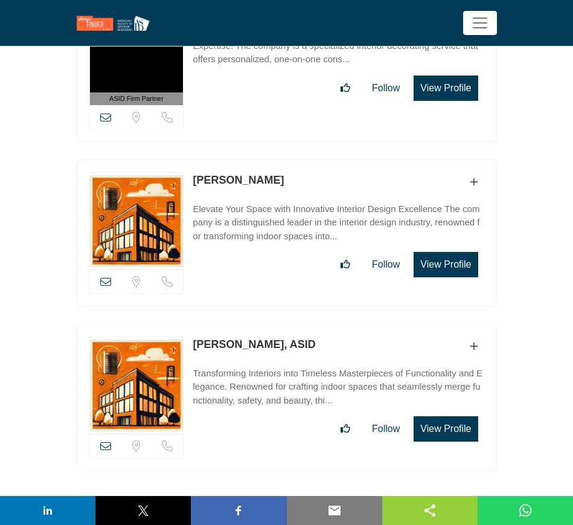
scroll to position [3836, 0]
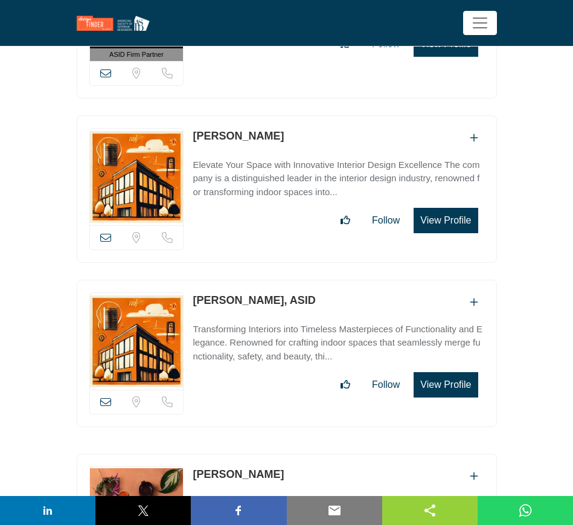
drag, startPoint x: 295, startPoint y: 289, endPoint x: 195, endPoint y: 287, distance: 100.3
click at [195, 292] on div "[PERSON_NAME], ASID" at bounding box center [338, 302] width 291 height 20
click at [107, 396] on icon at bounding box center [105, 401] width 11 height 11
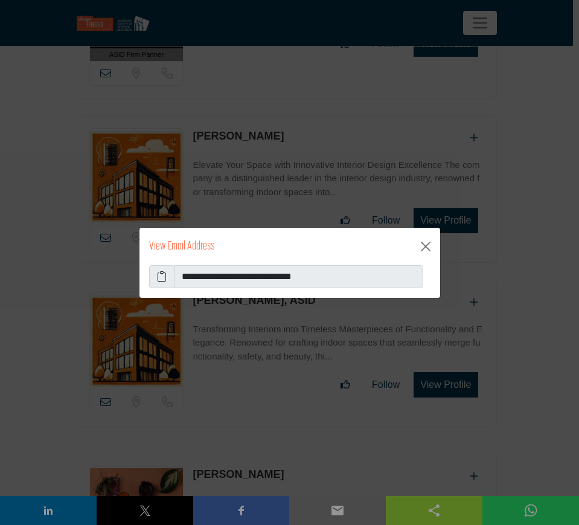
click at [163, 275] on icon at bounding box center [162, 276] width 10 height 14
click at [429, 247] on button "Close" at bounding box center [425, 246] width 19 height 19
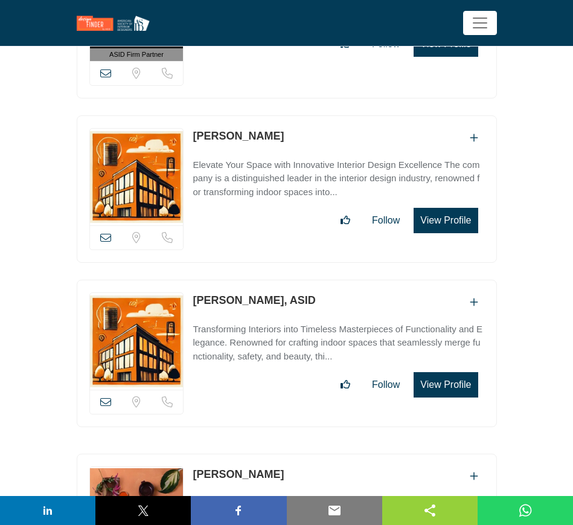
scroll to position [4063, 0]
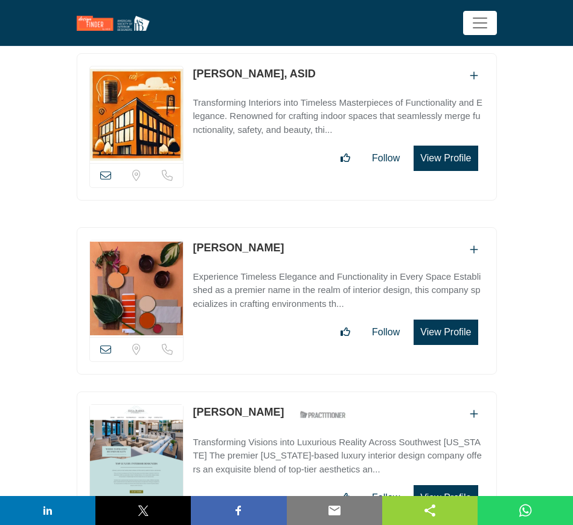
drag, startPoint x: 272, startPoint y: 236, endPoint x: 188, endPoint y: 234, distance: 83.4
click at [188, 234] on div "View email address of this listing Sorry, but we don't have a location for this…" at bounding box center [287, 300] width 420 height 147
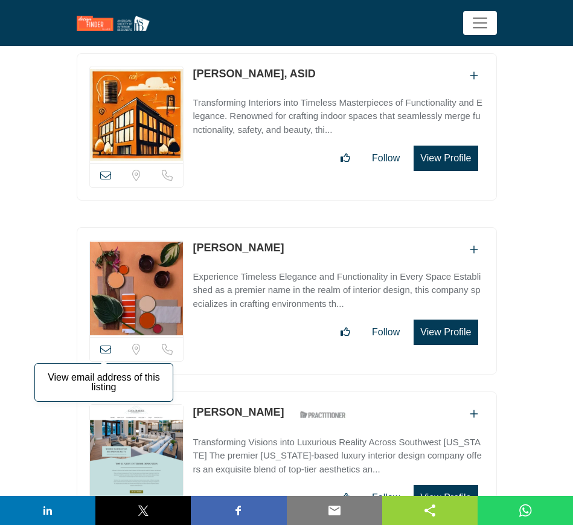
click at [108, 344] on icon at bounding box center [105, 349] width 11 height 11
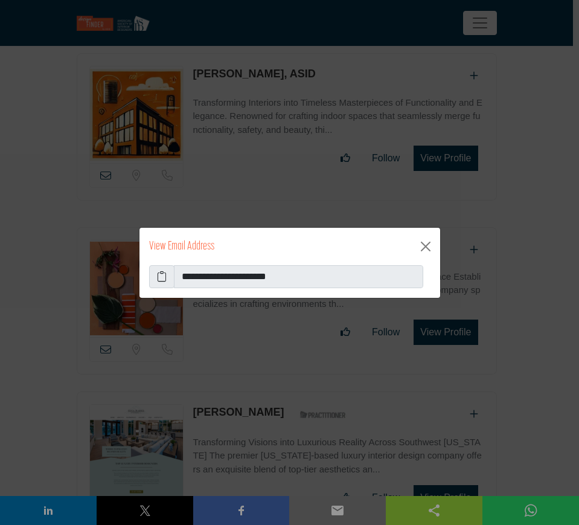
drag, startPoint x: 163, startPoint y: 275, endPoint x: 502, endPoint y: 372, distance: 352.9
click at [163, 275] on icon at bounding box center [162, 276] width 10 height 14
click at [428, 248] on button "Close" at bounding box center [425, 246] width 19 height 19
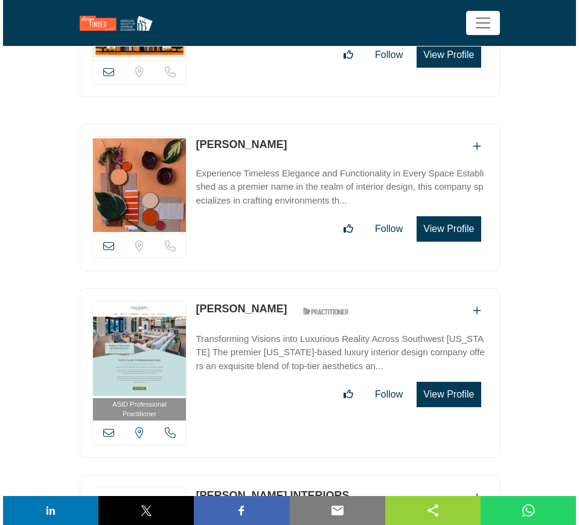
scroll to position [4214, 0]
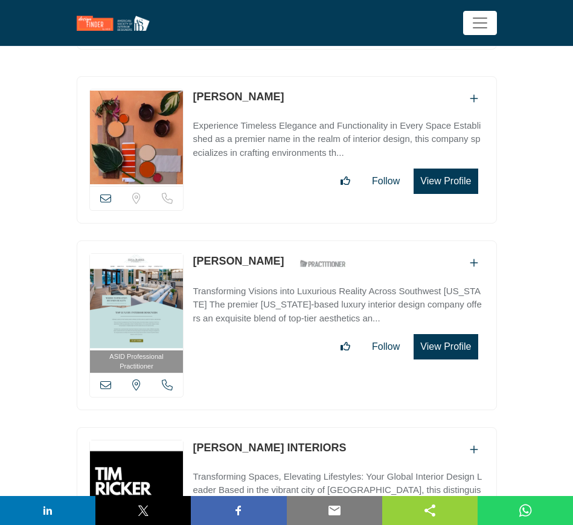
drag, startPoint x: 280, startPoint y: 247, endPoint x: 186, endPoint y: 246, distance: 93.6
click at [186, 246] on div "ASID Professional Practitioner ASID Professional Practitioners have successfull…" at bounding box center [287, 325] width 420 height 170
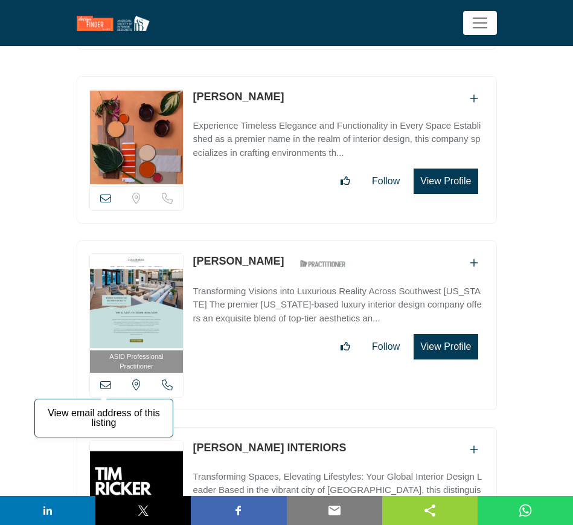
click at [109, 379] on icon at bounding box center [105, 384] width 11 height 11
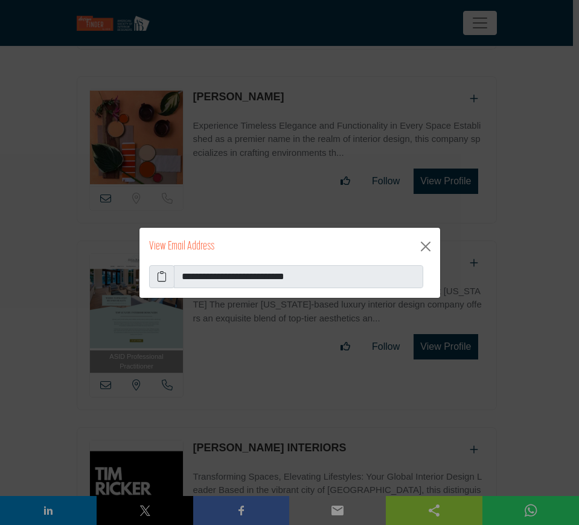
click at [166, 281] on icon at bounding box center [162, 276] width 10 height 14
click at [428, 239] on button "Close" at bounding box center [425, 246] width 19 height 19
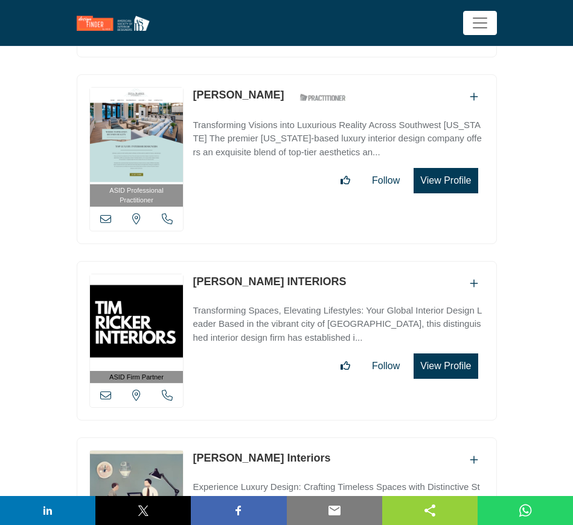
scroll to position [4456, 0]
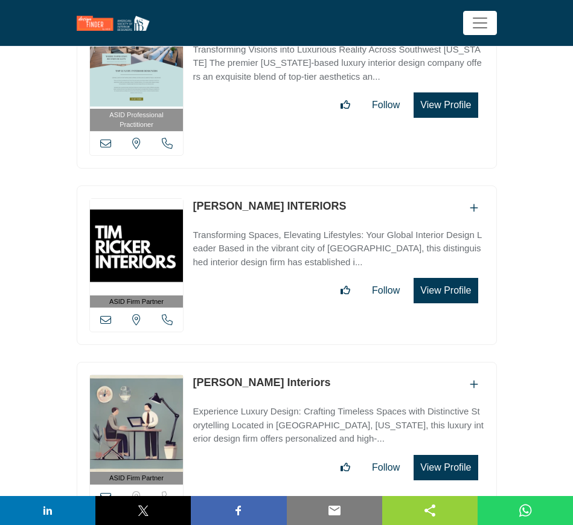
drag, startPoint x: 191, startPoint y: 189, endPoint x: 316, endPoint y: 199, distance: 125.4
click at [316, 199] on div "ASID Firm Partner ASID Firm Partners are design companies with ASID-qualified i…" at bounding box center [287, 265] width 420 height 160
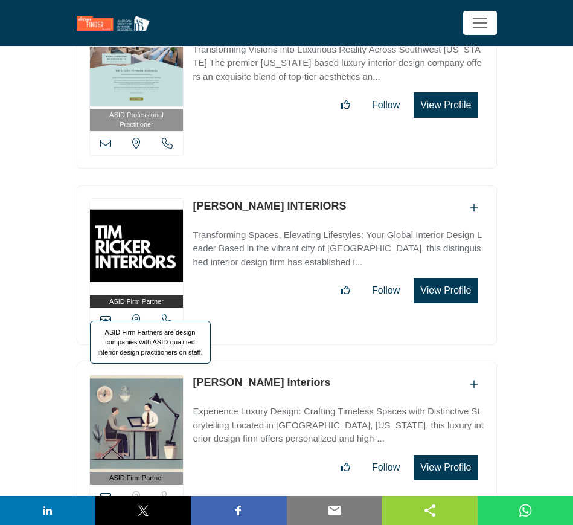
click at [104, 321] on span "ASID Firm Partners are design companies with ASID-qualified interior design pra…" at bounding box center [150, 342] width 121 height 43
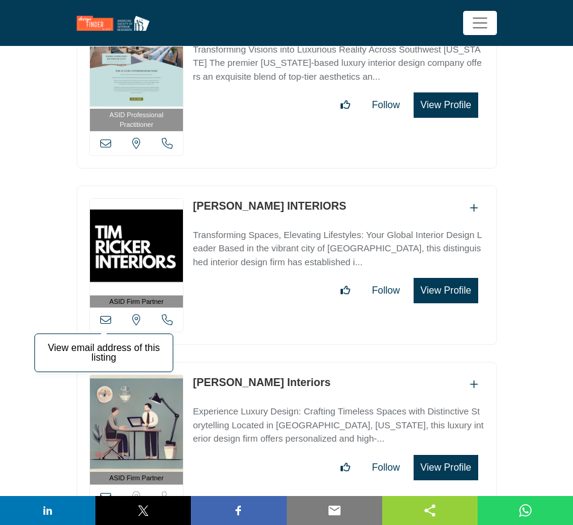
click at [103, 314] on icon at bounding box center [105, 319] width 11 height 11
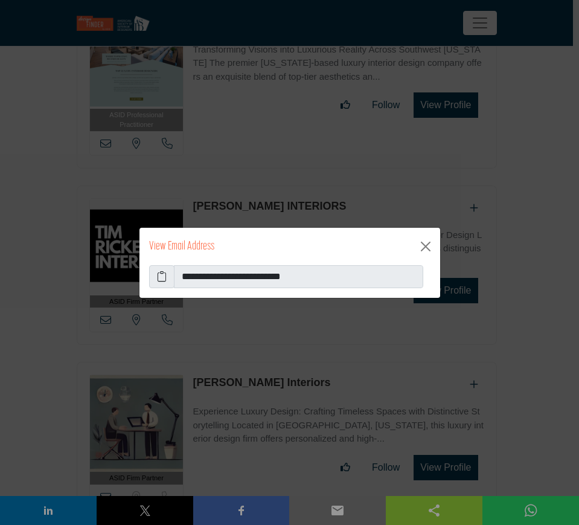
click at [153, 274] on span at bounding box center [161, 276] width 25 height 23
click at [161, 274] on icon at bounding box center [162, 276] width 10 height 14
click at [424, 245] on button "Close" at bounding box center [425, 246] width 19 height 19
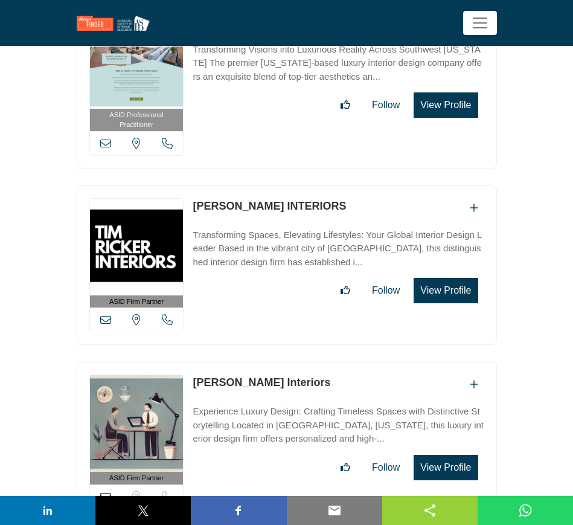
drag, startPoint x: 318, startPoint y: 367, endPoint x: 187, endPoint y: 368, distance: 131.1
click at [187, 368] on div "ASID Firm Partner ASID Firm Partners are design companies with ASID-qualified i…" at bounding box center [287, 442] width 420 height 160
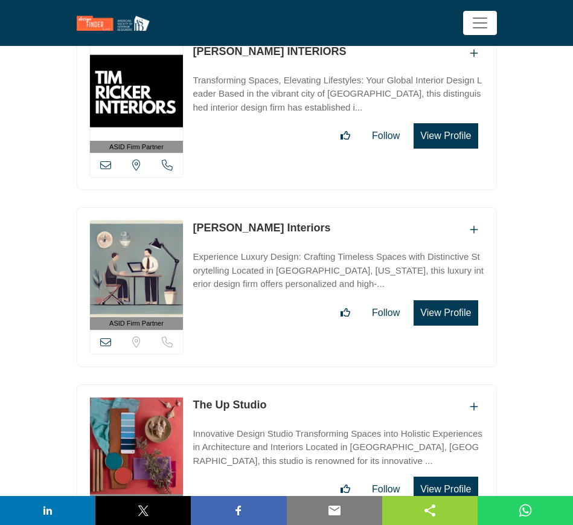
scroll to position [4682, 0]
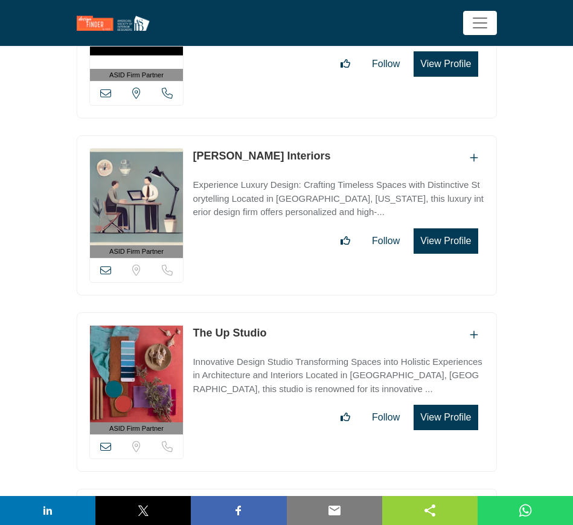
drag, startPoint x: 267, startPoint y: 320, endPoint x: 195, endPoint y: 319, distance: 71.9
click at [195, 325] on div "The Up Studio" at bounding box center [338, 335] width 291 height 20
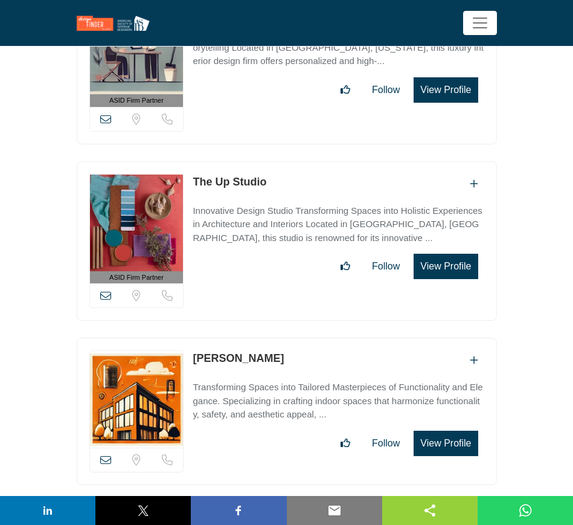
drag, startPoint x: 265, startPoint y: 341, endPoint x: 189, endPoint y: 341, distance: 76.1
click at [189, 341] on div "View email address of this listing Sorry, but we don't have a location for this…" at bounding box center [287, 411] width 420 height 147
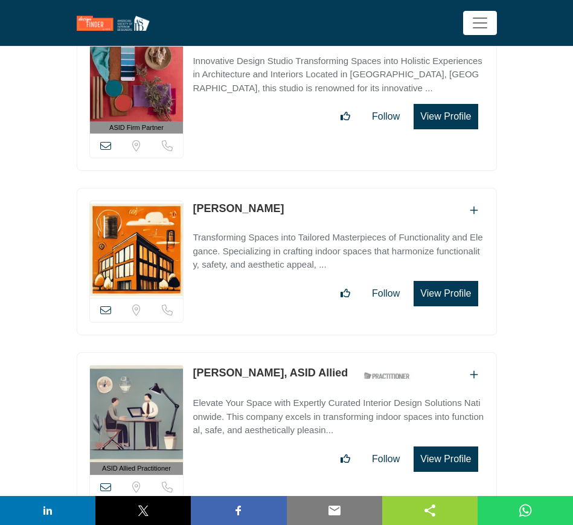
scroll to position [4984, 0]
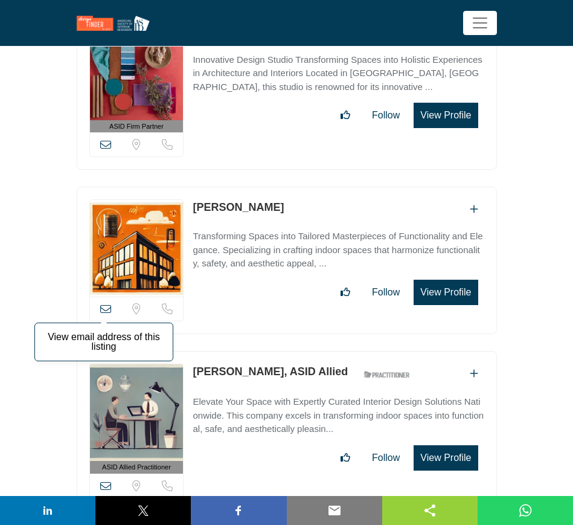
click at [108, 303] on icon at bounding box center [105, 308] width 11 height 11
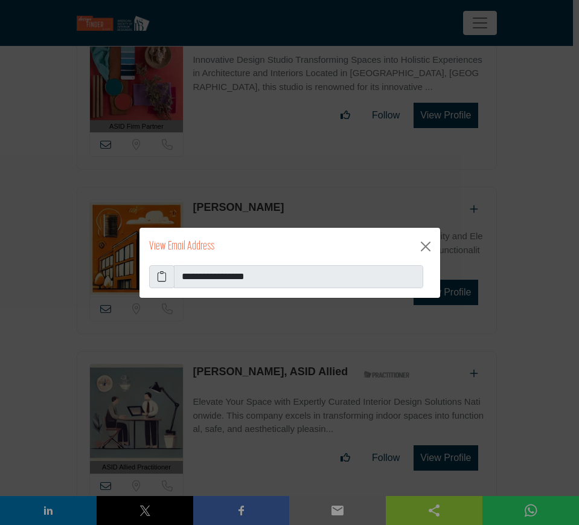
click at [164, 279] on icon at bounding box center [162, 276] width 10 height 14
click at [427, 246] on button "Close" at bounding box center [425, 246] width 19 height 19
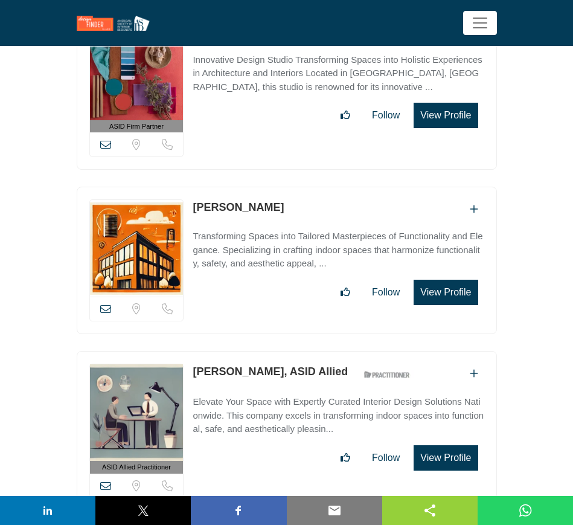
scroll to position [5135, 0]
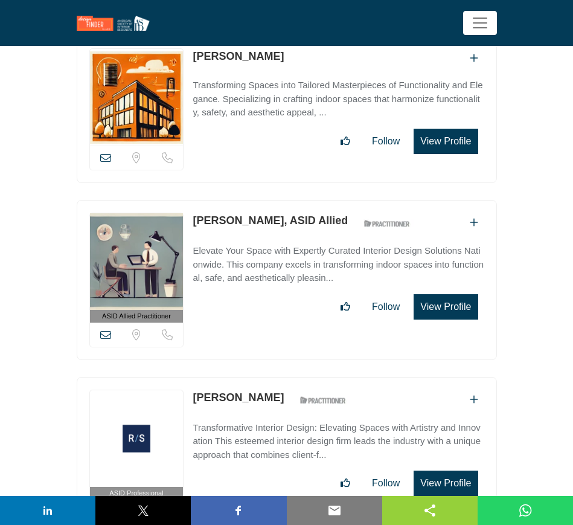
drag, startPoint x: 190, startPoint y: 204, endPoint x: 264, endPoint y: 206, distance: 74.3
click at [264, 206] on div "ASID Allied Practitioner ASID Allied Practitioners have successfully completed …" at bounding box center [287, 280] width 420 height 160
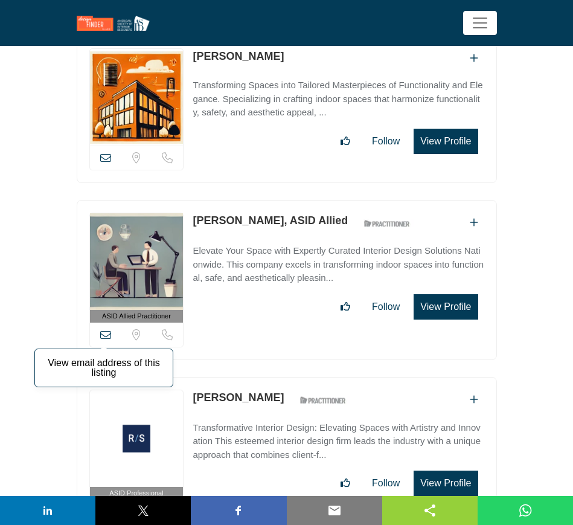
click at [105, 329] on icon at bounding box center [105, 334] width 11 height 11
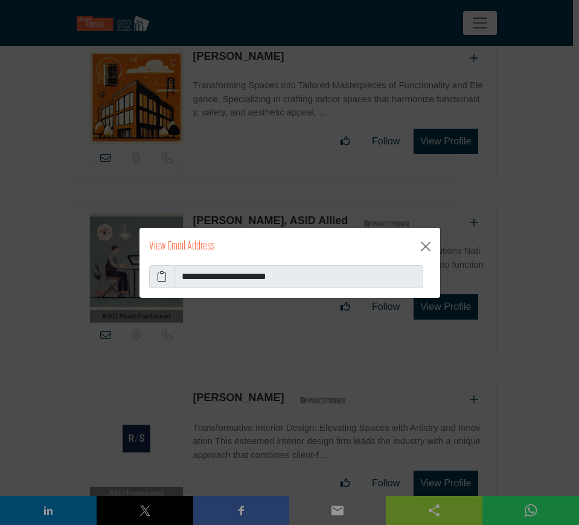
click at [161, 278] on icon at bounding box center [162, 276] width 10 height 14
click at [425, 244] on button "Close" at bounding box center [425, 246] width 19 height 19
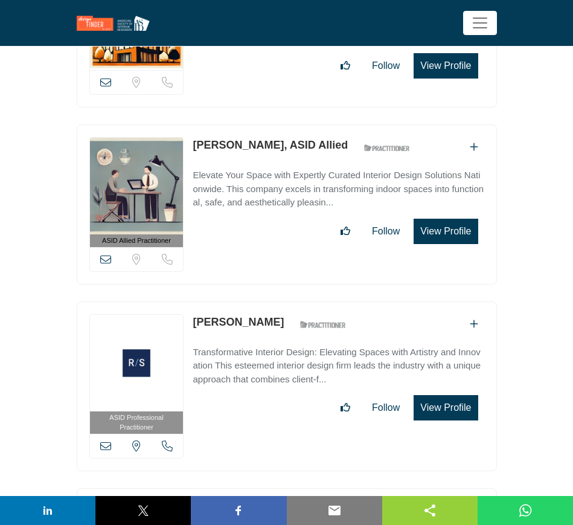
scroll to position [5286, 0]
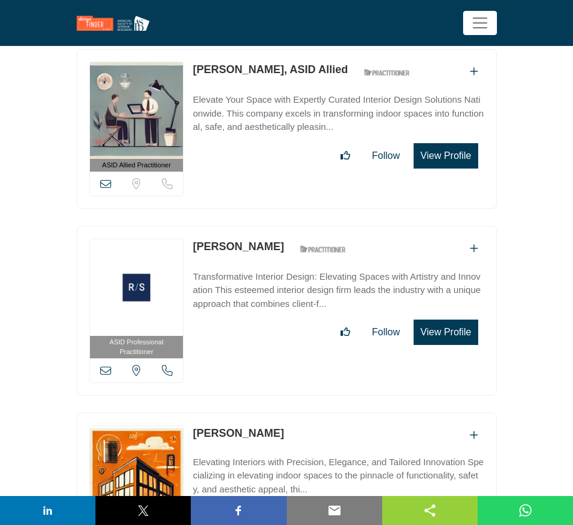
drag, startPoint x: 190, startPoint y: 229, endPoint x: 263, endPoint y: 230, distance: 72.5
click at [263, 230] on div "ASID Professional Practitioner ASID Professional Practitioners have successfull…" at bounding box center [287, 311] width 420 height 170
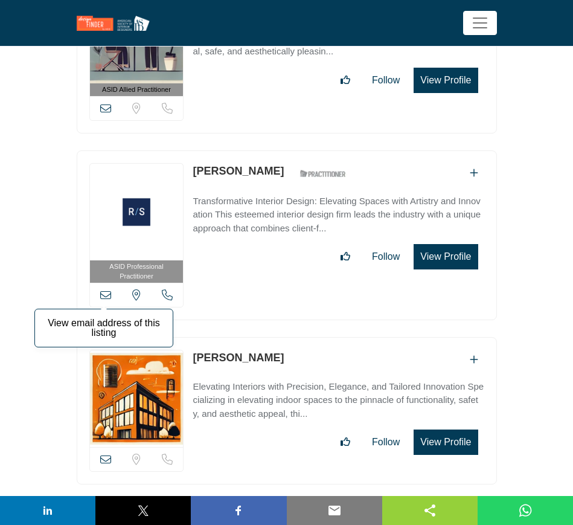
click at [103, 289] on icon at bounding box center [105, 294] width 11 height 11
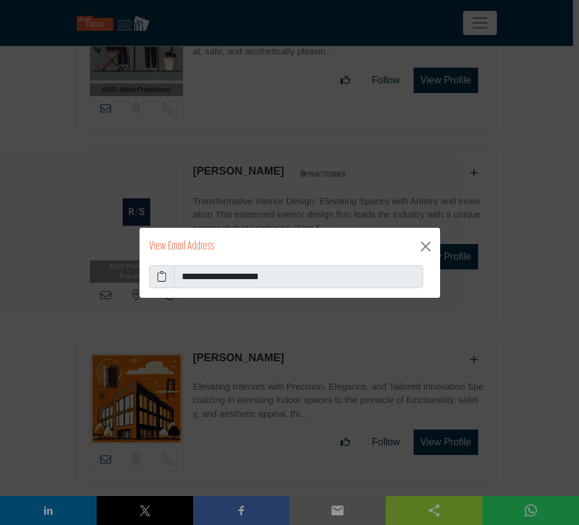
click at [157, 274] on icon at bounding box center [162, 276] width 10 height 14
click at [425, 244] on button "Close" at bounding box center [425, 246] width 19 height 19
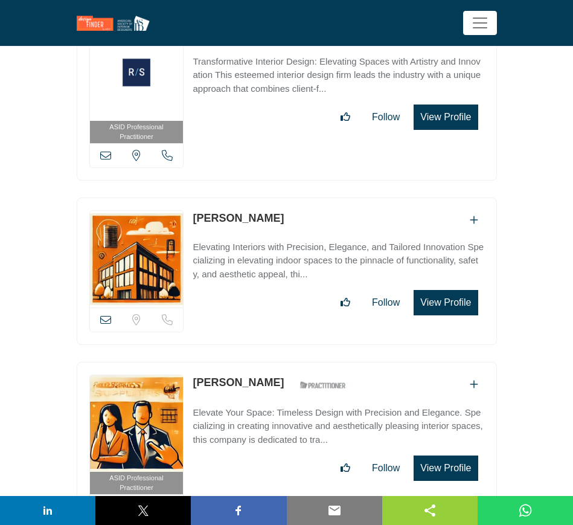
scroll to position [5513, 0]
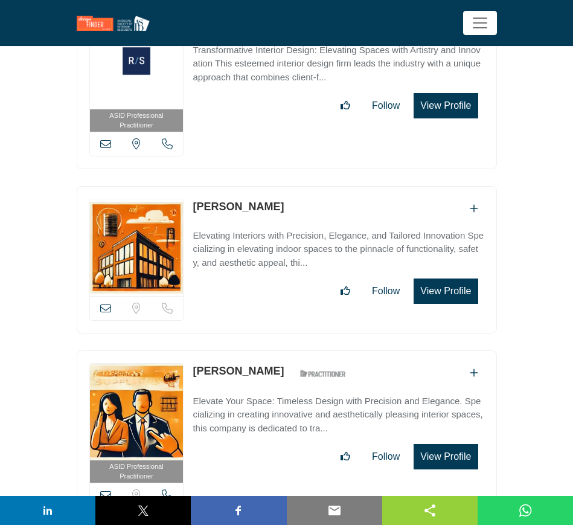
drag, startPoint x: 272, startPoint y: 188, endPoint x: 192, endPoint y: 188, distance: 79.7
click at [192, 188] on div "View email address of this listing Sorry, but we don't have a location for this…" at bounding box center [287, 259] width 420 height 147
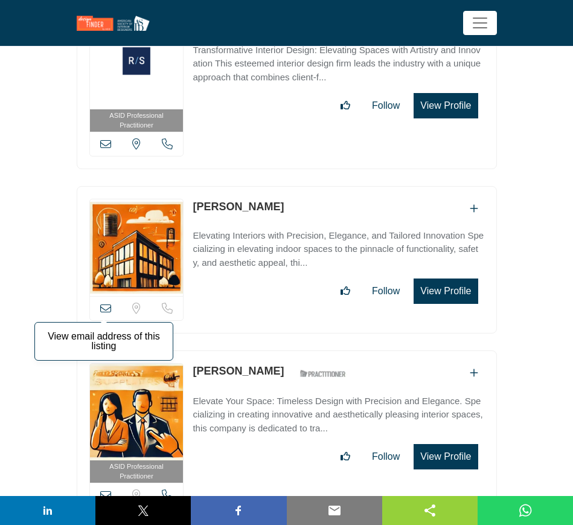
click at [105, 303] on icon at bounding box center [105, 308] width 11 height 11
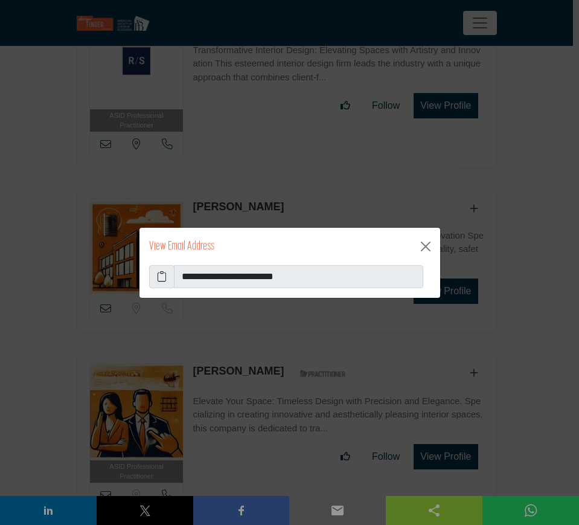
click at [163, 276] on icon at bounding box center [162, 276] width 10 height 14
click at [430, 250] on button "Close" at bounding box center [425, 246] width 19 height 19
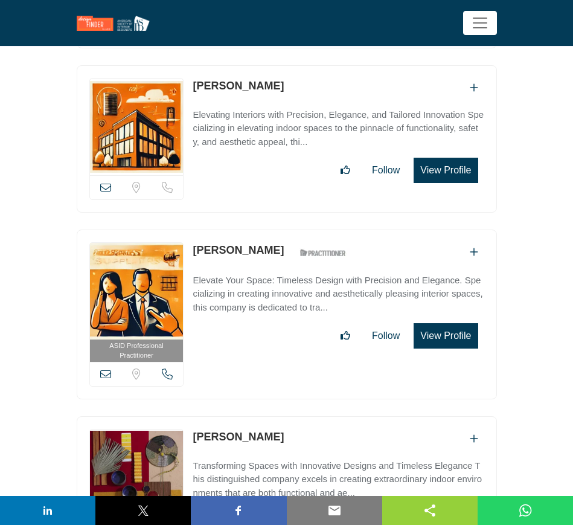
scroll to position [5664, 0]
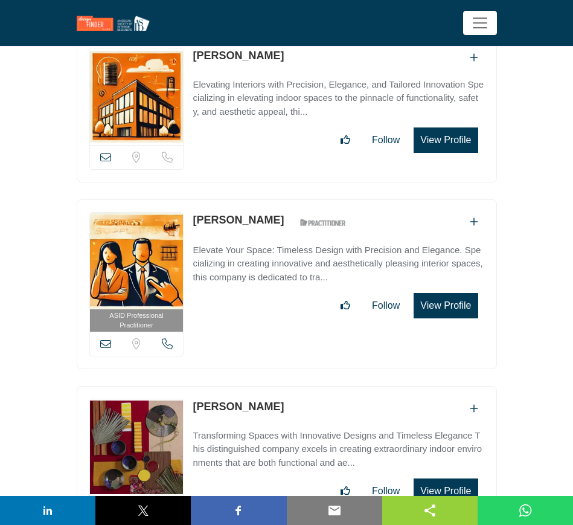
drag, startPoint x: 259, startPoint y: 202, endPoint x: 195, endPoint y: 205, distance: 63.5
click at [195, 212] on div "Suzy Fields ASID Qualified Practitioner who validates work and experience to ho…" at bounding box center [273, 222] width 160 height 21
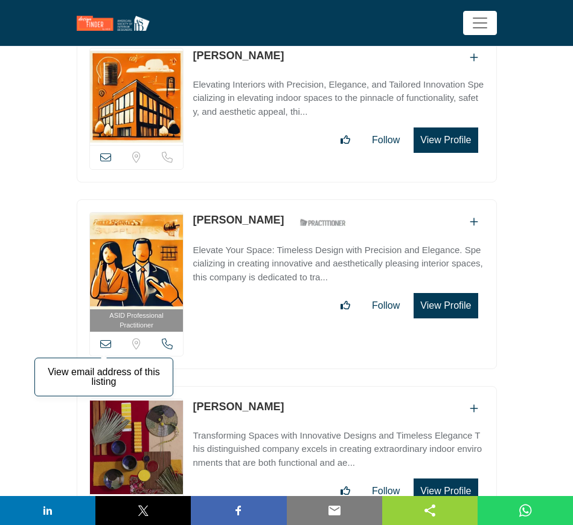
click at [109, 338] on icon at bounding box center [105, 343] width 11 height 11
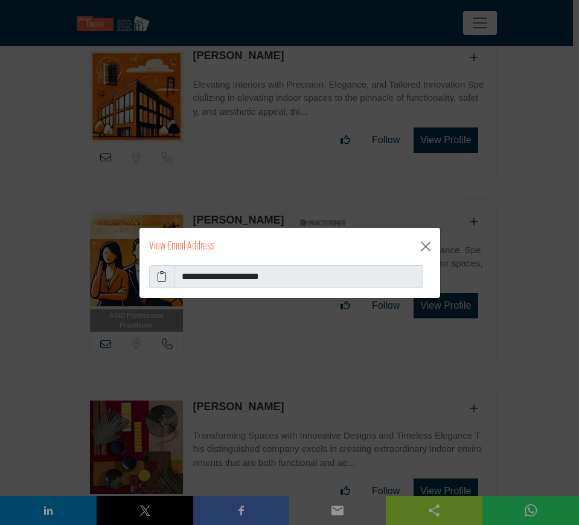
click at [161, 278] on icon at bounding box center [162, 276] width 10 height 14
drag, startPoint x: 431, startPoint y: 244, endPoint x: 392, endPoint y: 244, distance: 38.7
click at [430, 244] on button "Close" at bounding box center [425, 246] width 19 height 19
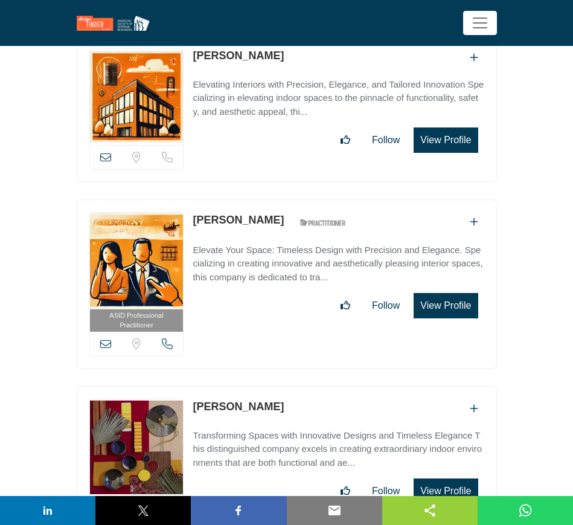
scroll to position [5815, 0]
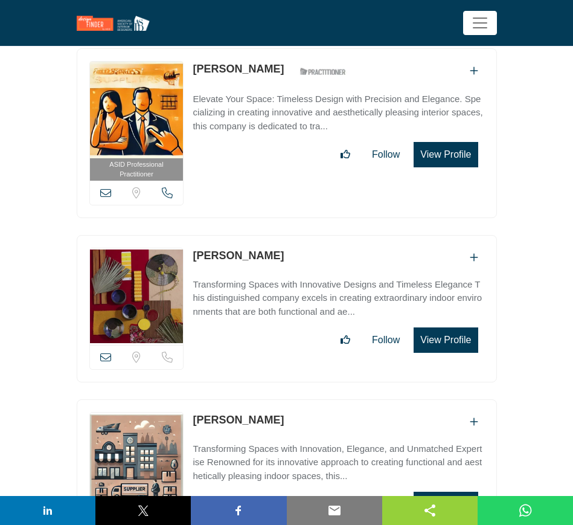
drag, startPoint x: 283, startPoint y: 236, endPoint x: 196, endPoint y: 236, distance: 86.4
click at [196, 248] on div "[PERSON_NAME]" at bounding box center [338, 258] width 291 height 20
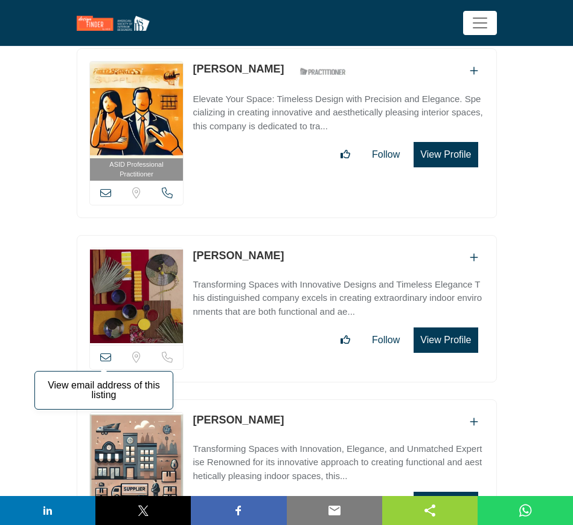
click at [105, 352] on icon at bounding box center [105, 357] width 11 height 11
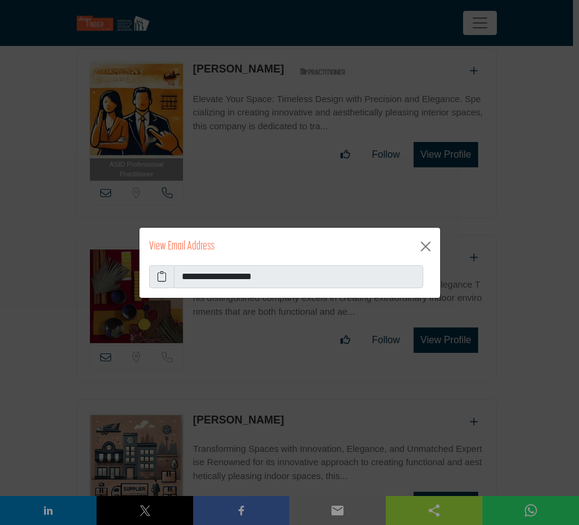
click at [163, 273] on icon at bounding box center [162, 276] width 10 height 14
click at [426, 245] on button "Close" at bounding box center [425, 246] width 19 height 19
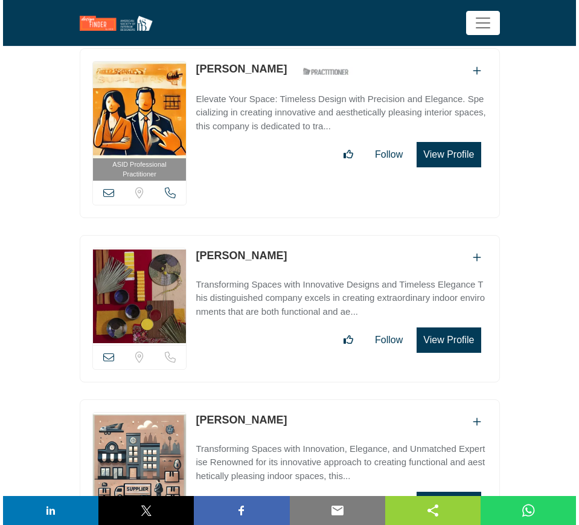
scroll to position [5966, 0]
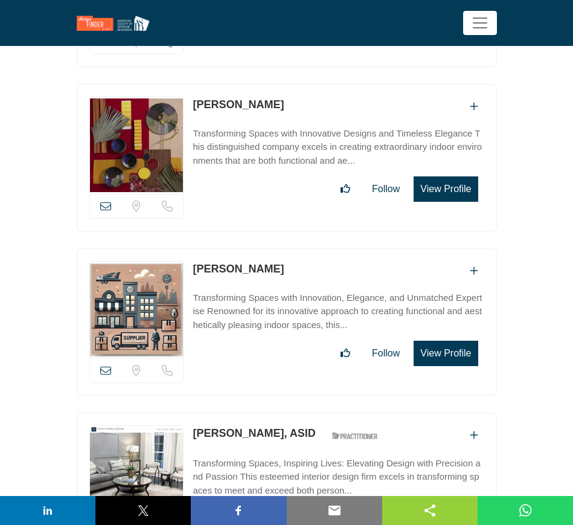
drag, startPoint x: 268, startPoint y: 250, endPoint x: 195, endPoint y: 246, distance: 73.8
click at [195, 261] on div "[PERSON_NAME]" at bounding box center [338, 271] width 291 height 20
click at [106, 365] on icon at bounding box center [105, 370] width 11 height 11
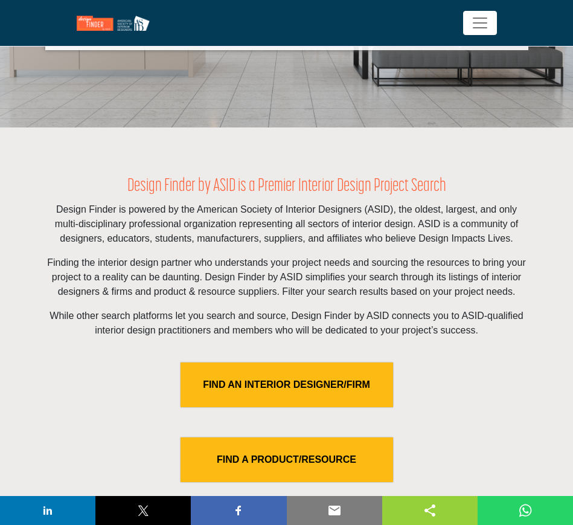
scroll to position [227, 0]
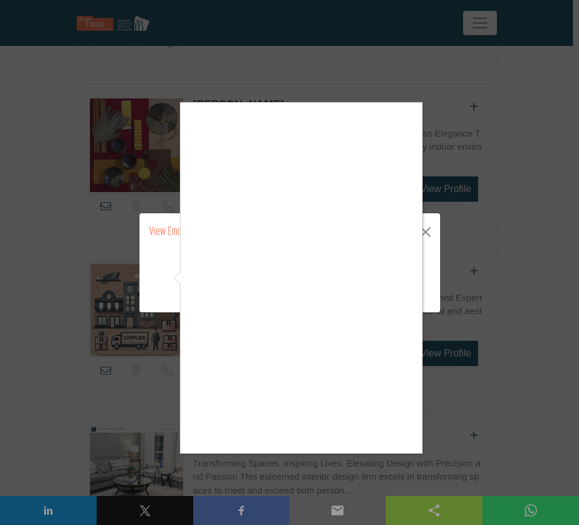
scroll to position [5966, 0]
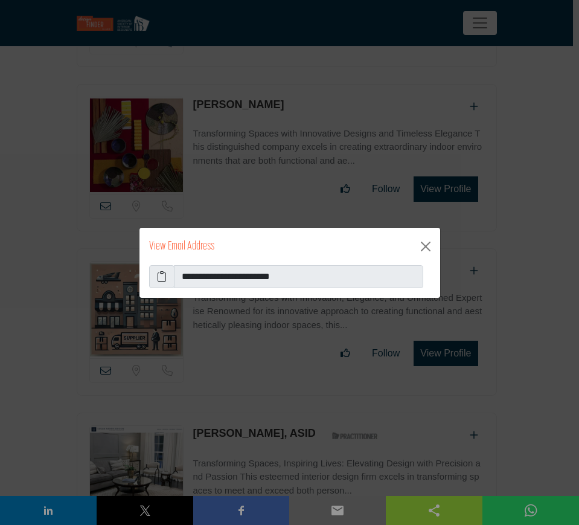
click at [159, 275] on icon at bounding box center [162, 276] width 10 height 14
click at [425, 246] on button "Close" at bounding box center [425, 246] width 19 height 19
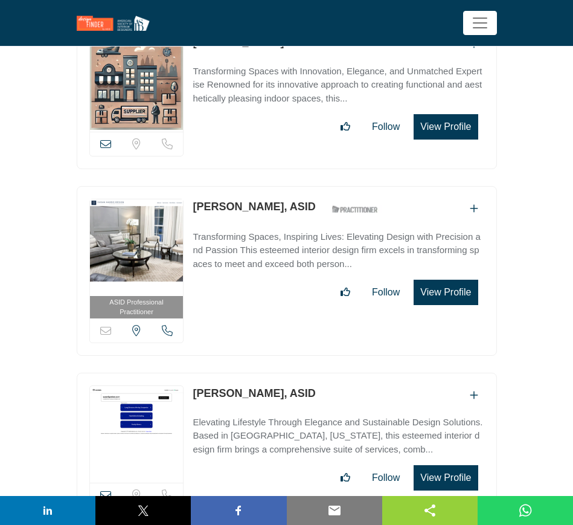
scroll to position [6117, 0]
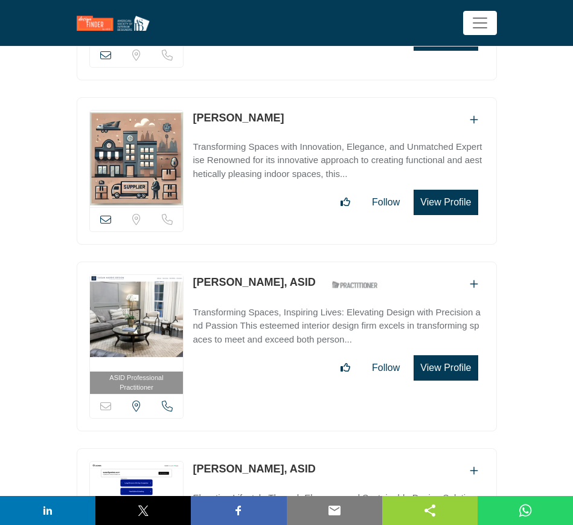
drag, startPoint x: 192, startPoint y: 263, endPoint x: 258, endPoint y: 263, distance: 66.5
click at [258, 263] on div "ASID Professional Practitioner ASID Professional Practitioners have successfull…" at bounding box center [287, 347] width 420 height 170
copy link "[PERSON_NAME]"
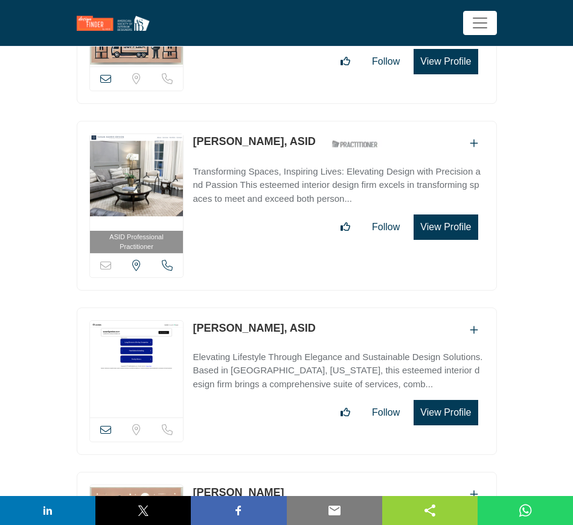
scroll to position [6268, 0]
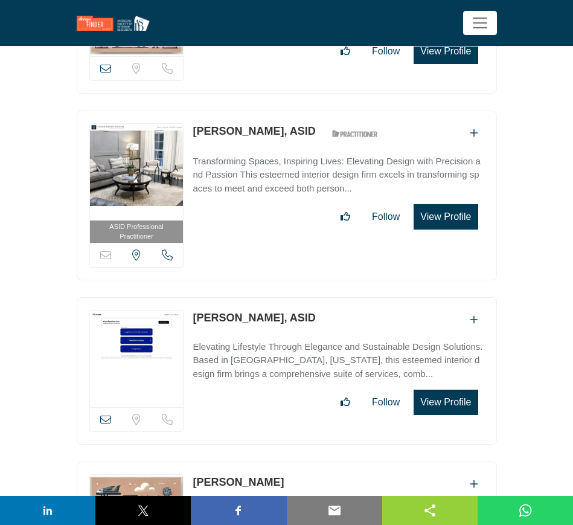
drag, startPoint x: 303, startPoint y: 298, endPoint x: 193, endPoint y: 296, distance: 110.0
click at [193, 310] on div "[PERSON_NAME], ASID" at bounding box center [338, 320] width 291 height 20
copy link "[PERSON_NAME], ASID"
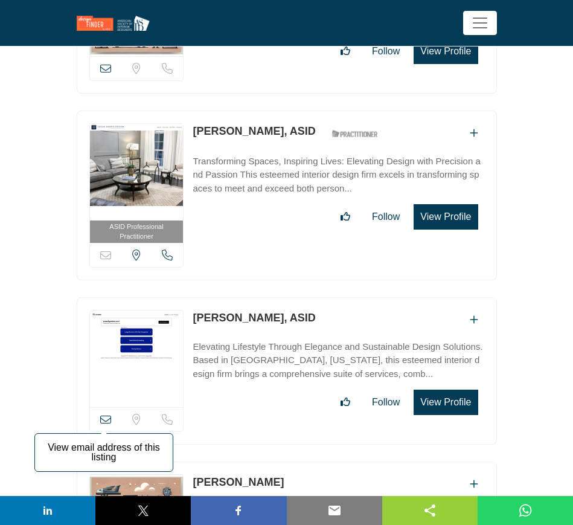
click at [104, 414] on icon at bounding box center [105, 419] width 11 height 11
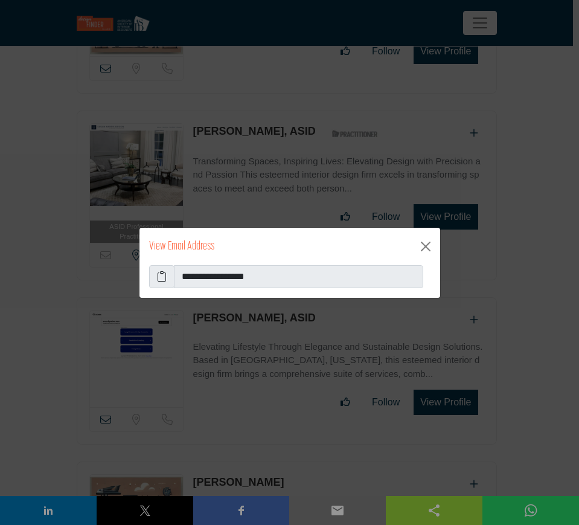
click at [164, 277] on icon at bounding box center [162, 276] width 10 height 14
click at [428, 245] on button "Close" at bounding box center [425, 246] width 19 height 19
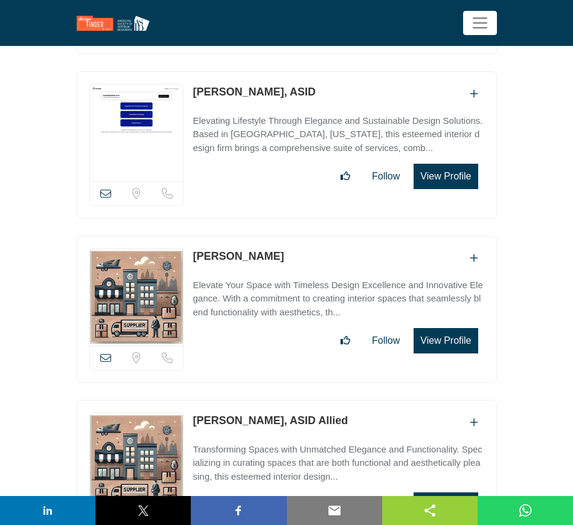
scroll to position [6495, 0]
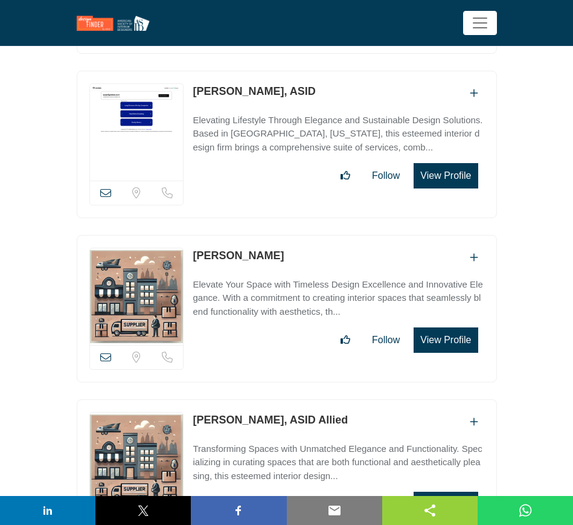
drag, startPoint x: 280, startPoint y: 234, endPoint x: 195, endPoint y: 234, distance: 85.8
click at [195, 248] on div "[PERSON_NAME]" at bounding box center [338, 258] width 291 height 20
copy link "[PERSON_NAME]"
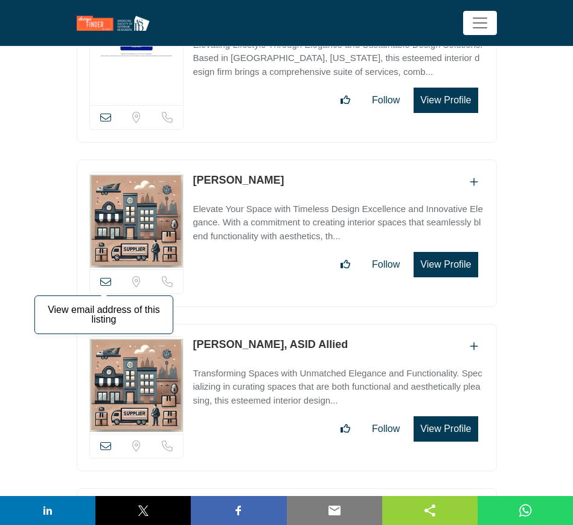
click at [103, 276] on icon at bounding box center [105, 281] width 11 height 11
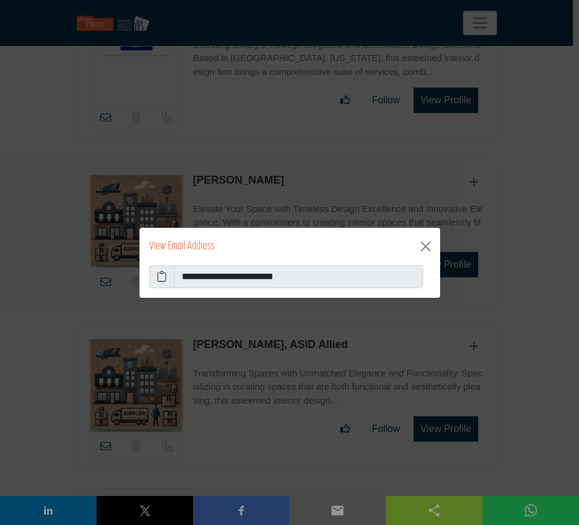
click at [161, 275] on icon at bounding box center [162, 276] width 10 height 14
click at [422, 248] on button "Close" at bounding box center [425, 246] width 19 height 19
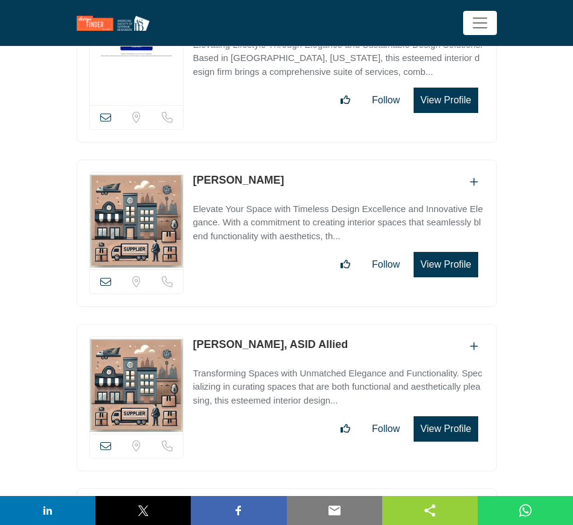
scroll to position [6646, 0]
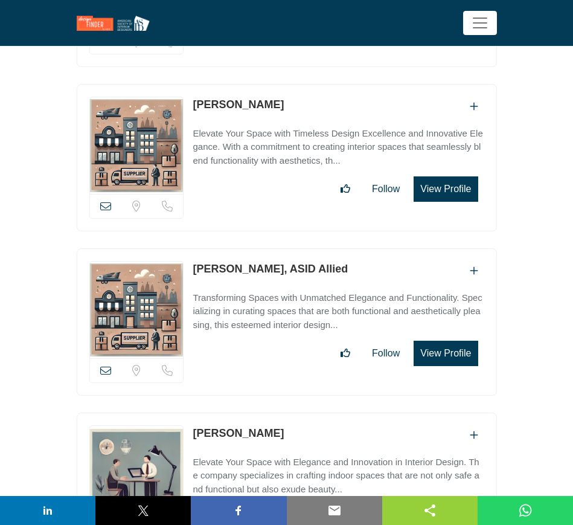
drag, startPoint x: 189, startPoint y: 248, endPoint x: 266, endPoint y: 248, distance: 76.7
click at [266, 248] on div "View email address of this listing Sorry, but we don't have a location for this…" at bounding box center [287, 321] width 420 height 147
copy link "[PERSON_NAME]"
click at [106, 365] on icon at bounding box center [105, 370] width 11 height 11
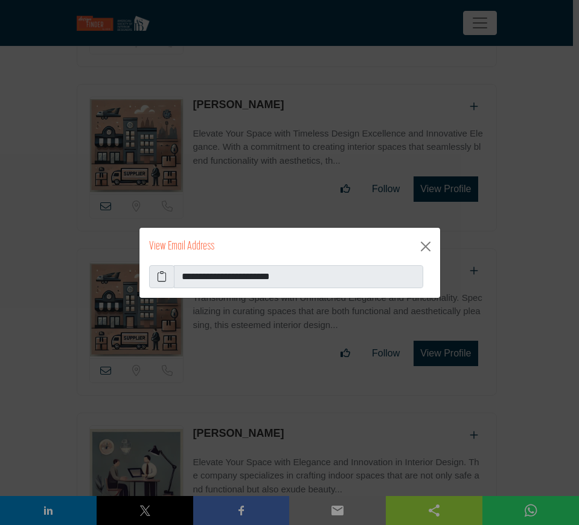
click at [157, 277] on icon at bounding box center [162, 276] width 10 height 14
click at [424, 246] on button "Close" at bounding box center [425, 246] width 19 height 19
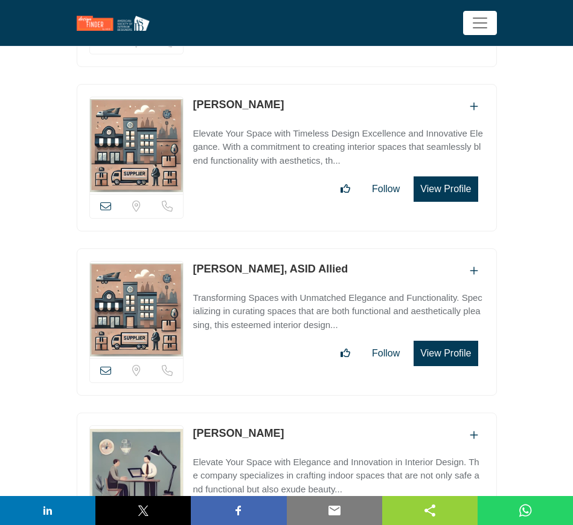
drag, startPoint x: 243, startPoint y: 413, endPoint x: 195, endPoint y: 411, distance: 47.7
click at [195, 425] on div "[PERSON_NAME]" at bounding box center [338, 435] width 291 height 20
copy link "[PERSON_NAME]"
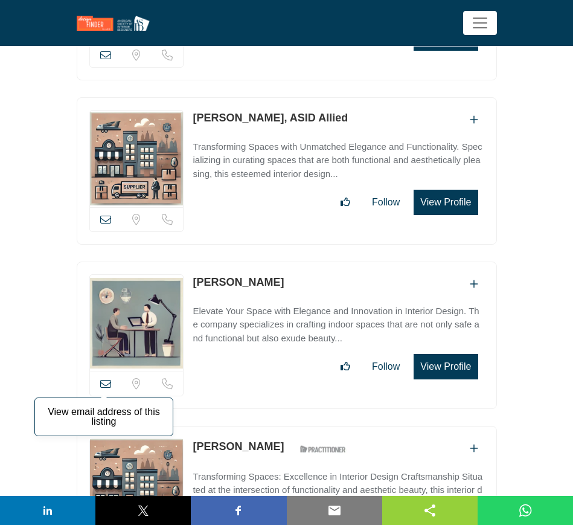
click at [104, 378] on icon at bounding box center [105, 383] width 11 height 11
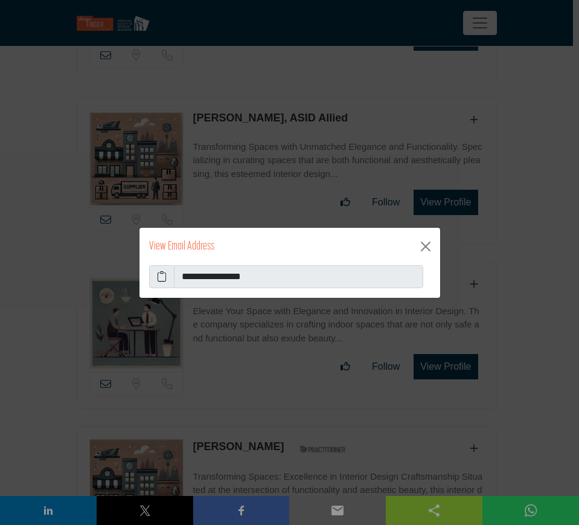
click at [164, 274] on icon at bounding box center [162, 276] width 10 height 14
click at [423, 248] on button "Close" at bounding box center [425, 246] width 19 height 19
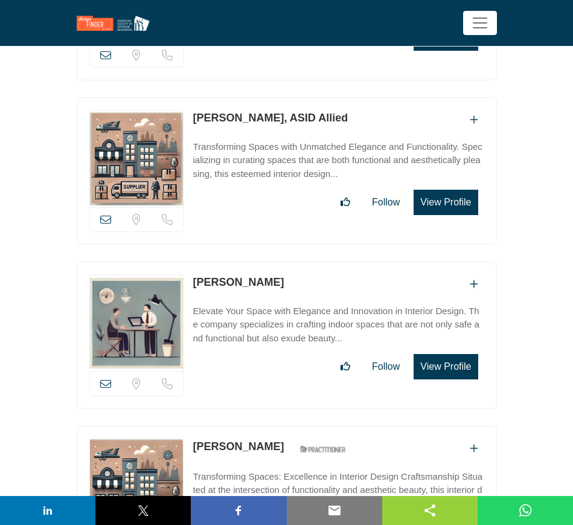
scroll to position [6872, 0]
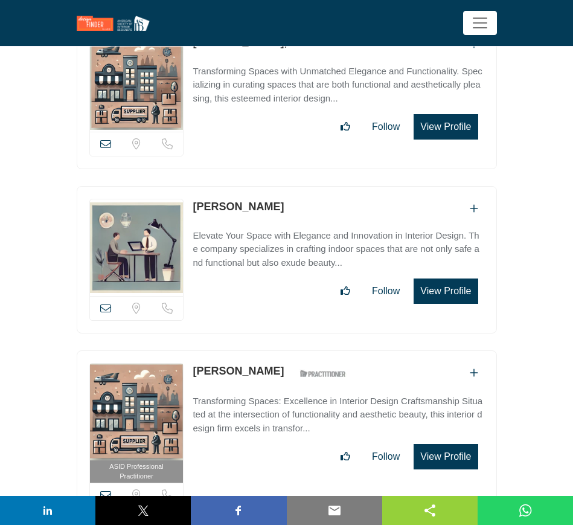
drag, startPoint x: 269, startPoint y: 349, endPoint x: 196, endPoint y: 349, distance: 73.1
click at [196, 363] on div "[PERSON_NAME] ASID Qualified Practitioner who validates work and experience to …" at bounding box center [273, 373] width 160 height 21
copy div "[PERSON_NAME]"
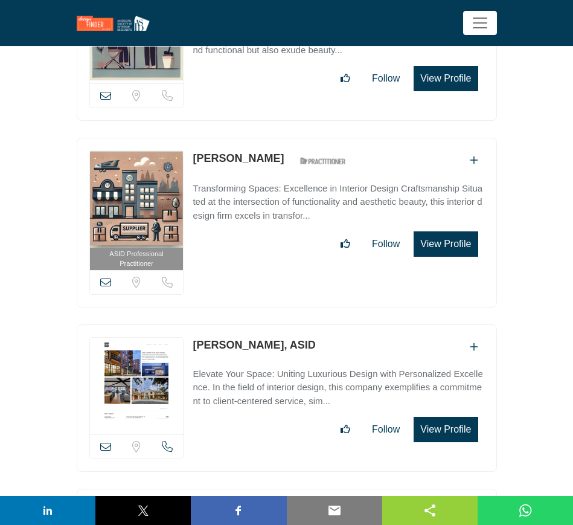
scroll to position [7174, 0]
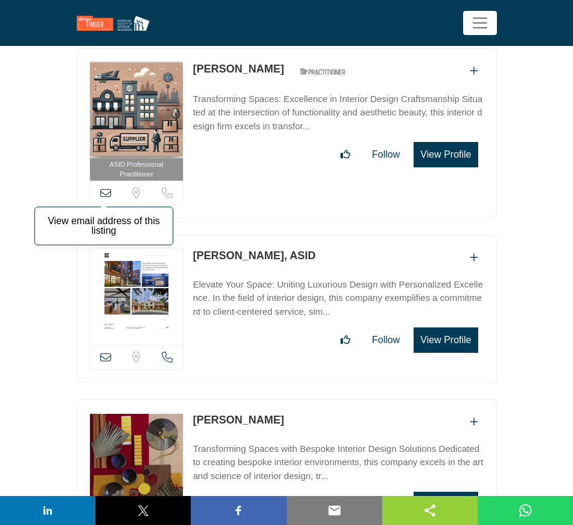
click at [106, 187] on icon at bounding box center [105, 192] width 11 height 11
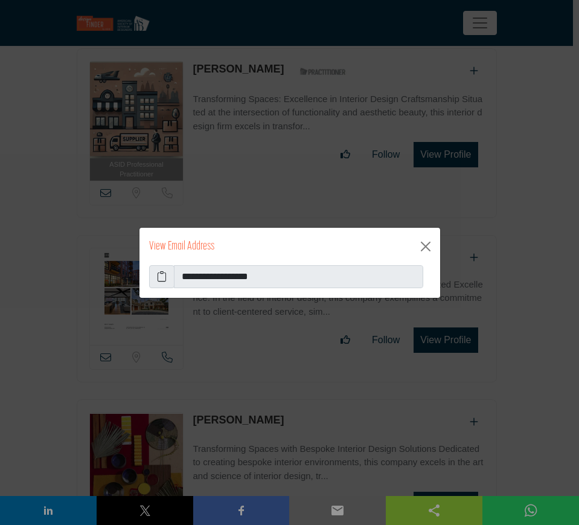
click at [164, 275] on icon at bounding box center [162, 276] width 10 height 14
click at [424, 248] on button "Close" at bounding box center [425, 246] width 19 height 19
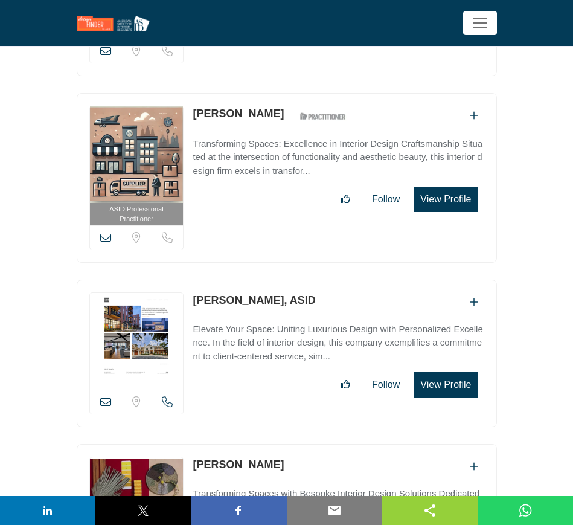
scroll to position [7099, 0]
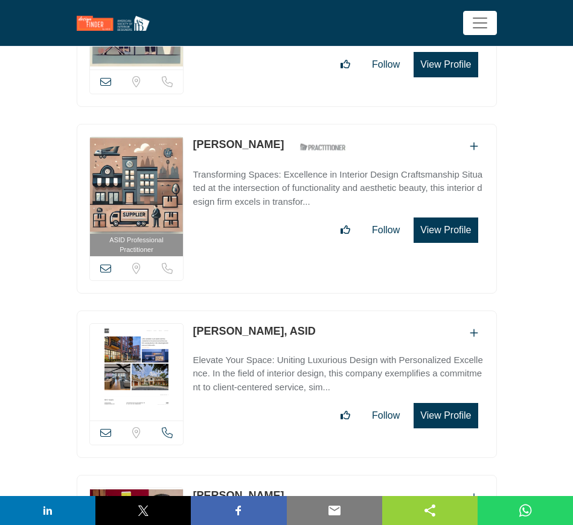
drag, startPoint x: 308, startPoint y: 306, endPoint x: 189, endPoint y: 312, distance: 118.6
click at [189, 312] on div "View email address of this listing Sorry, but we don't have a location for this…" at bounding box center [287, 384] width 420 height 147
click at [332, 323] on div "[PERSON_NAME], ASID" at bounding box center [338, 333] width 291 height 20
drag, startPoint x: 301, startPoint y: 306, endPoint x: 186, endPoint y: 306, distance: 114.8
click at [186, 311] on div "View email address of this listing Sorry, but we don't have a location for this…" at bounding box center [287, 384] width 420 height 147
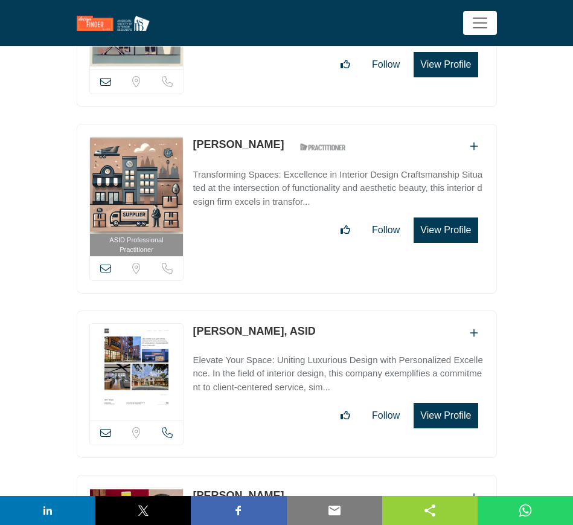
copy div "View email address of this listing Sorry, but we don't have a location for this…"
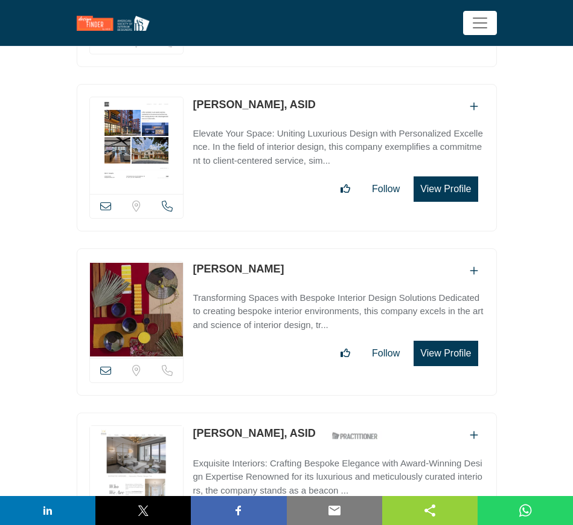
drag, startPoint x: 263, startPoint y: 245, endPoint x: 181, endPoint y: 244, distance: 82.2
click at [181, 248] on div "View email address of this listing Sorry, but we don't have a location for this…" at bounding box center [287, 321] width 420 height 147
copy div "View email address of this listing Sorry, but we don't have a location for this…"
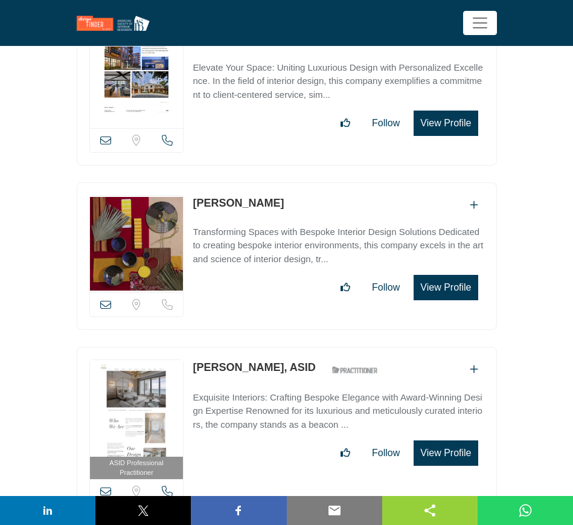
scroll to position [7476, 0]
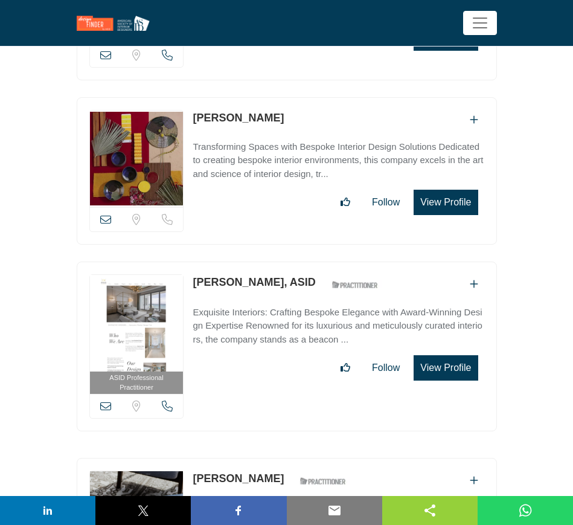
drag, startPoint x: 311, startPoint y: 254, endPoint x: 194, endPoint y: 254, distance: 117.2
click at [194, 274] on div "[PERSON_NAME], ASID ASID Qualified Practitioner who validates work and experien…" at bounding box center [289, 284] width 192 height 21
copy link "[PERSON_NAME], ASID"
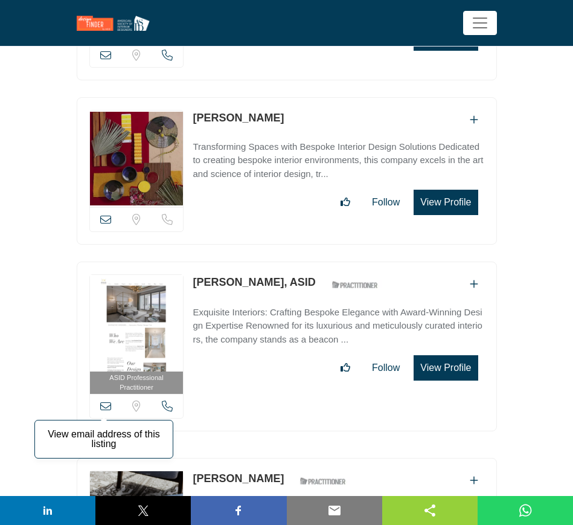
click at [105, 401] on icon at bounding box center [105, 406] width 11 height 11
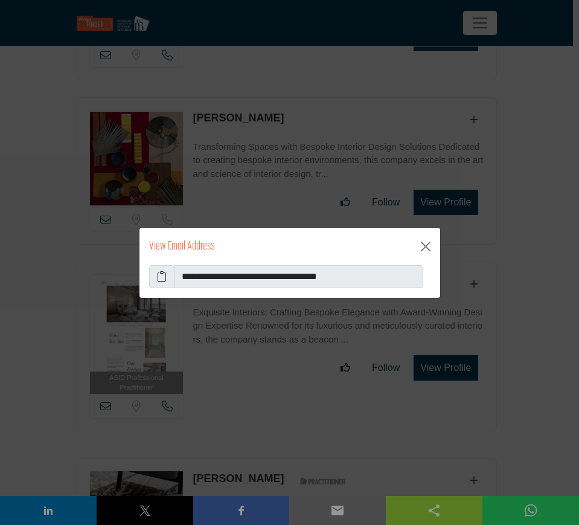
click at [158, 275] on icon at bounding box center [162, 276] width 10 height 14
click at [425, 245] on button "Close" at bounding box center [425, 246] width 19 height 19
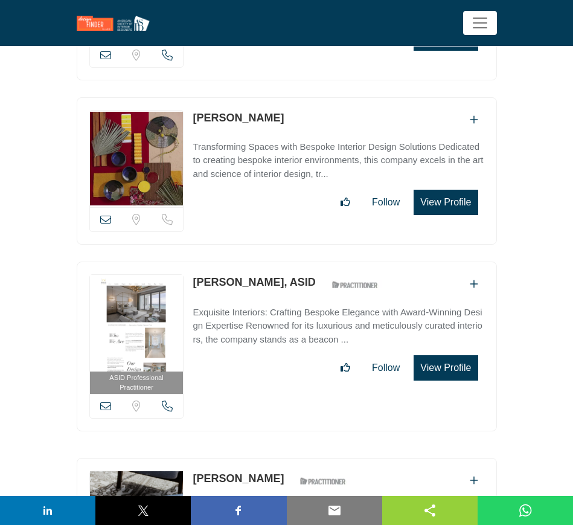
scroll to position [7703, 0]
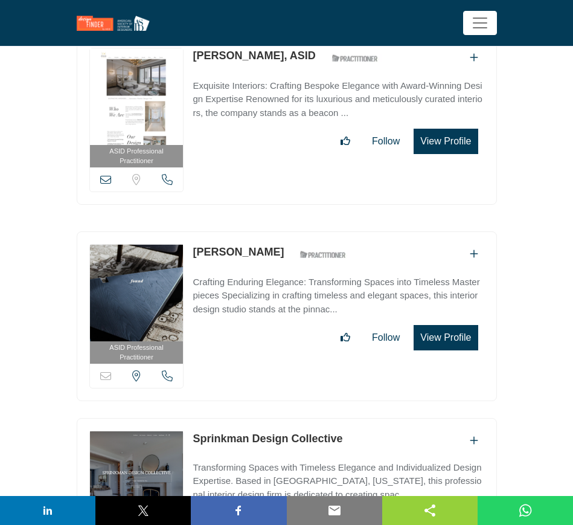
drag, startPoint x: 294, startPoint y: 227, endPoint x: 195, endPoint y: 227, distance: 98.5
click at [195, 244] on div "[PERSON_NAME] ASID Qualified Practitioner who validates work and experience to …" at bounding box center [273, 254] width 160 height 21
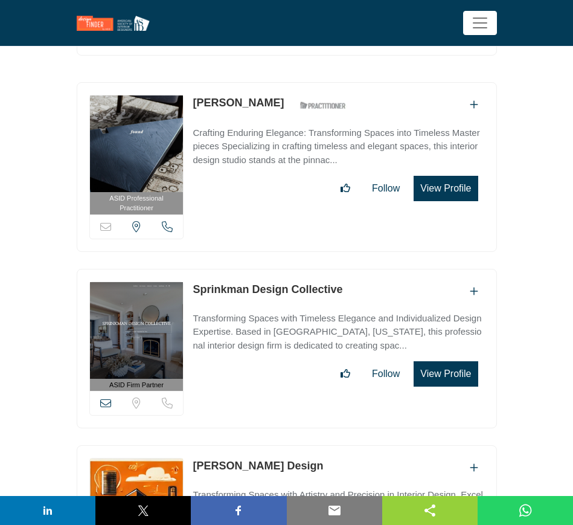
scroll to position [7854, 0]
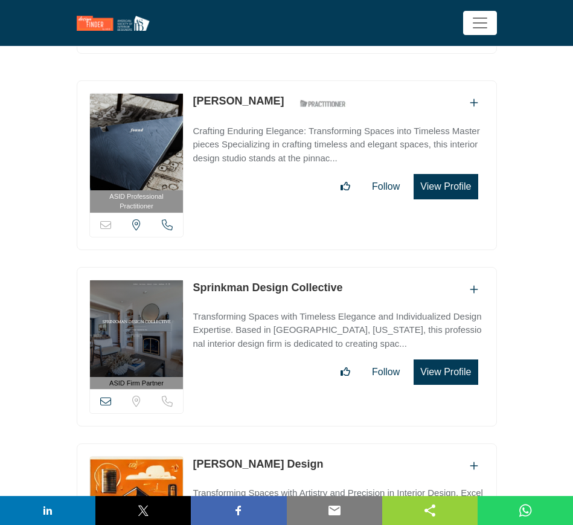
drag, startPoint x: 344, startPoint y: 262, endPoint x: 196, endPoint y: 262, distance: 148.0
click at [196, 280] on div "Sprinkman Design Collective" at bounding box center [338, 290] width 291 height 20
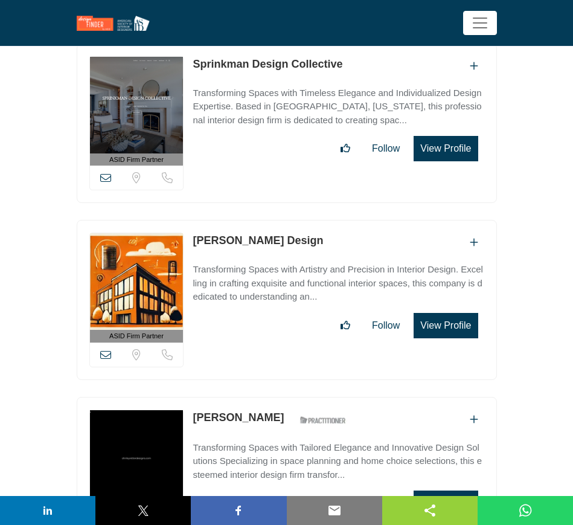
scroll to position [8080, 0]
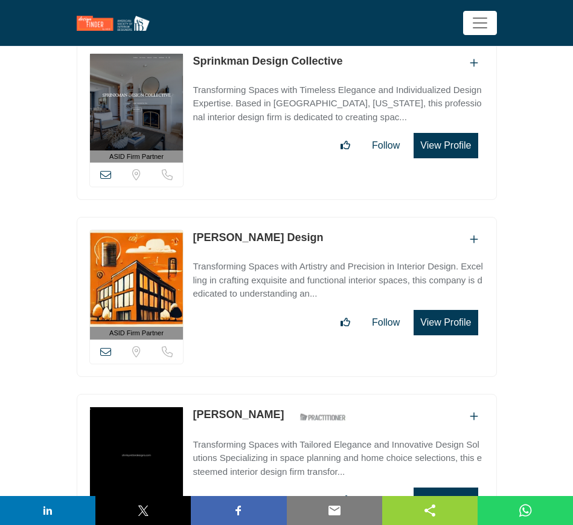
drag, startPoint x: 288, startPoint y: 208, endPoint x: 193, endPoint y: 208, distance: 95.5
click at [193, 230] on div "[PERSON_NAME] Design" at bounding box center [338, 240] width 291 height 20
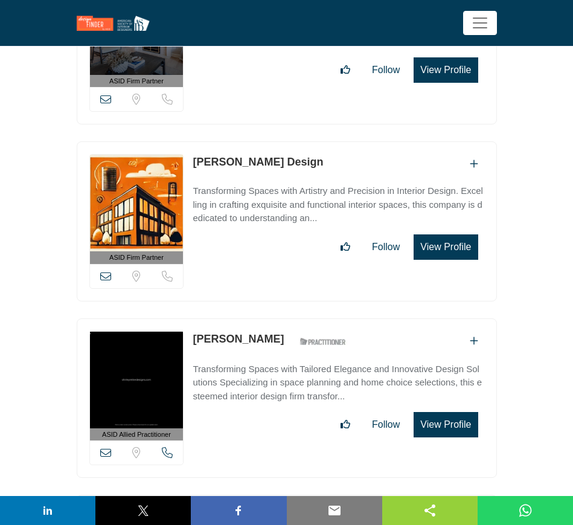
drag, startPoint x: 266, startPoint y: 308, endPoint x: 196, endPoint y: 309, distance: 69.5
click at [196, 331] on div "[PERSON_NAME] ASID Qualified Practitioner who validates work and experience to …" at bounding box center [273, 341] width 160 height 21
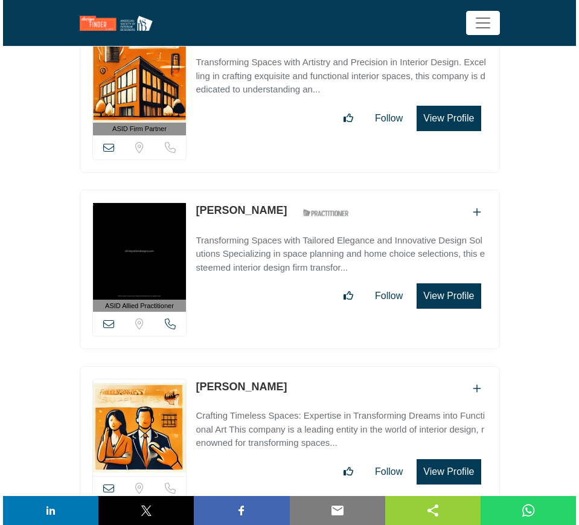
scroll to position [8307, 0]
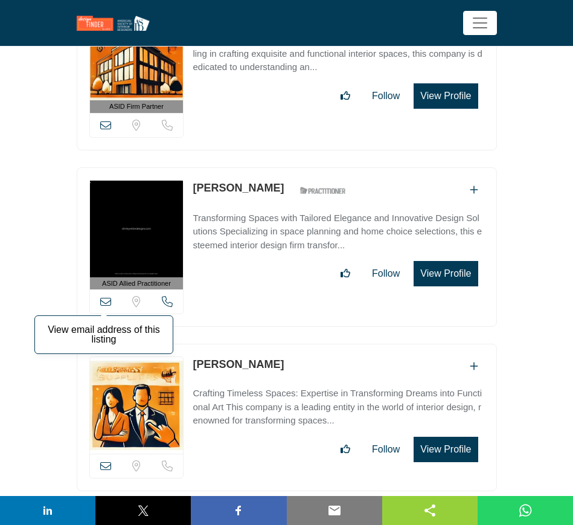
click at [107, 296] on icon at bounding box center [105, 301] width 11 height 11
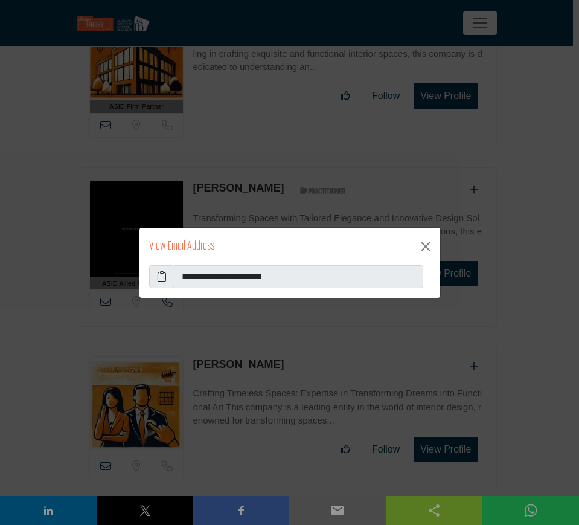
click at [160, 274] on icon at bounding box center [162, 276] width 10 height 14
click at [424, 245] on button "Close" at bounding box center [425, 246] width 19 height 19
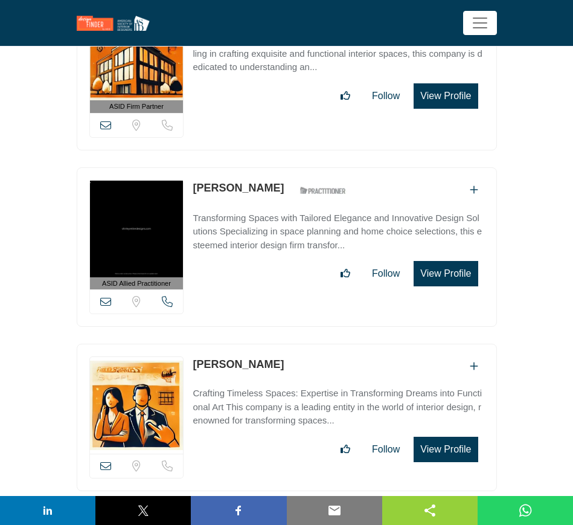
drag, startPoint x: 271, startPoint y: 337, endPoint x: 196, endPoint y: 338, distance: 74.3
click at [196, 356] on div "[PERSON_NAME]" at bounding box center [338, 366] width 291 height 20
click at [105, 460] on icon at bounding box center [105, 465] width 11 height 11
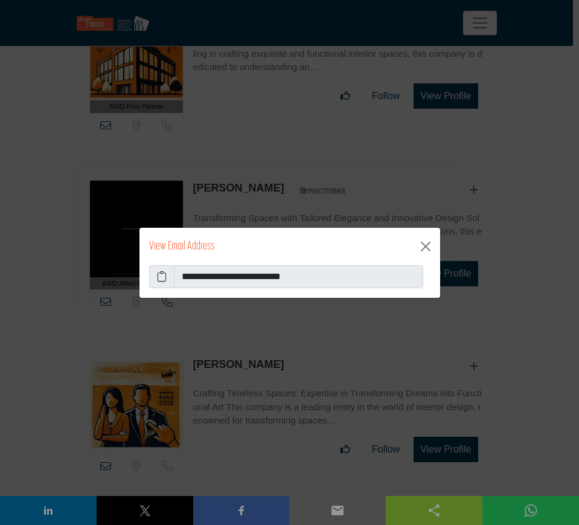
click at [158, 273] on icon at bounding box center [162, 276] width 10 height 14
